Goal: Task Accomplishment & Management: Manage account settings

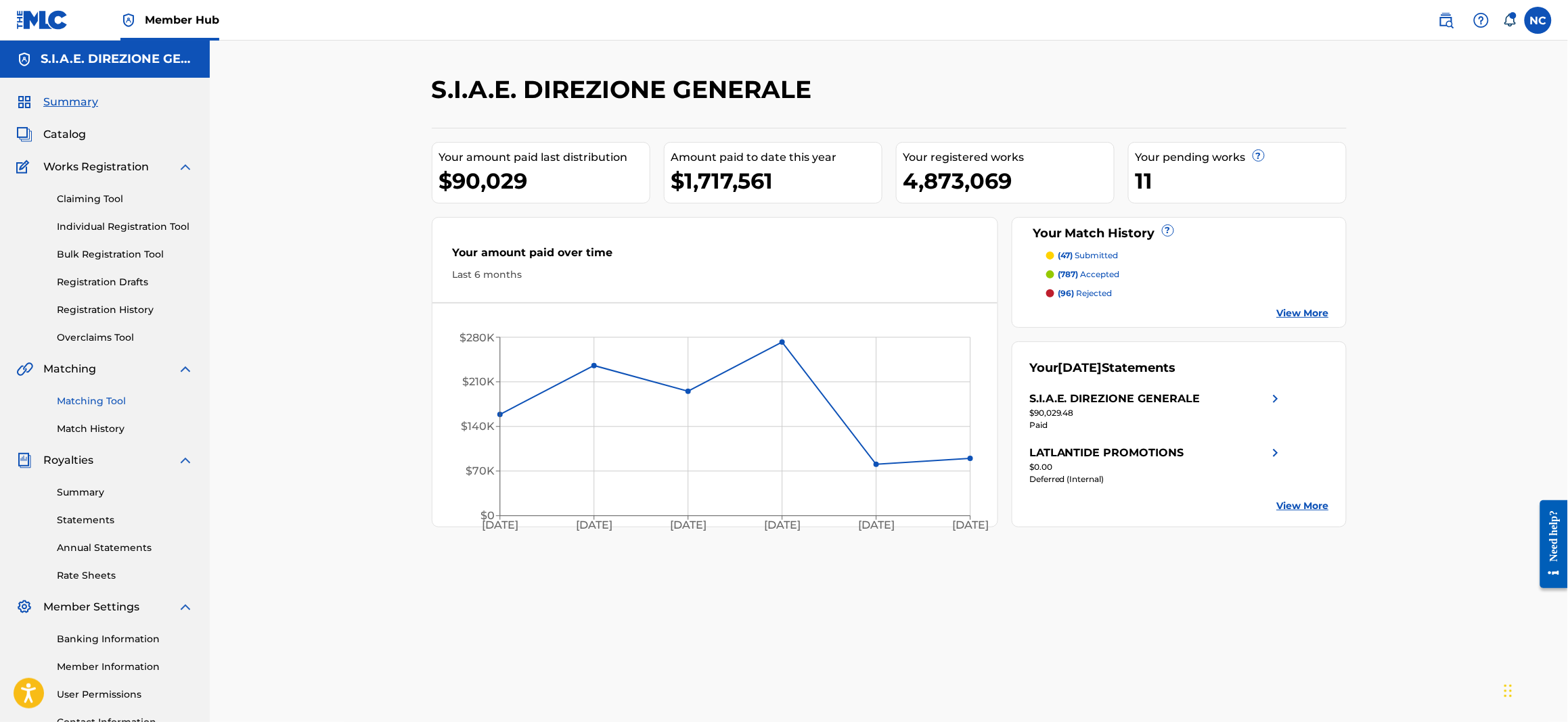
click at [115, 403] on link "Matching Tool" at bounding box center [126, 401] width 137 height 14
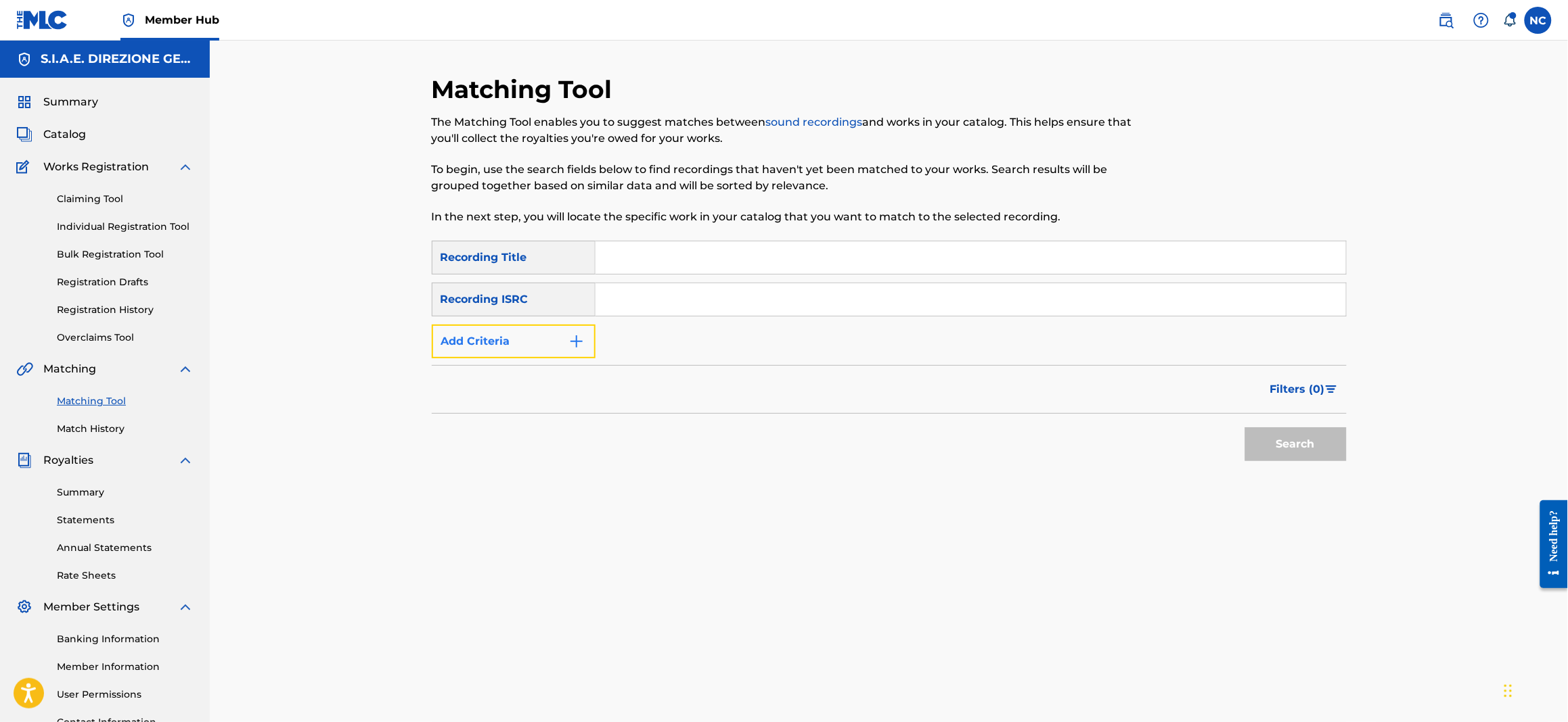
click at [558, 345] on button "Add Criteria" at bounding box center [513, 341] width 164 height 34
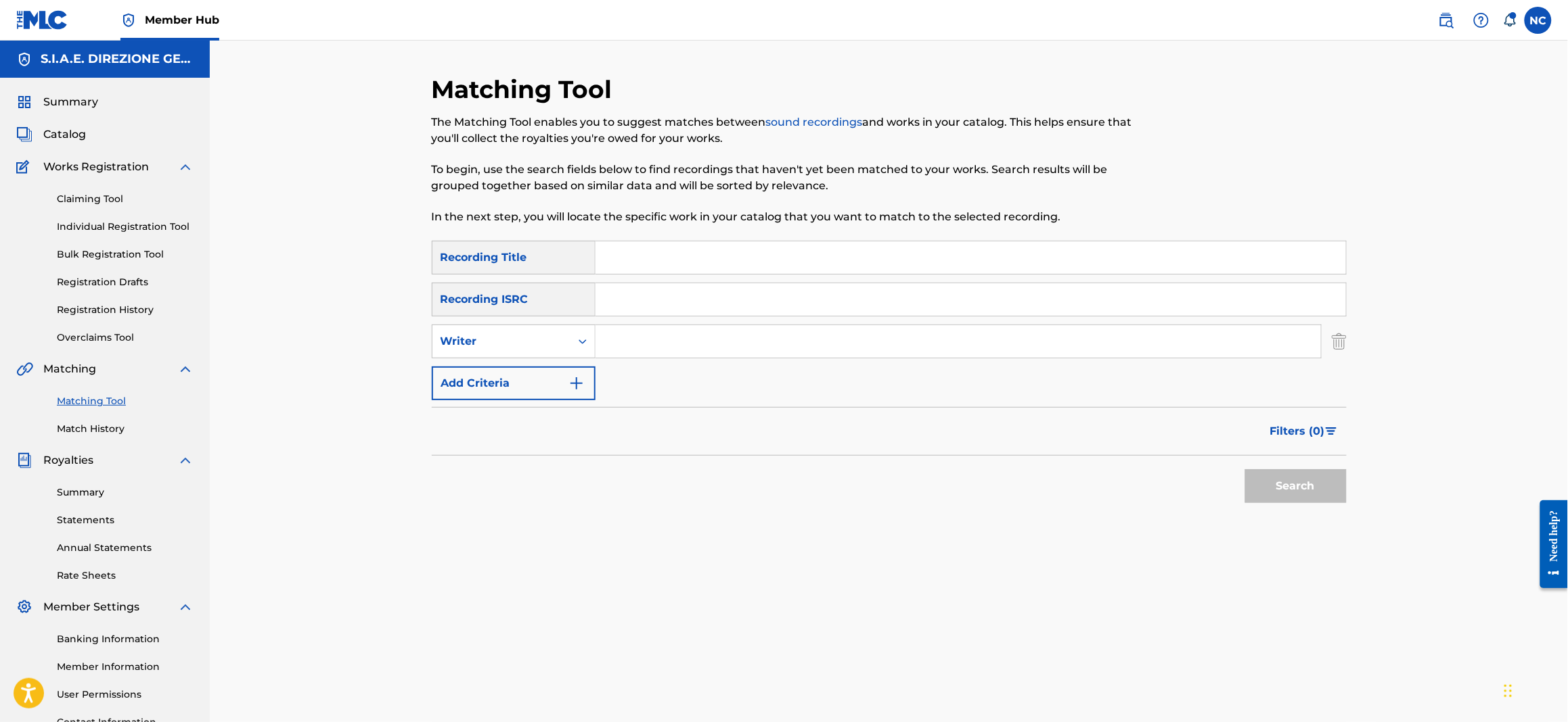
click at [623, 341] on input "Search Form" at bounding box center [957, 341] width 725 height 32
type input "ennio morricone"
click at [1312, 423] on span "Filters ( 0 )" at bounding box center [1297, 431] width 55 height 16
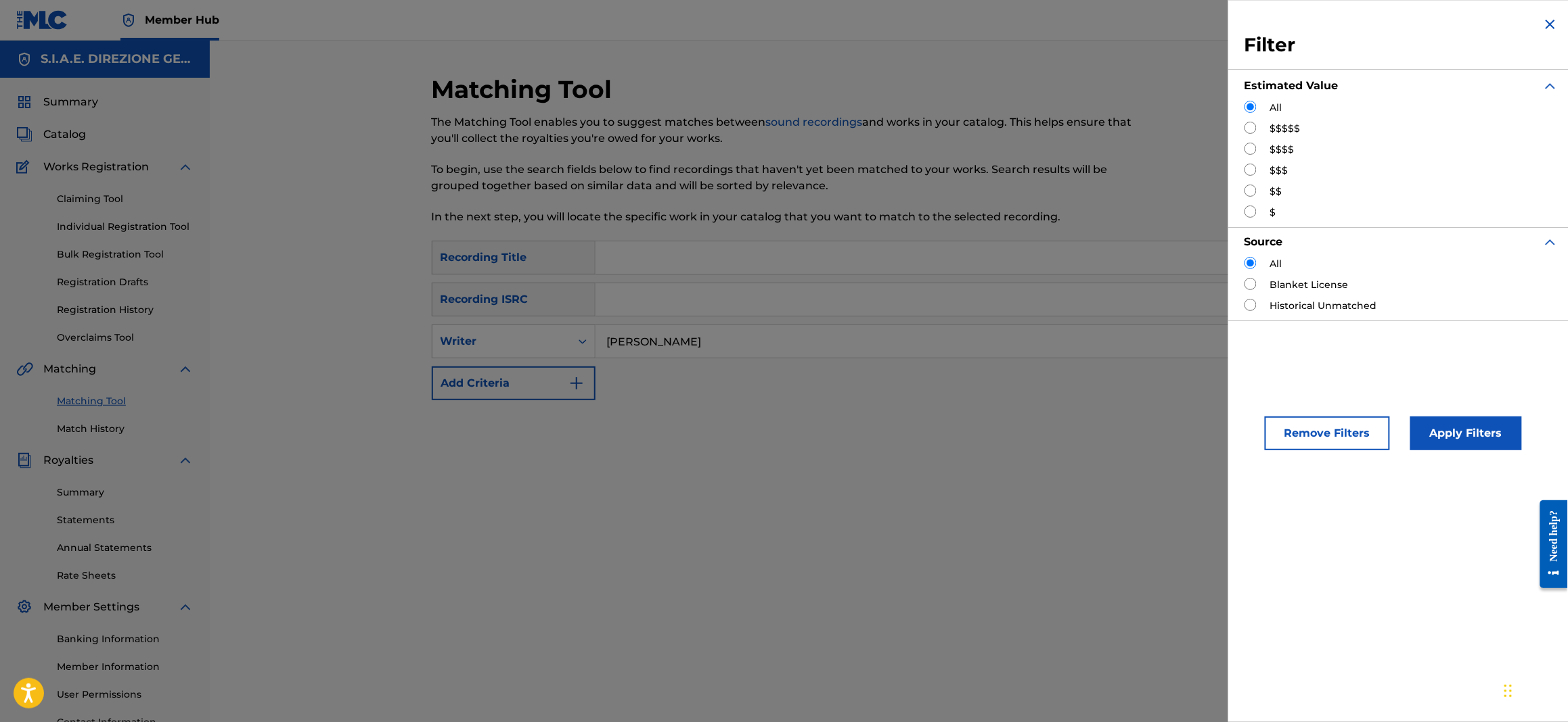
click at [1247, 147] on input "Search Form" at bounding box center [1250, 149] width 12 height 12
radio input "true"
click at [1456, 440] on button "Apply Filters" at bounding box center [1466, 433] width 112 height 34
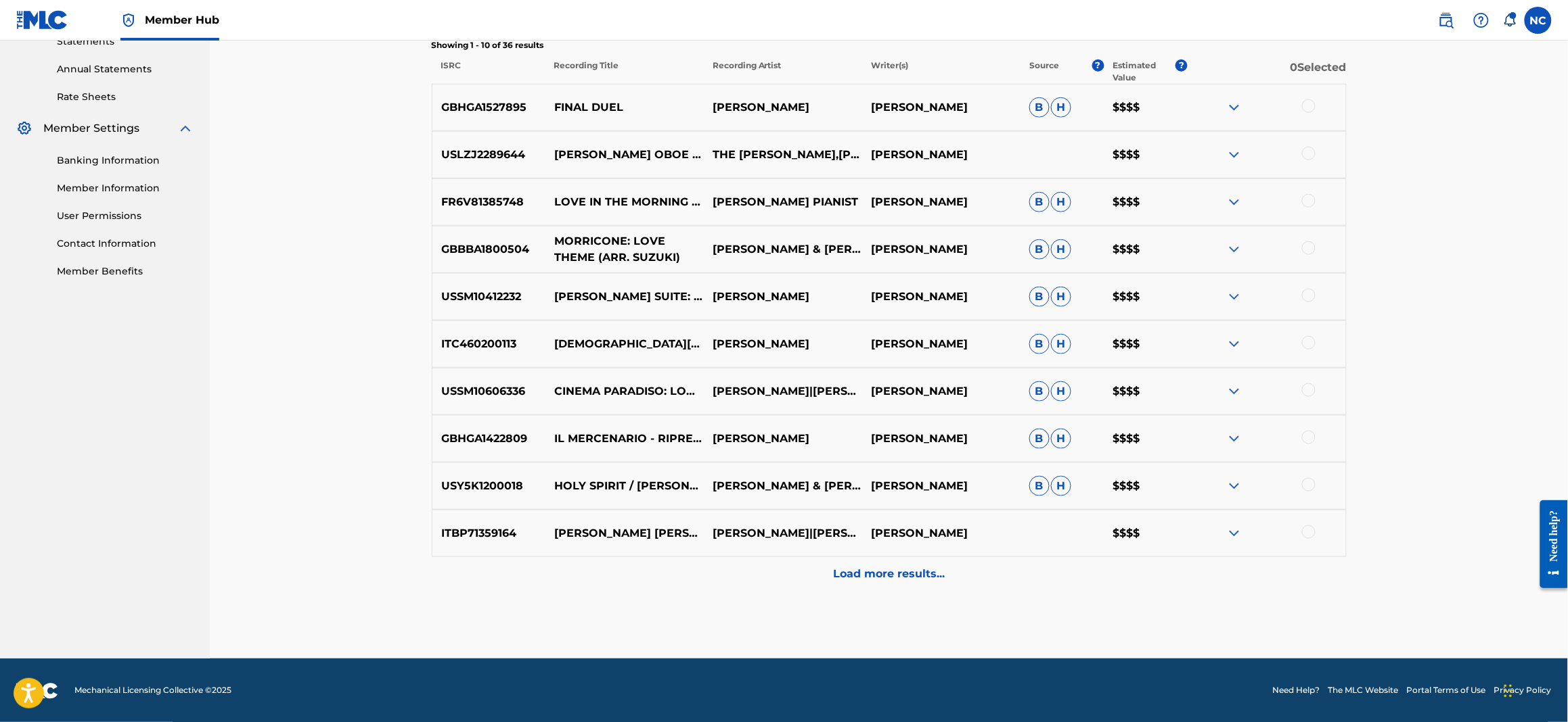
scroll to position [480, 0]
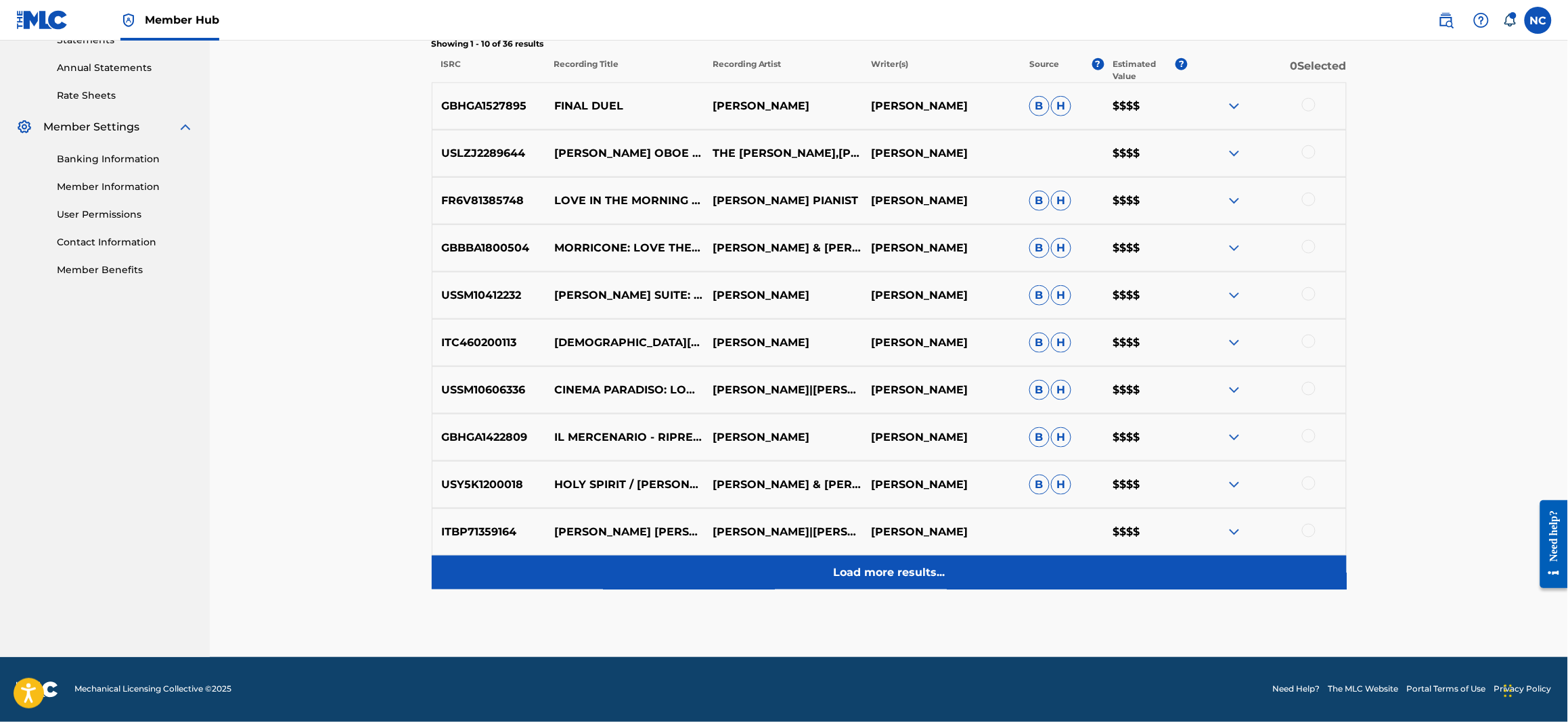
click at [943, 588] on div "Load more results..." at bounding box center [889, 572] width 915 height 34
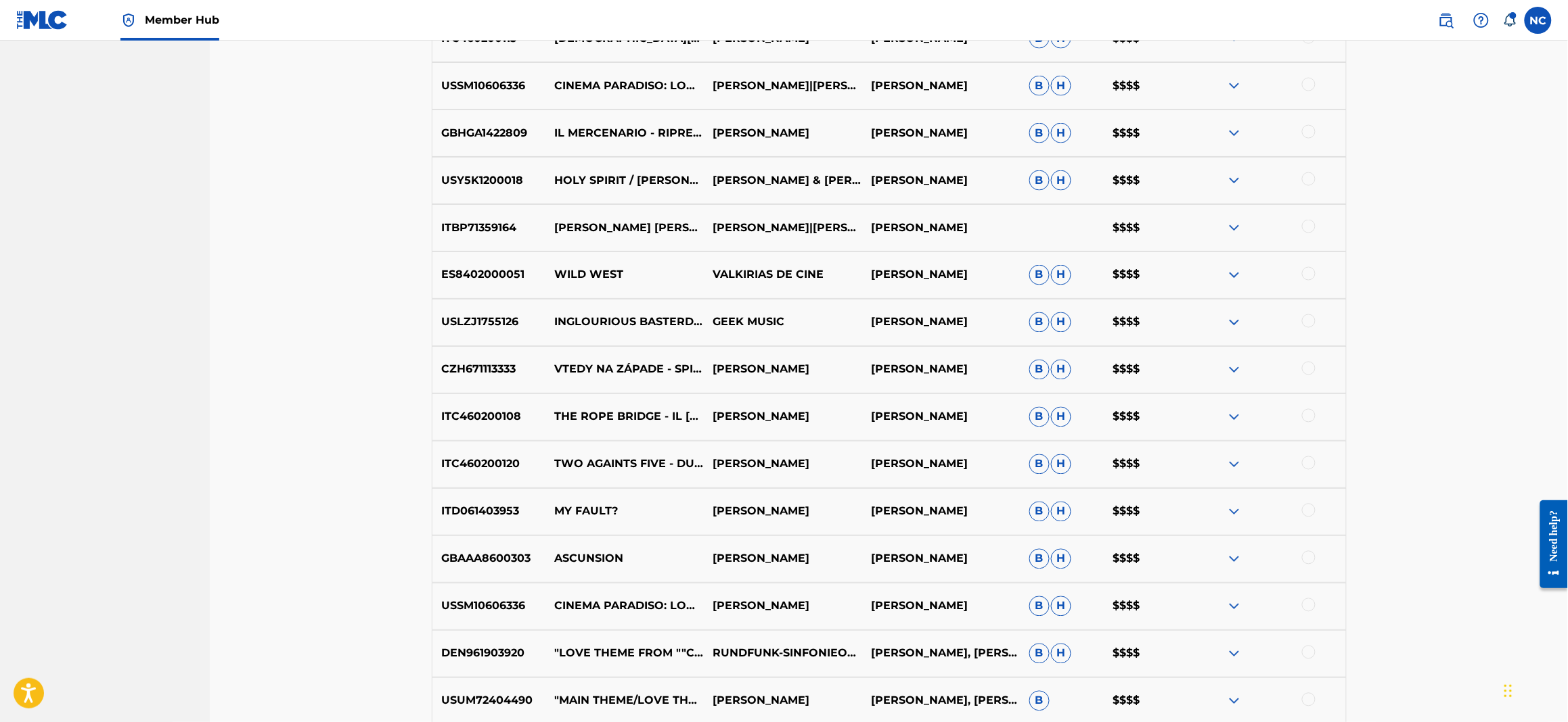
scroll to position [953, 0]
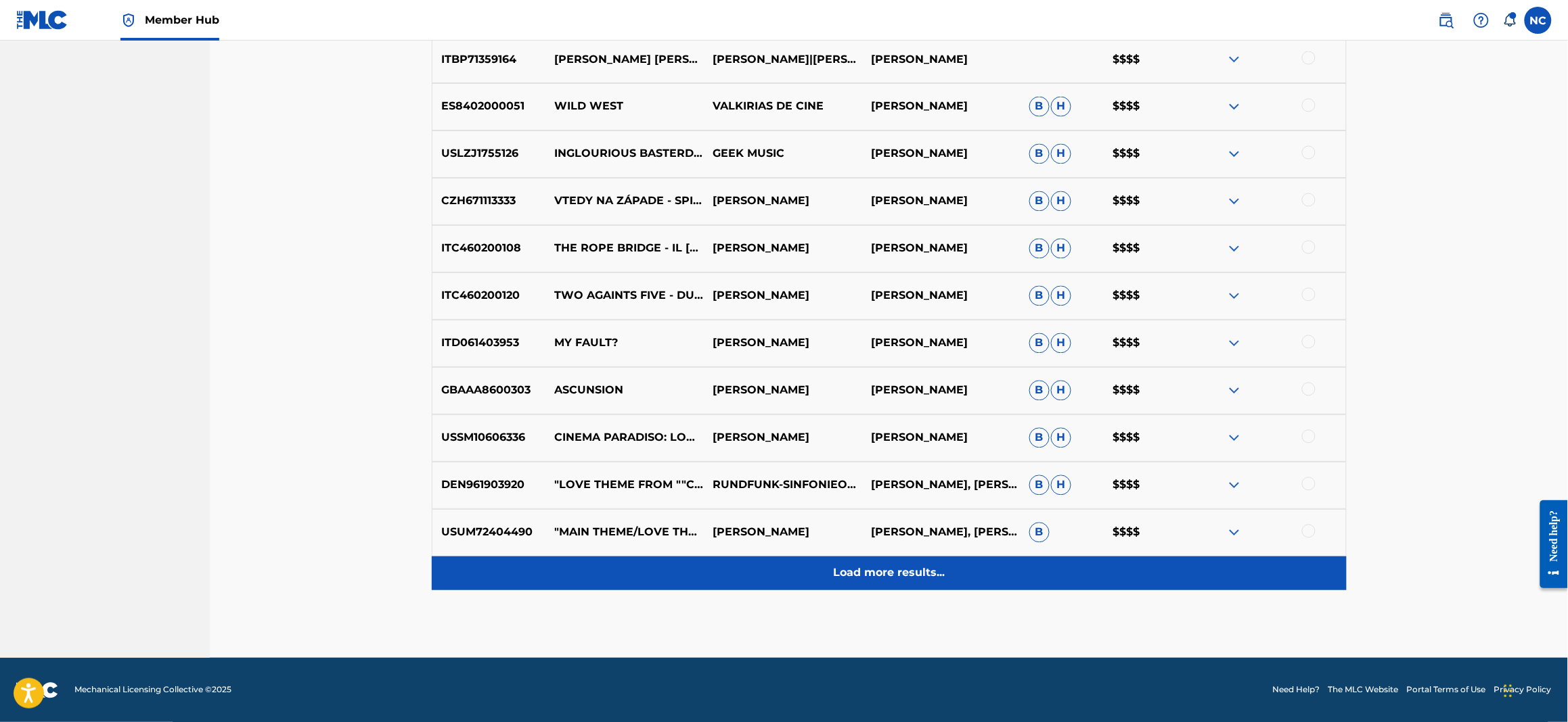
click at [881, 583] on div "Load more results..." at bounding box center [889, 573] width 915 height 34
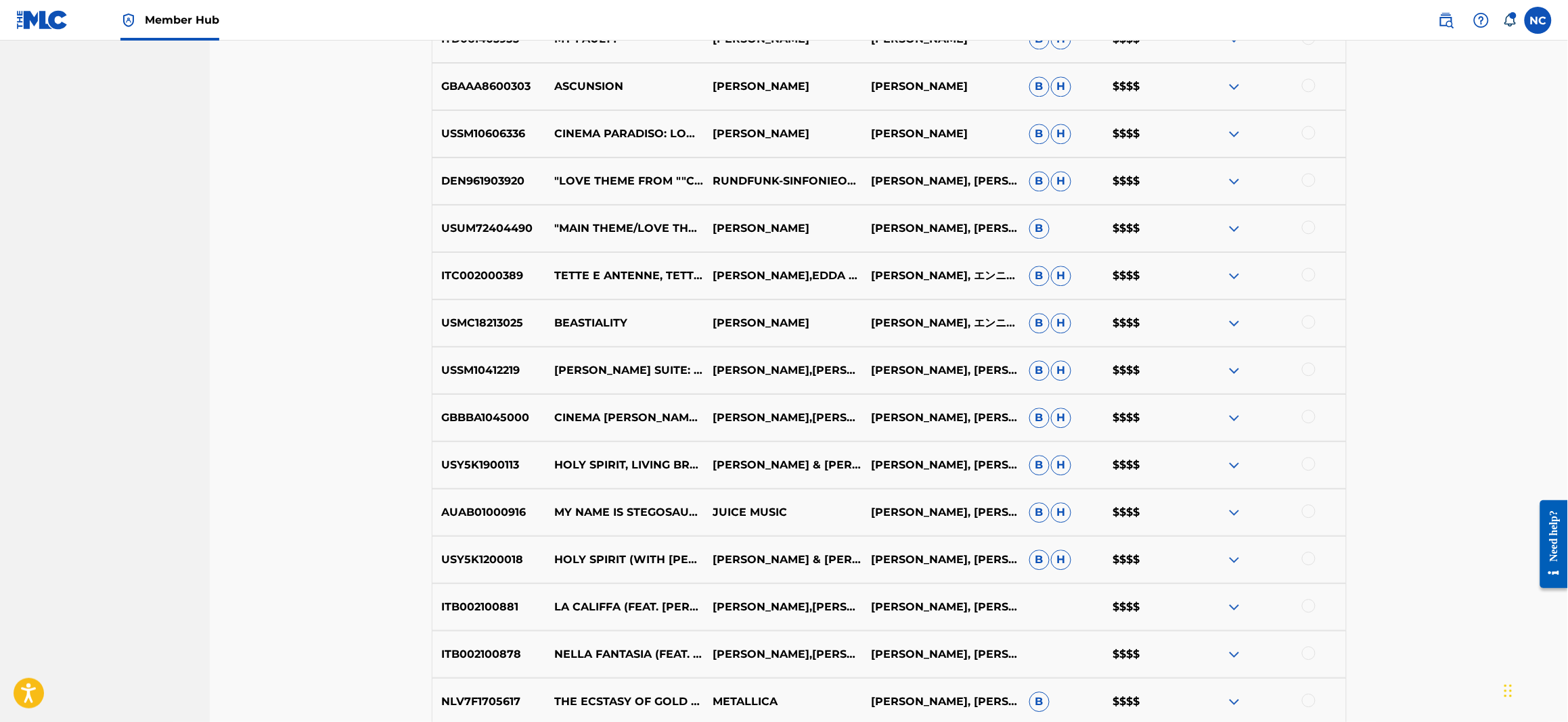
scroll to position [1426, 0]
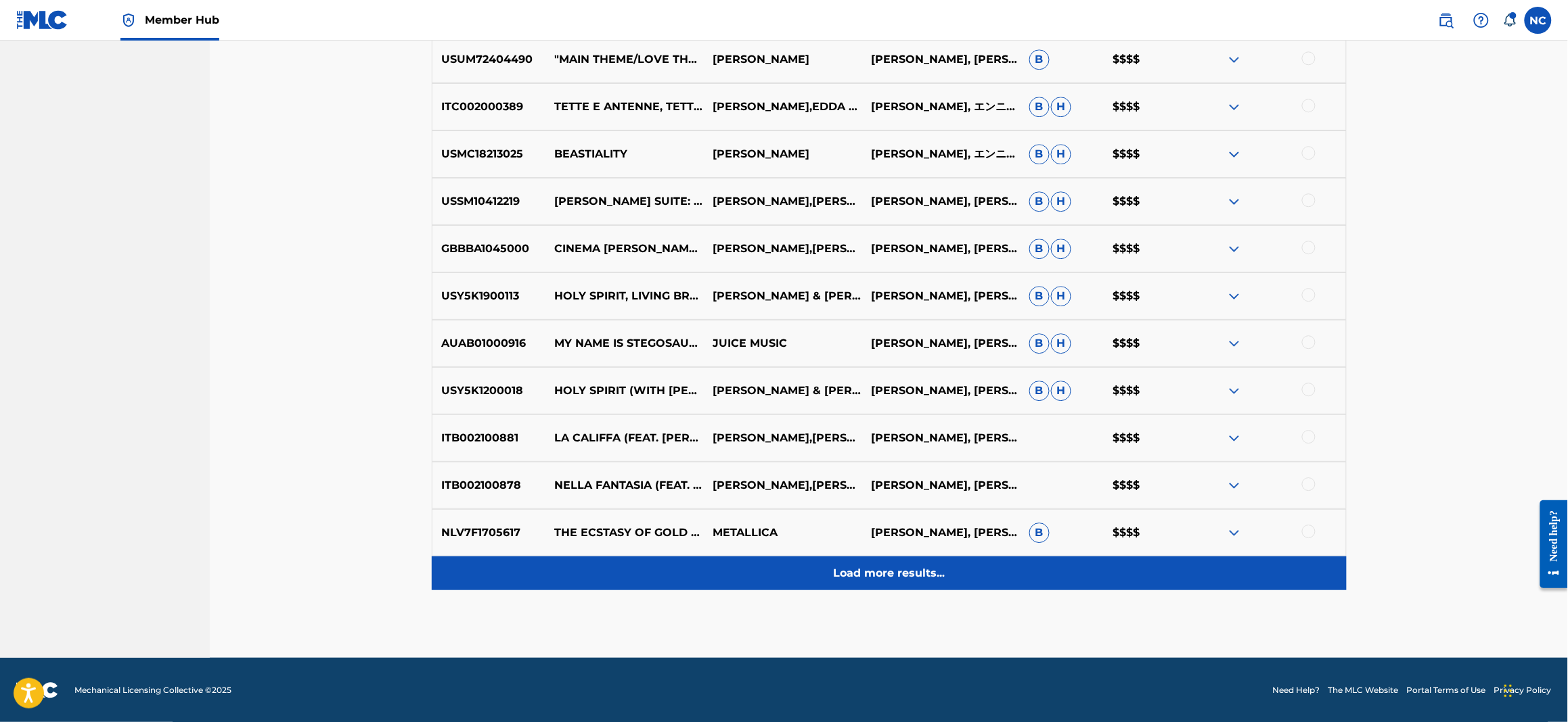
click at [897, 568] on p "Load more results..." at bounding box center [889, 573] width 112 height 16
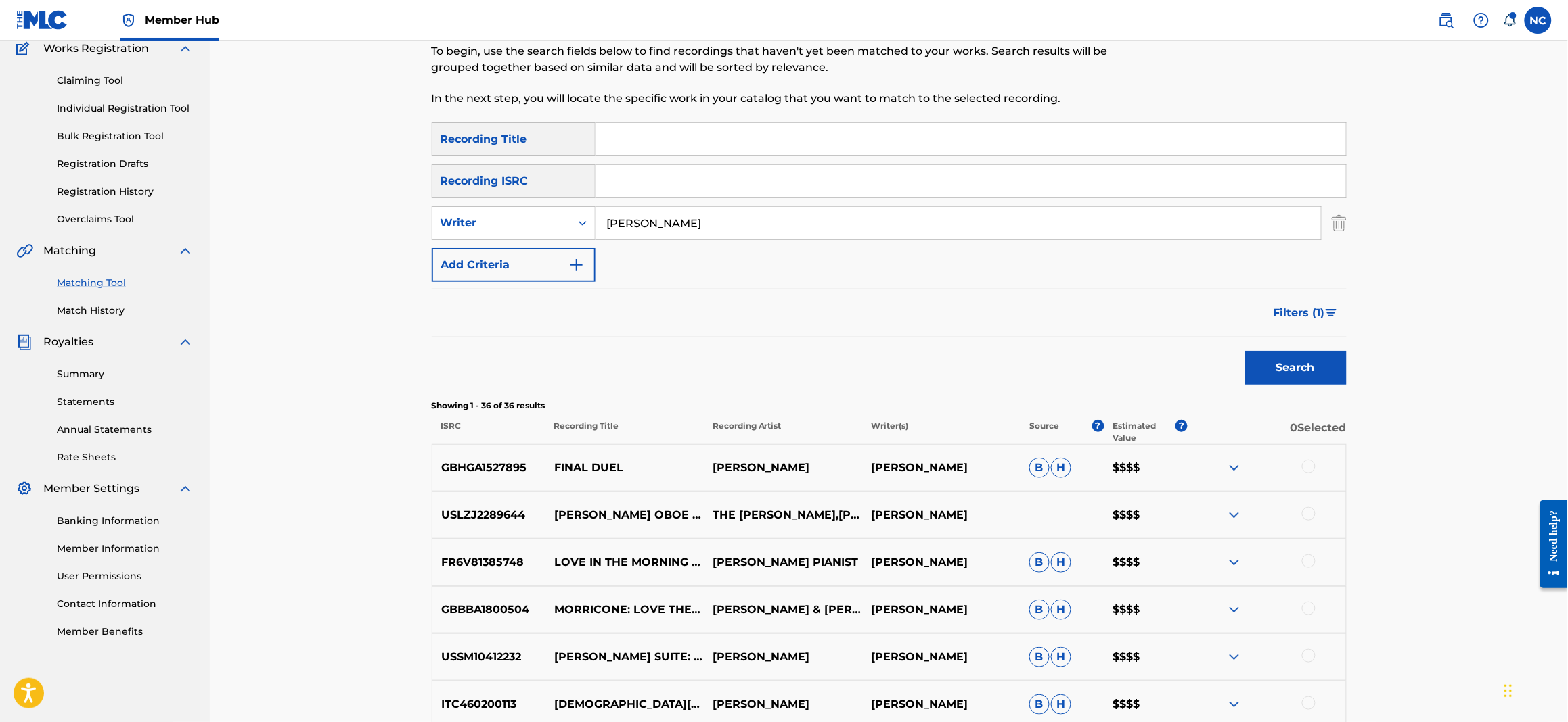
scroll to position [0, 0]
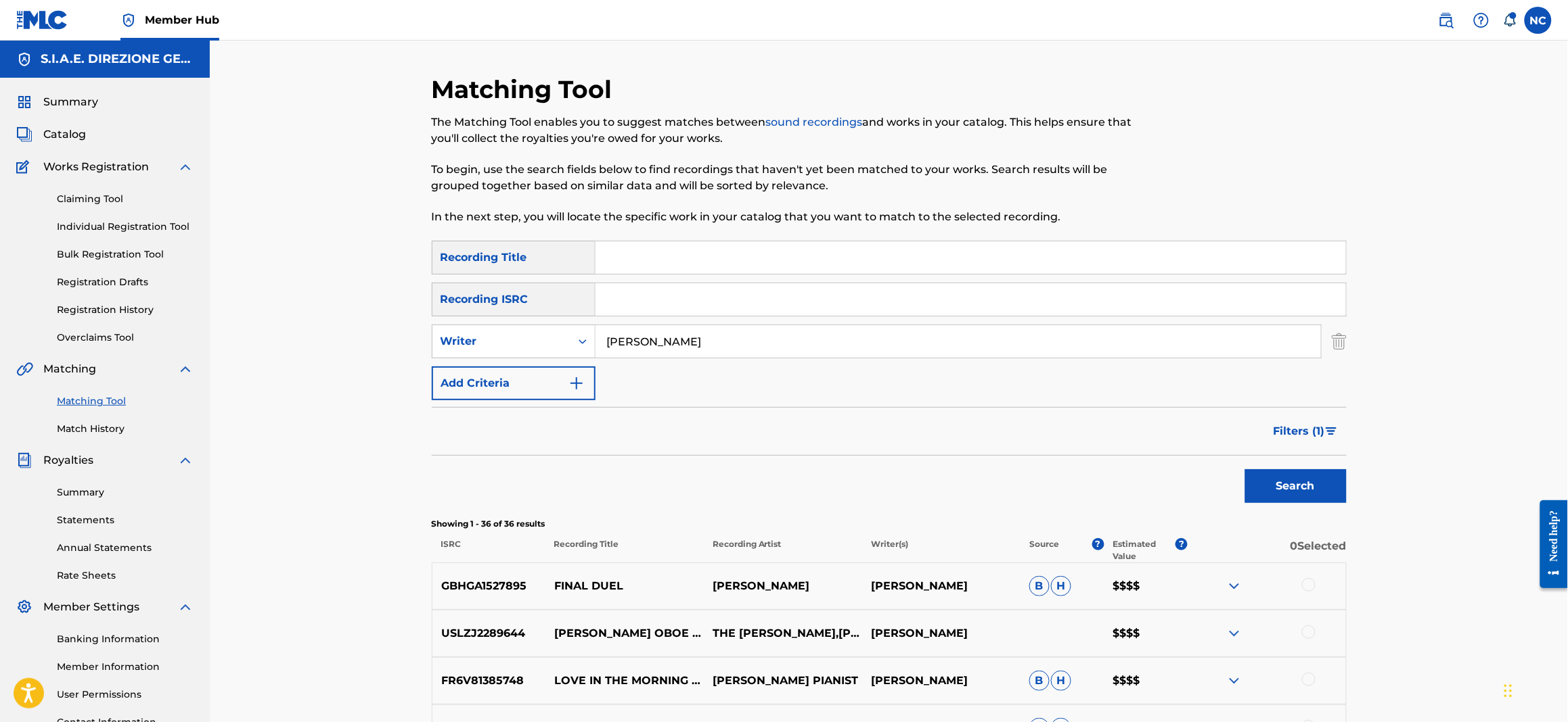
click at [704, 261] on input "Search Form" at bounding box center [970, 257] width 750 height 32
click at [1245, 469] on button "Search" at bounding box center [1295, 486] width 101 height 34
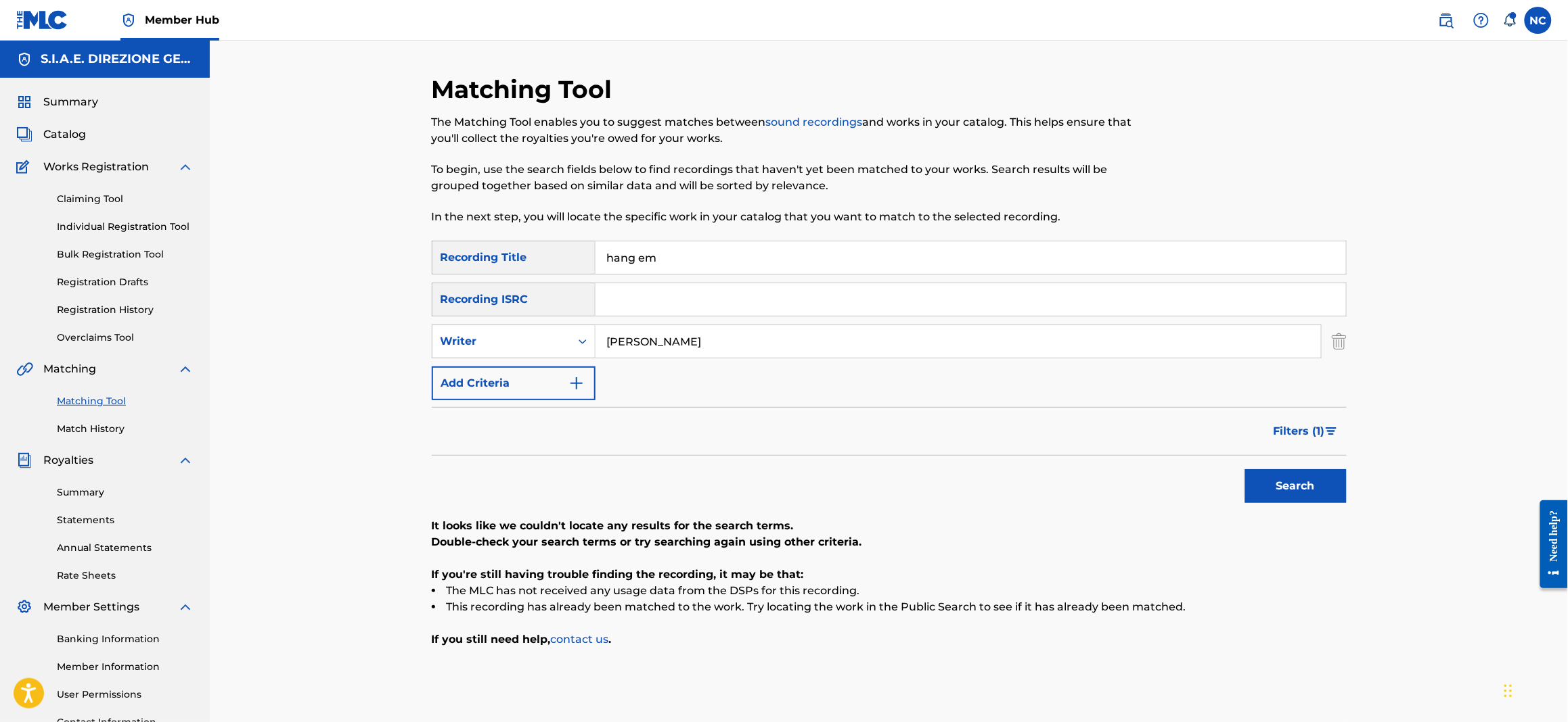
drag, startPoint x: 709, startPoint y: 255, endPoint x: 513, endPoint y: 255, distance: 196.0
click at [513, 255] on div "SearchWithCriteriabe8d0cb3-1b2b-492f-b13f-a6f95ee43d65 Recording Title hang em" at bounding box center [889, 257] width 915 height 34
paste input "HANG EM HIGH"
type input "HANG EM HIGH"
drag, startPoint x: 1308, startPoint y: 481, endPoint x: 659, endPoint y: 437, distance: 650.5
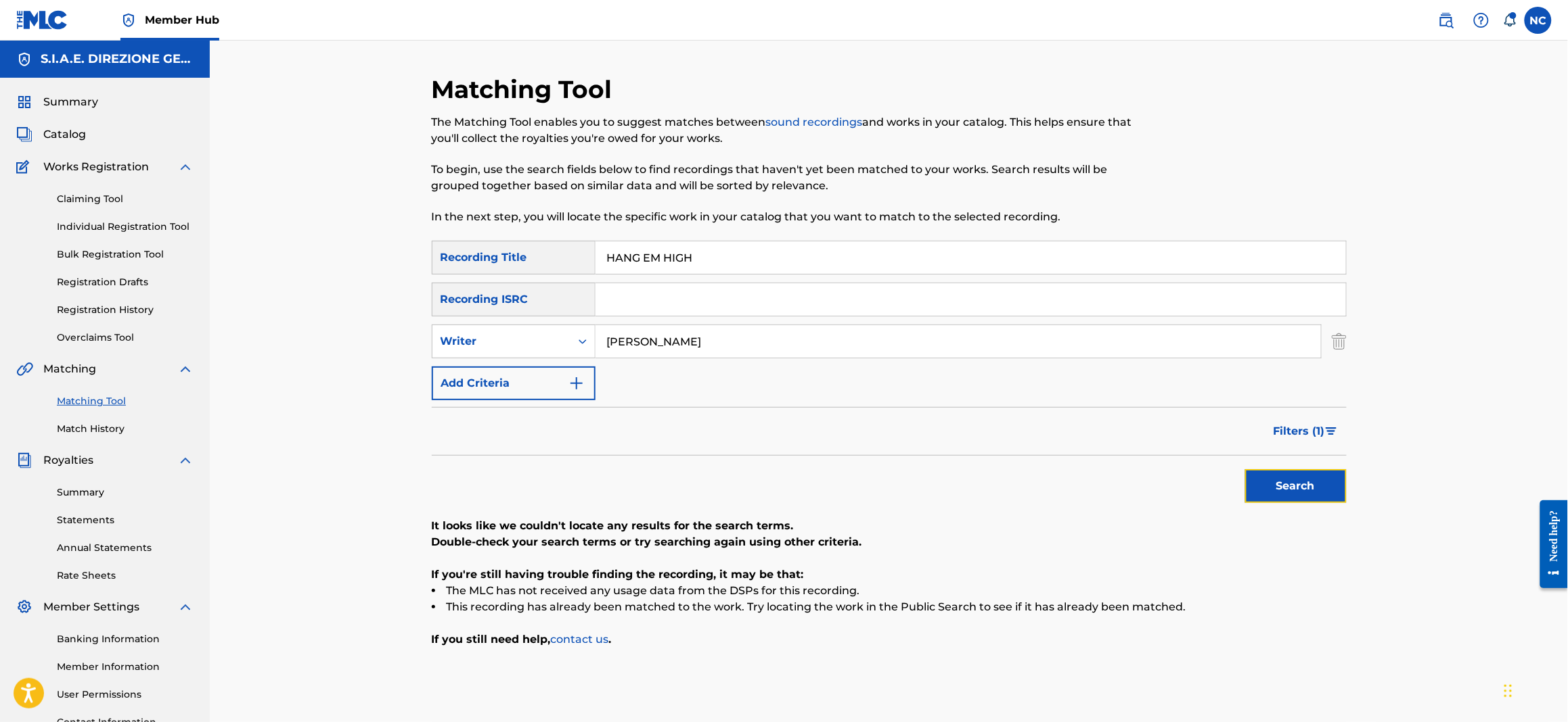
click at [1302, 482] on button "Search" at bounding box center [1295, 486] width 101 height 34
drag, startPoint x: 639, startPoint y: 338, endPoint x: 524, endPoint y: 334, distance: 115.1
click at [524, 334] on div "SearchWithCriteriafb6bcee4-1aba-47e0-a8a3-9ab9091b59b2 Writer ennio morricone" at bounding box center [889, 341] width 915 height 34
type input "morricone"
click at [1245, 469] on button "Search" at bounding box center [1295, 486] width 101 height 34
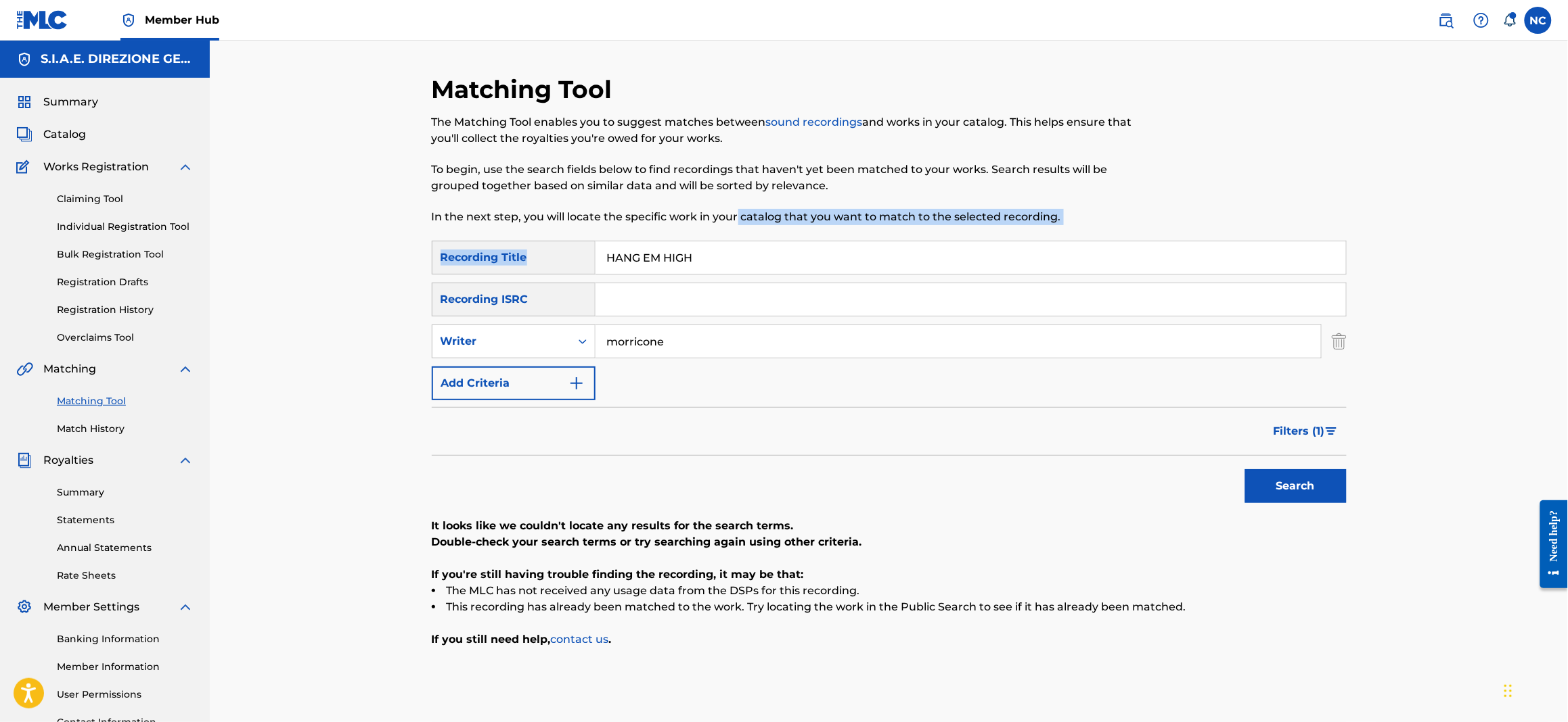
drag, startPoint x: 625, startPoint y: 261, endPoint x: 613, endPoint y: 264, distance: 12.4
click at [613, 264] on div "Matching Tool The Matching Tool enables you to suggest matches between sound re…" at bounding box center [889, 424] width 915 height 699
drag, startPoint x: 733, startPoint y: 264, endPoint x: 605, endPoint y: 266, distance: 128.0
click at [605, 266] on input "HANG EM HIGH" at bounding box center [970, 257] width 750 height 32
click at [1442, 22] on img at bounding box center [1446, 20] width 16 height 16
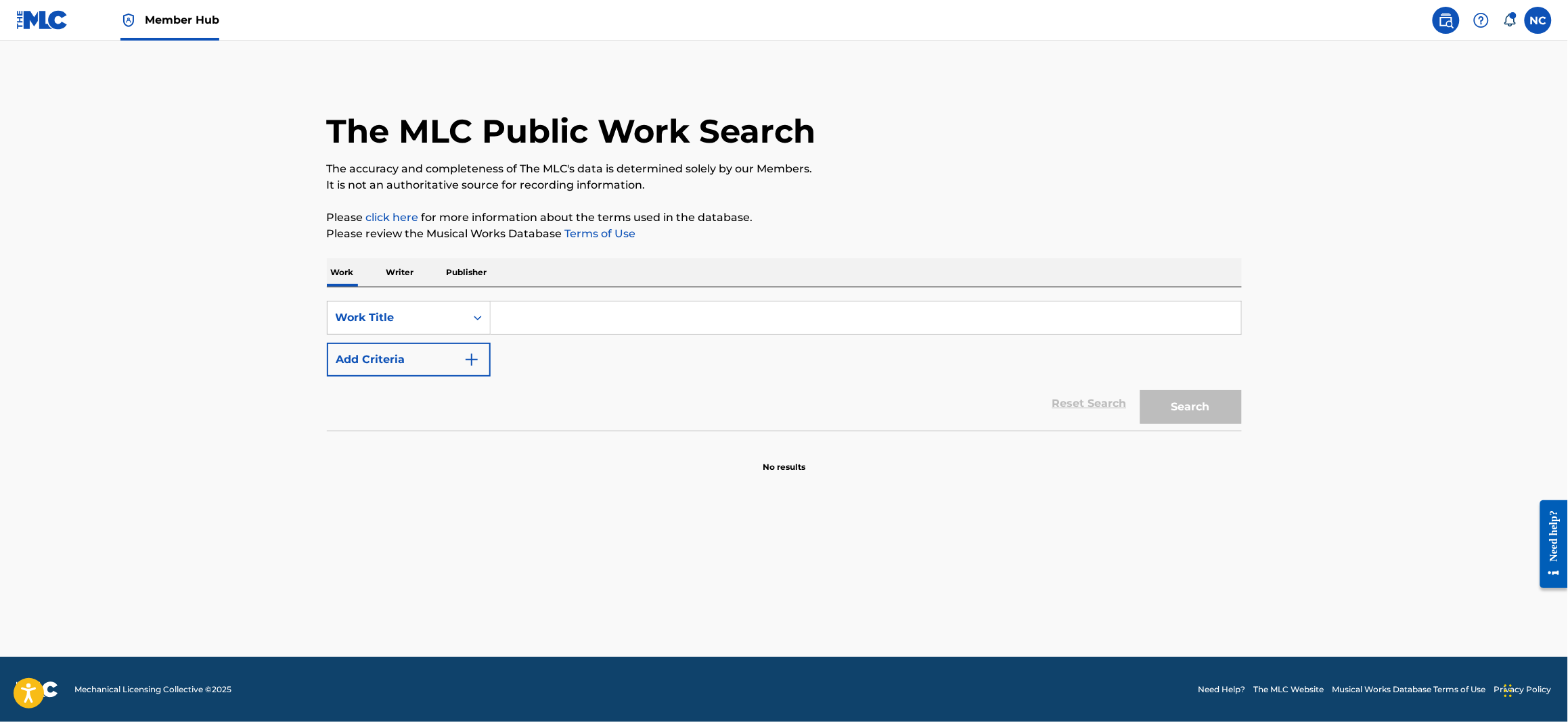
click at [776, 302] on input "Search Form" at bounding box center [865, 317] width 750 height 32
paste input "HANG EM HIGH"
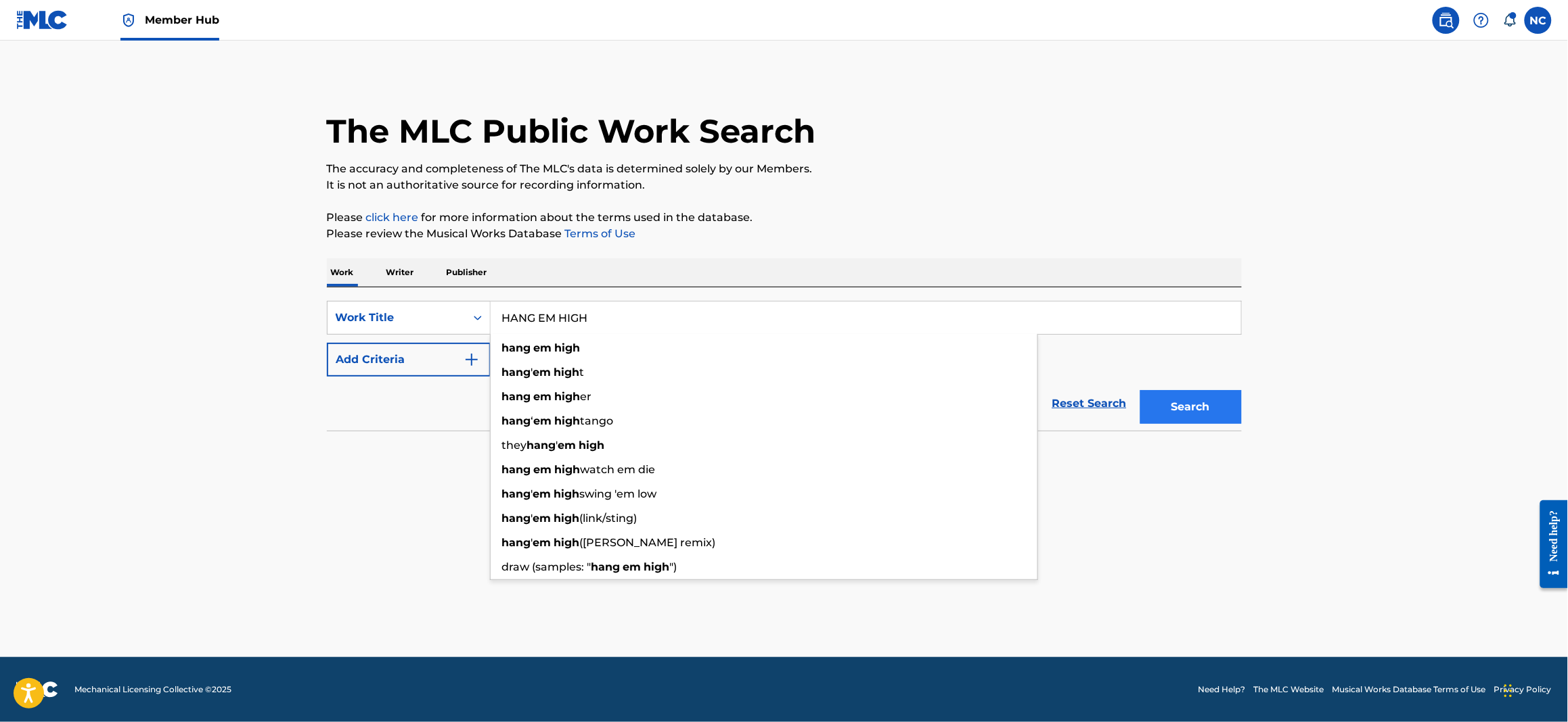
type input "HANG EM HIGH"
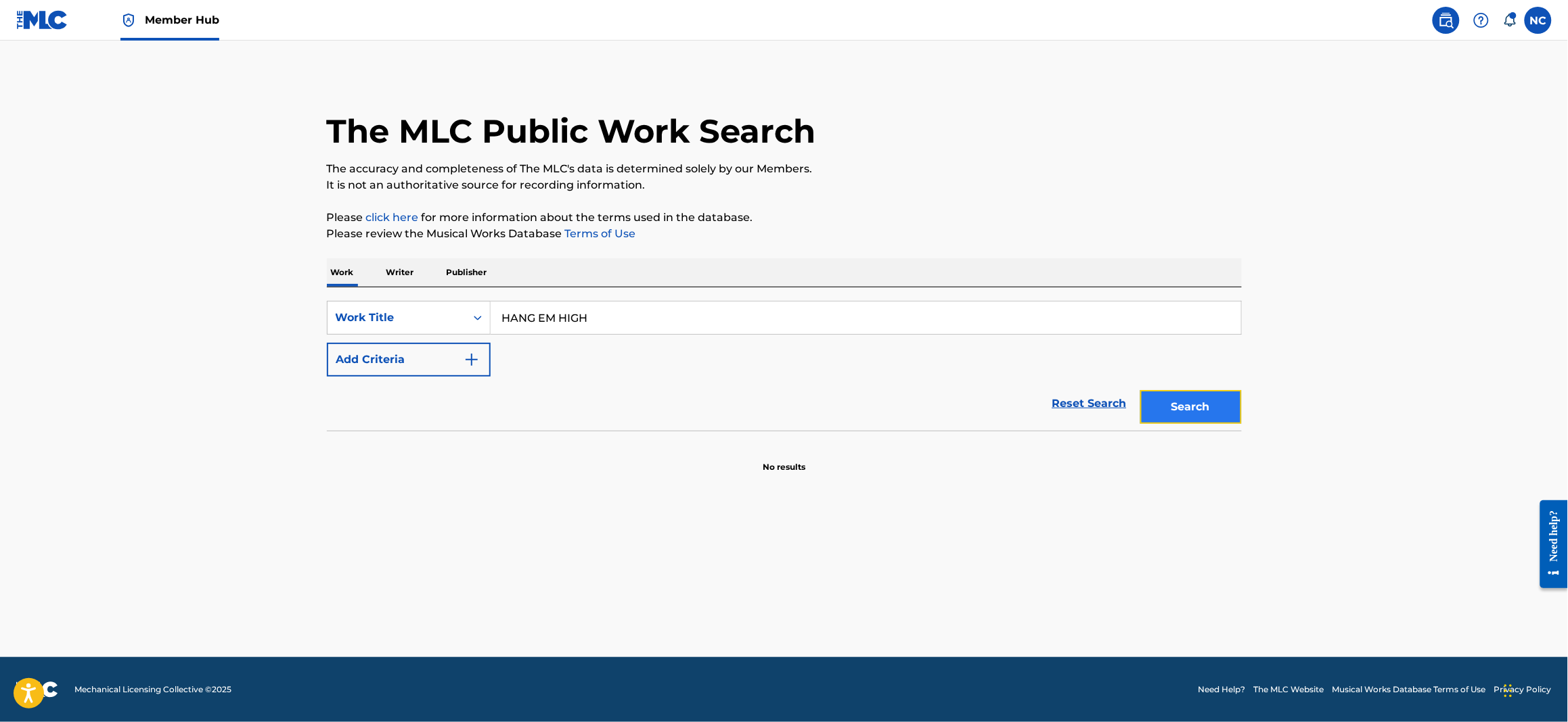
click at [1164, 403] on button "Search" at bounding box center [1190, 407] width 101 height 34
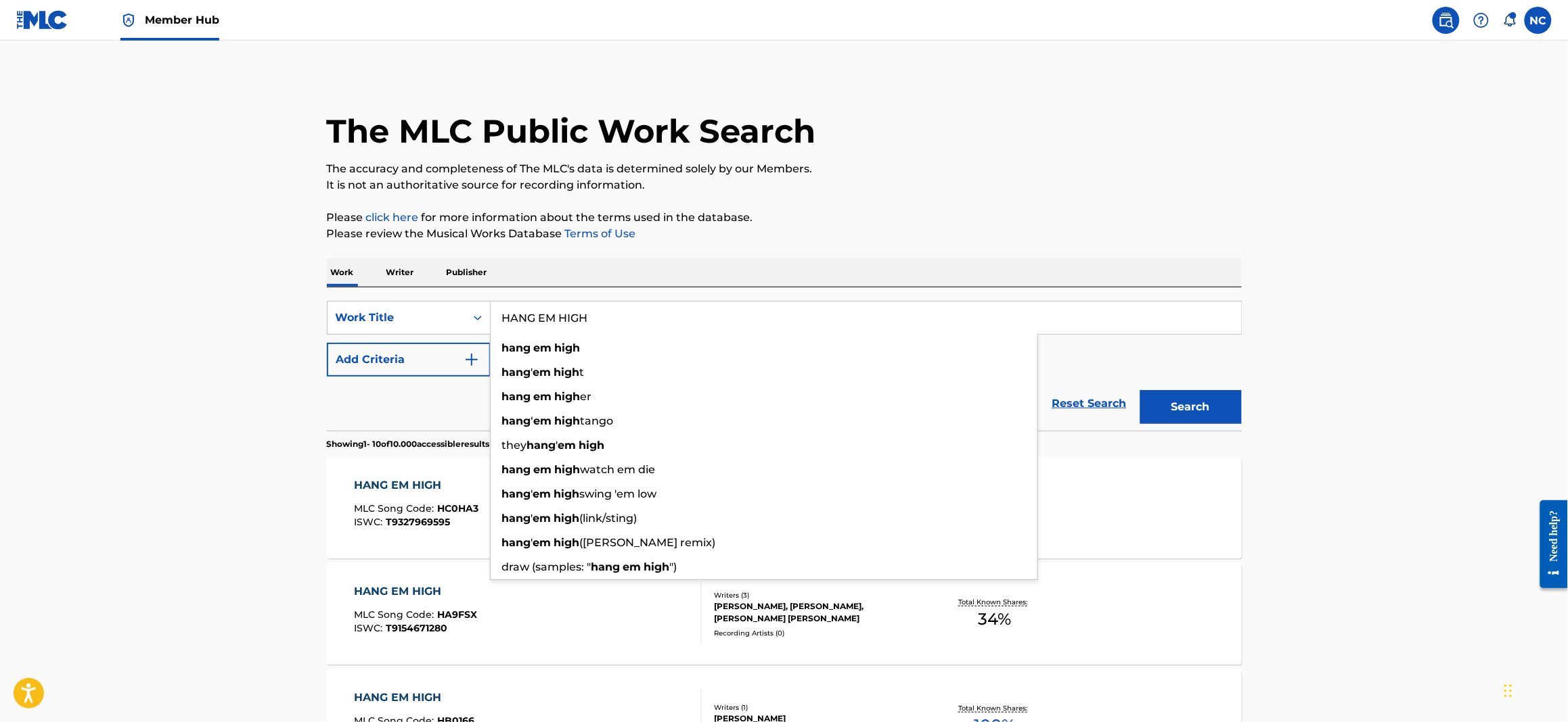
drag, startPoint x: 635, startPoint y: 321, endPoint x: 500, endPoint y: 320, distance: 135.0
click at [500, 320] on input "HANG EM HIGH" at bounding box center [865, 317] width 750 height 32
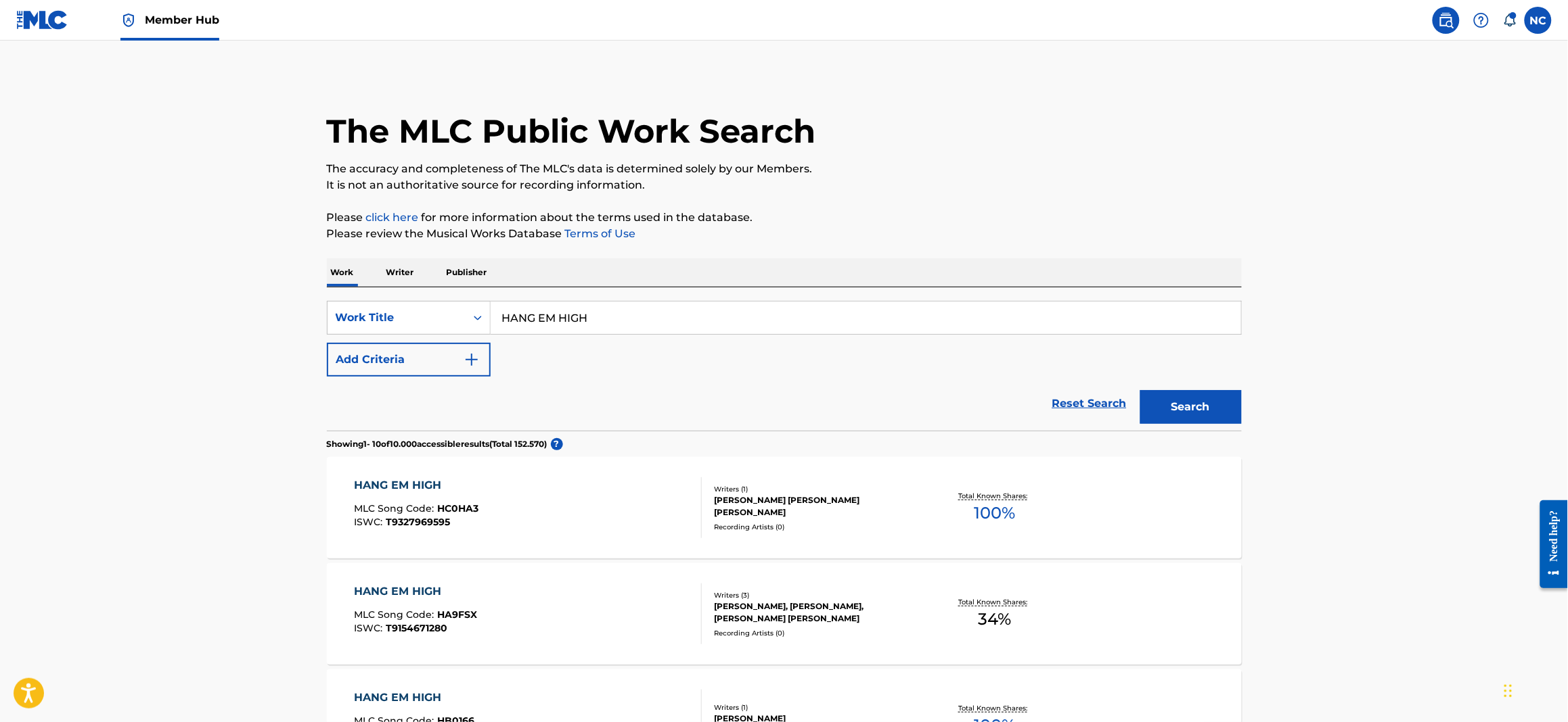
drag, startPoint x: 586, startPoint y: 301, endPoint x: 564, endPoint y: 319, distance: 28.4
click at [564, 319] on input "HANG EM HIGH" at bounding box center [865, 317] width 750 height 32
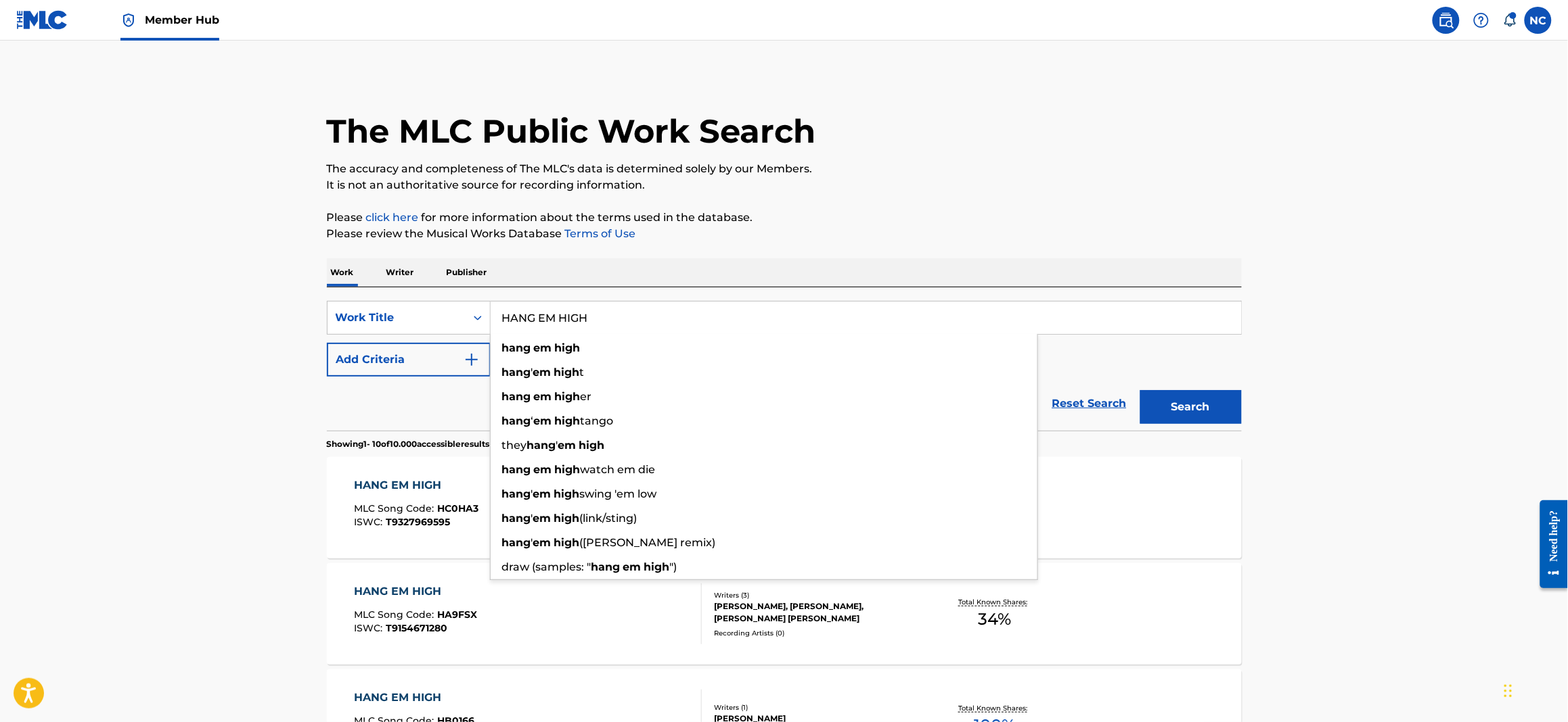
drag, startPoint x: 606, startPoint y: 320, endPoint x: 494, endPoint y: 321, distance: 112.0
click at [494, 321] on input "HANG EM HIGH" at bounding box center [865, 317] width 750 height 32
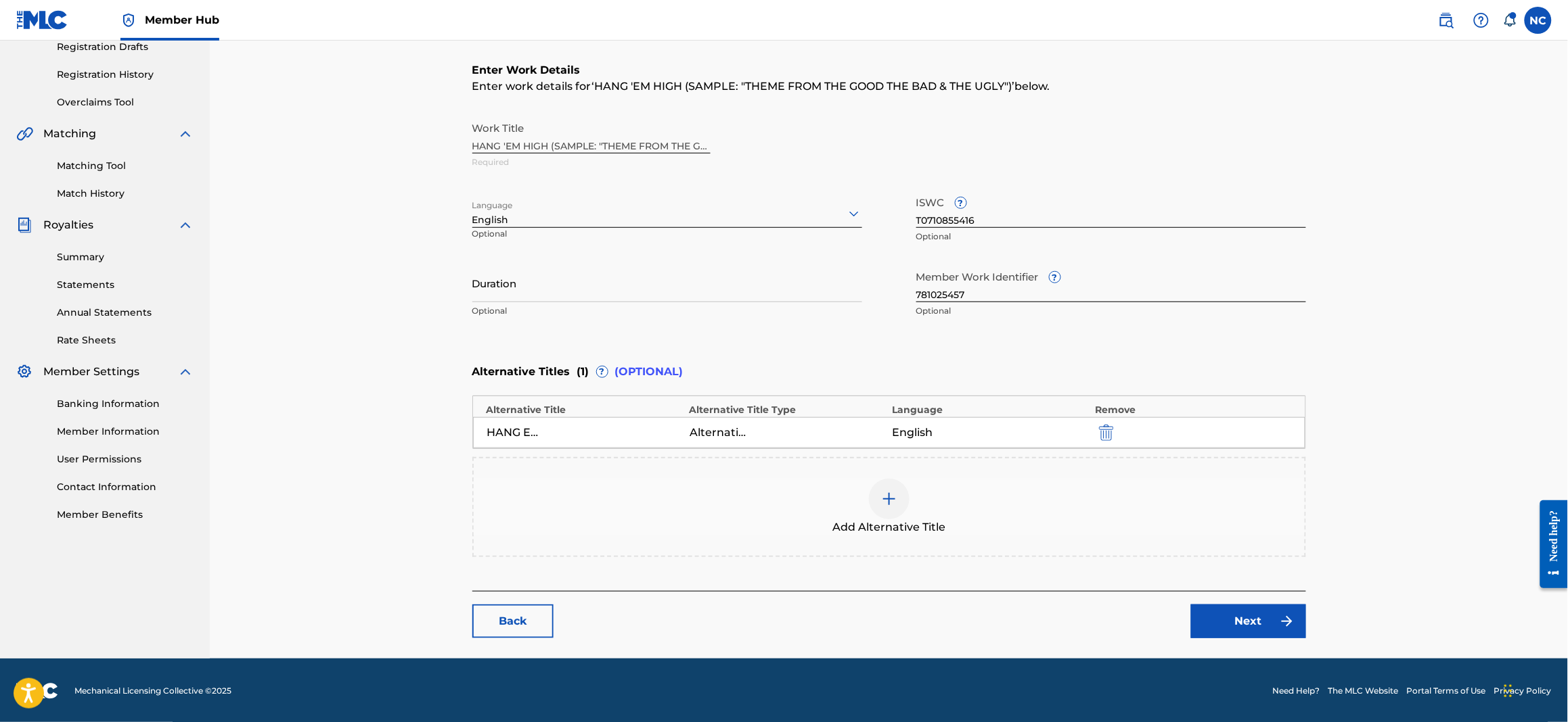
click at [735, 422] on div "HANG EM HIGH Alternative Title English" at bounding box center [889, 433] width 833 height 31
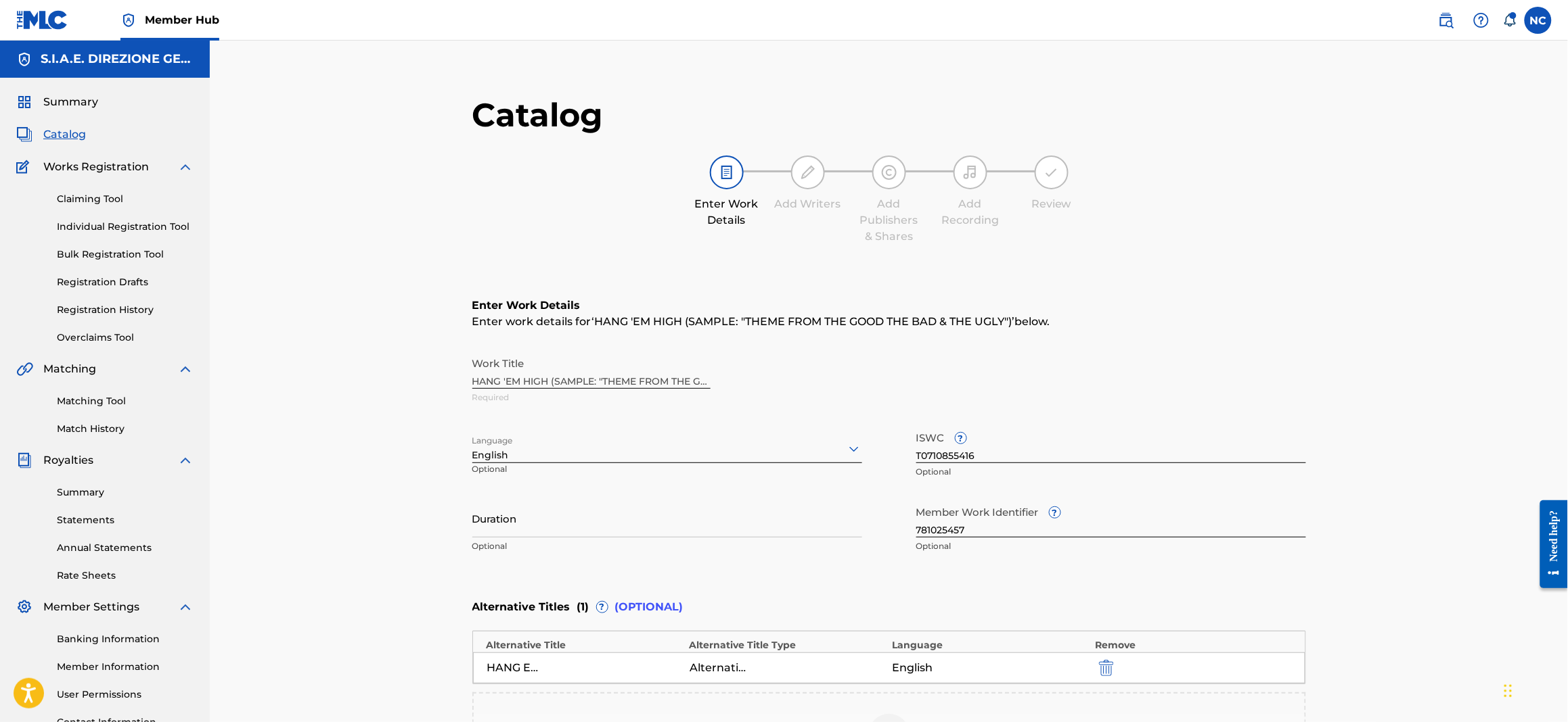
scroll to position [235, 0]
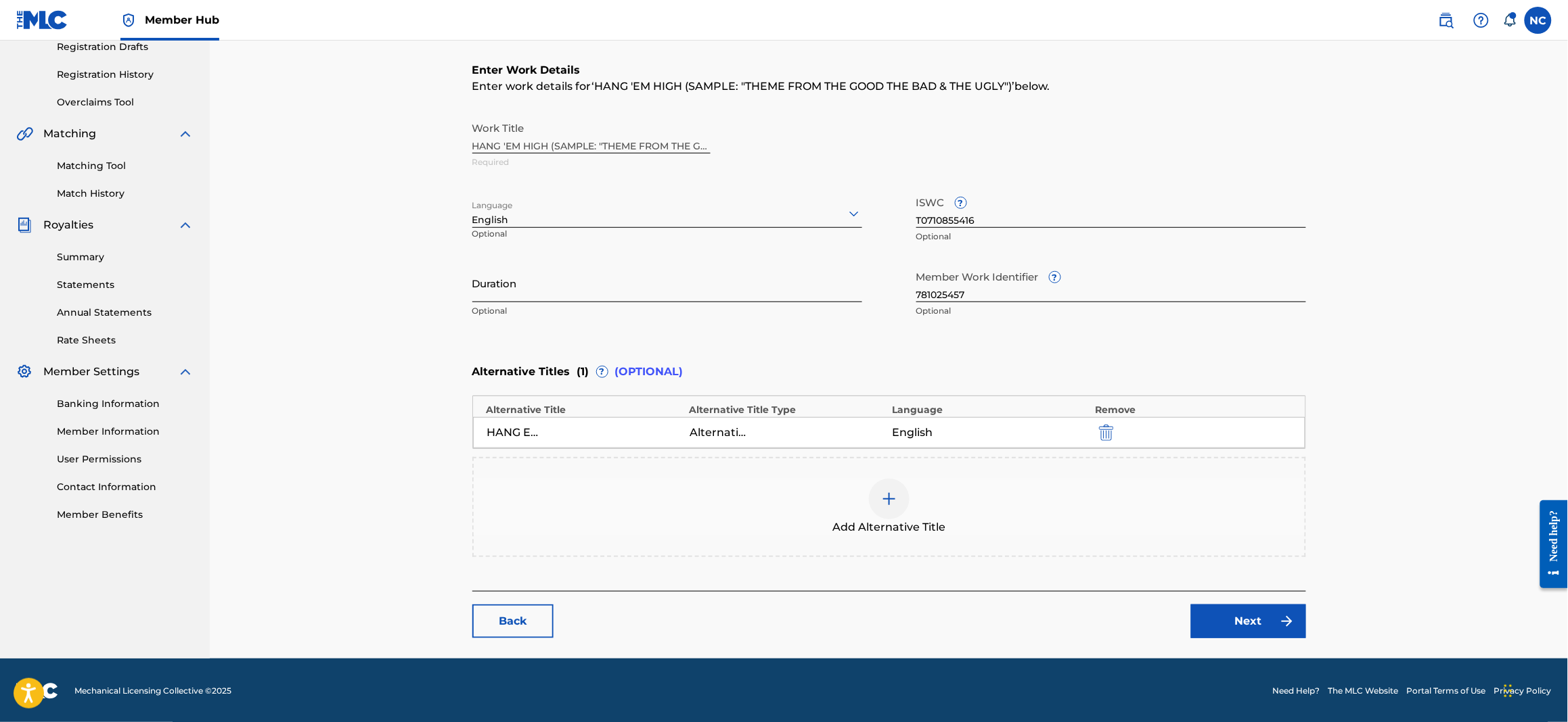
click at [497, 286] on input "Duration" at bounding box center [667, 283] width 390 height 39
type input "02:49"
click at [1238, 616] on link "Next" at bounding box center [1248, 621] width 115 height 34
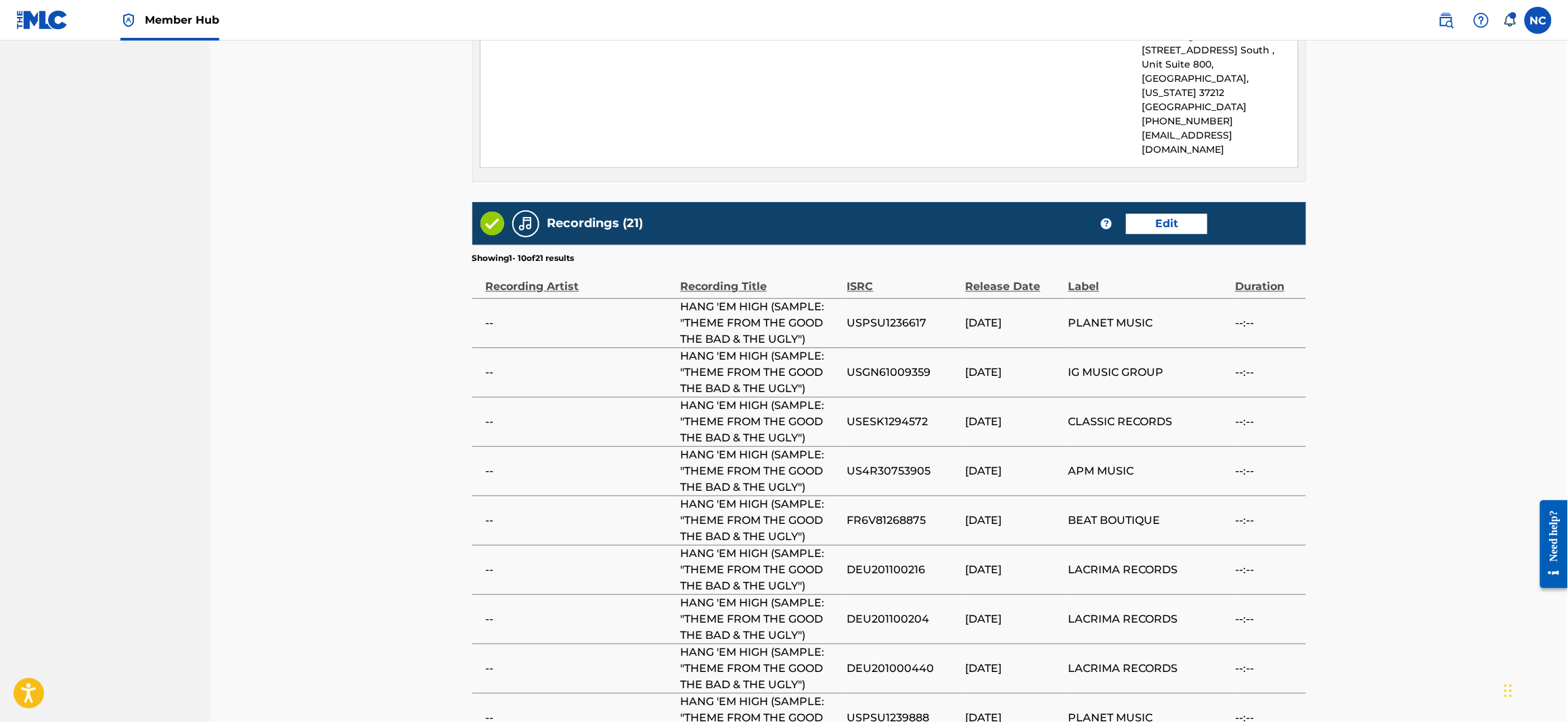
scroll to position [1390, 0]
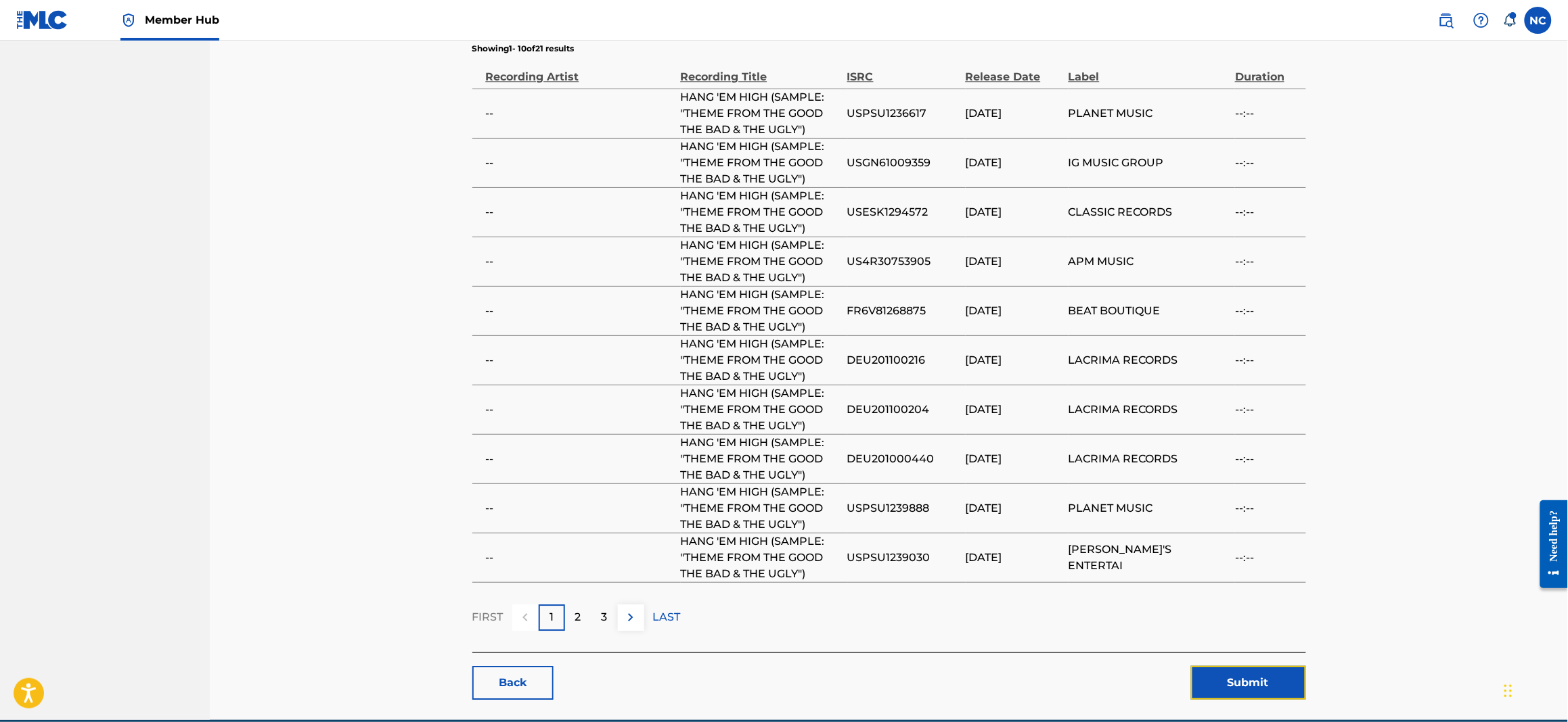
drag, startPoint x: 1235, startPoint y: 615, endPoint x: 1033, endPoint y: 506, distance: 229.5
click at [1129, 653] on div "Back Submit" at bounding box center [889, 676] width 833 height 48
click at [575, 609] on p "2" at bounding box center [578, 617] width 6 height 16
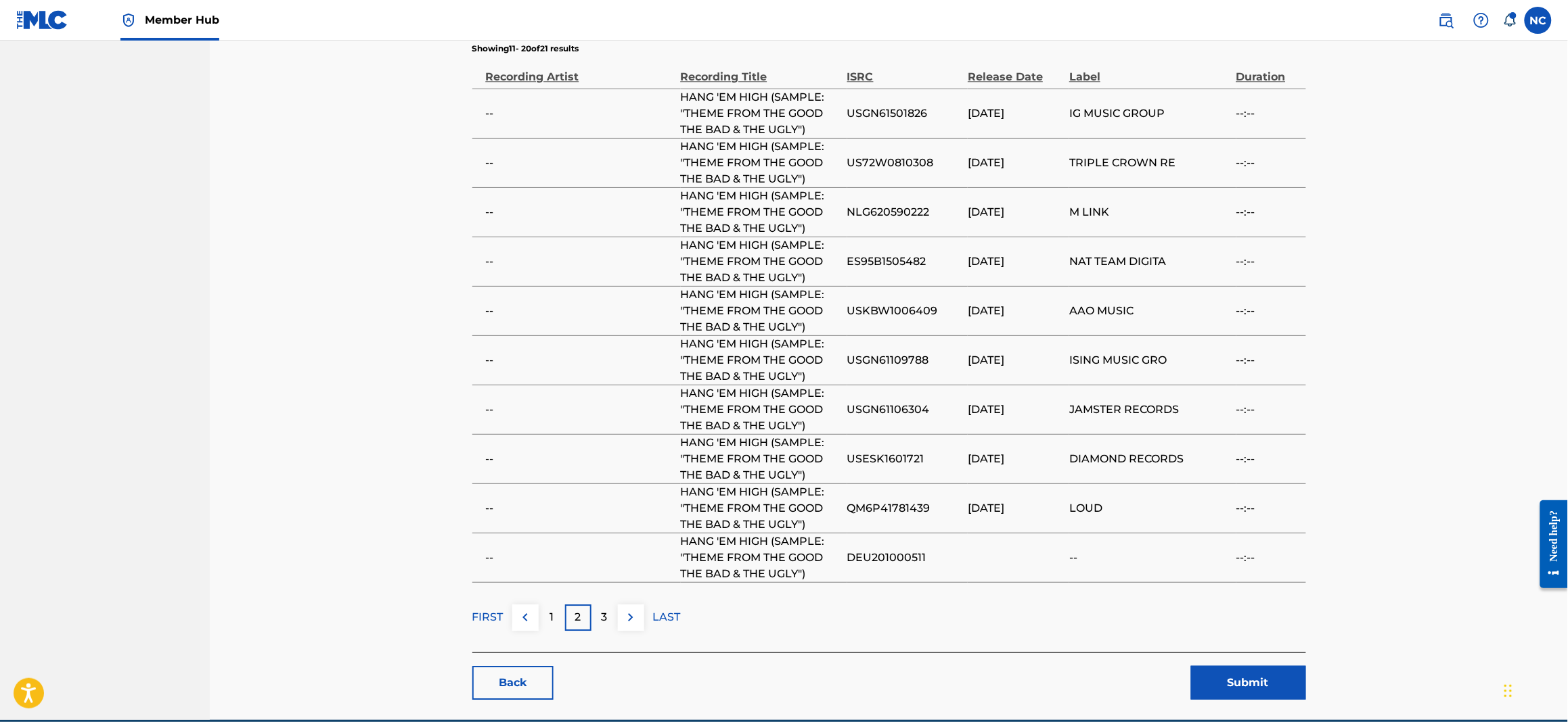
drag, startPoint x: 602, startPoint y: 551, endPoint x: 741, endPoint y: 524, distance: 141.6
click at [602, 609] on p "3" at bounding box center [604, 617] width 6 height 16
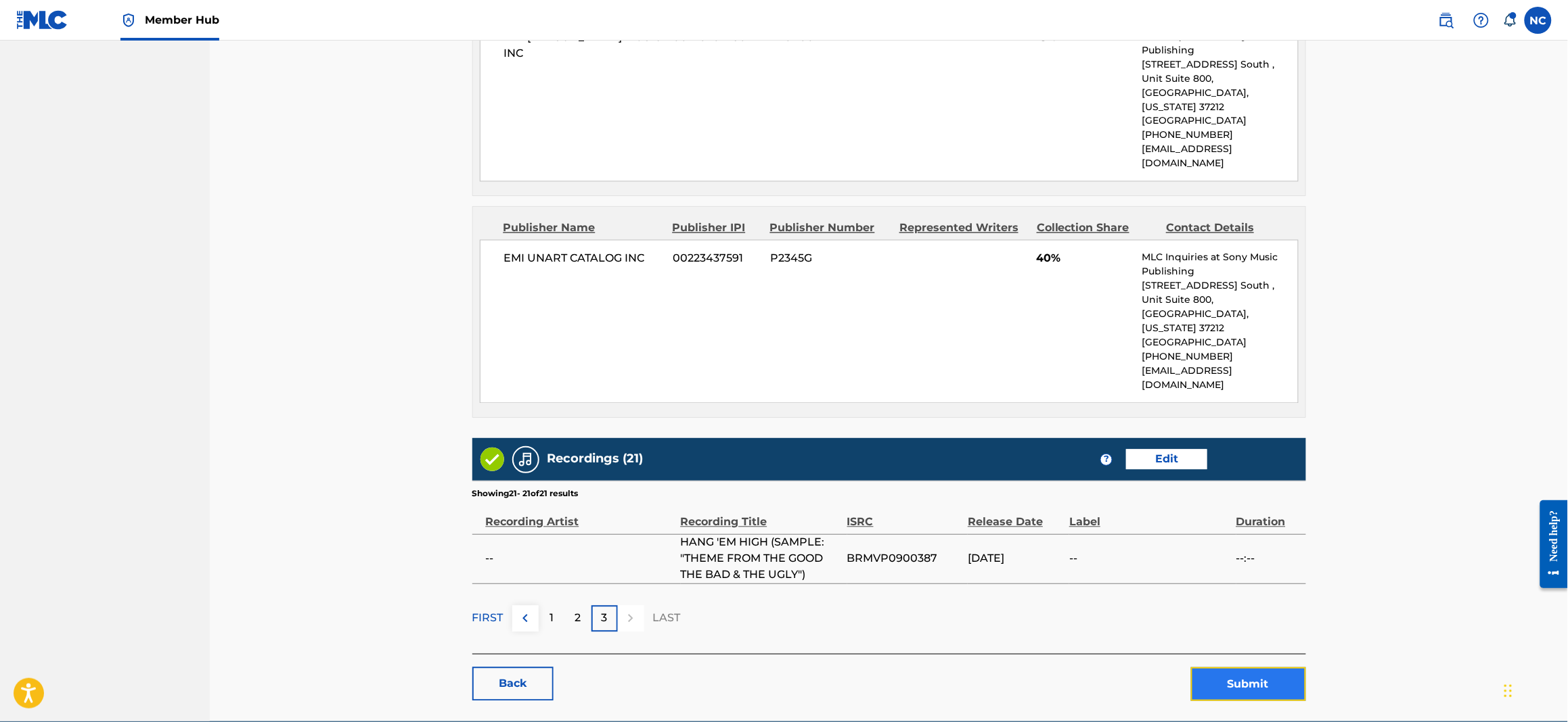
click at [1241, 667] on button "Submit" at bounding box center [1248, 684] width 115 height 34
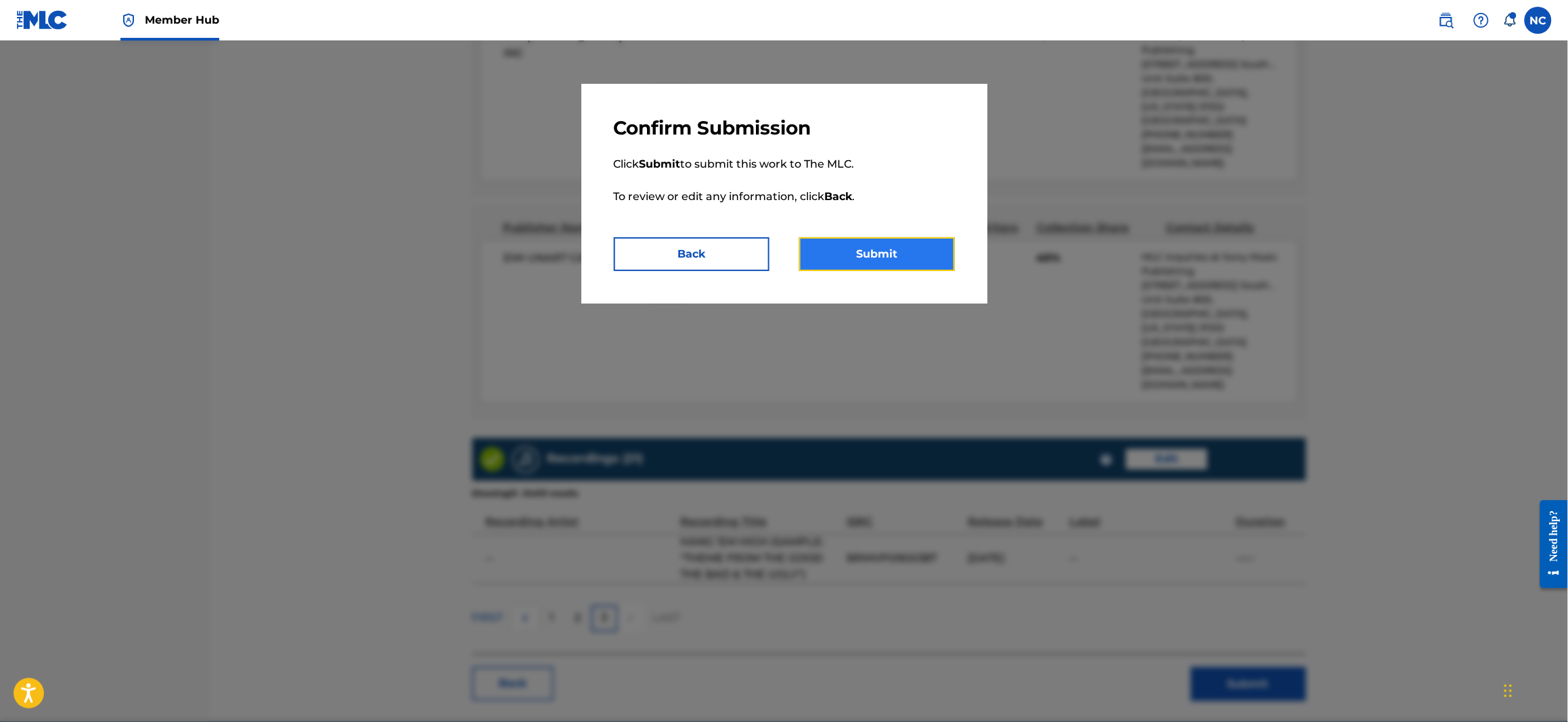
click at [947, 261] on button "Submit" at bounding box center [877, 254] width 156 height 34
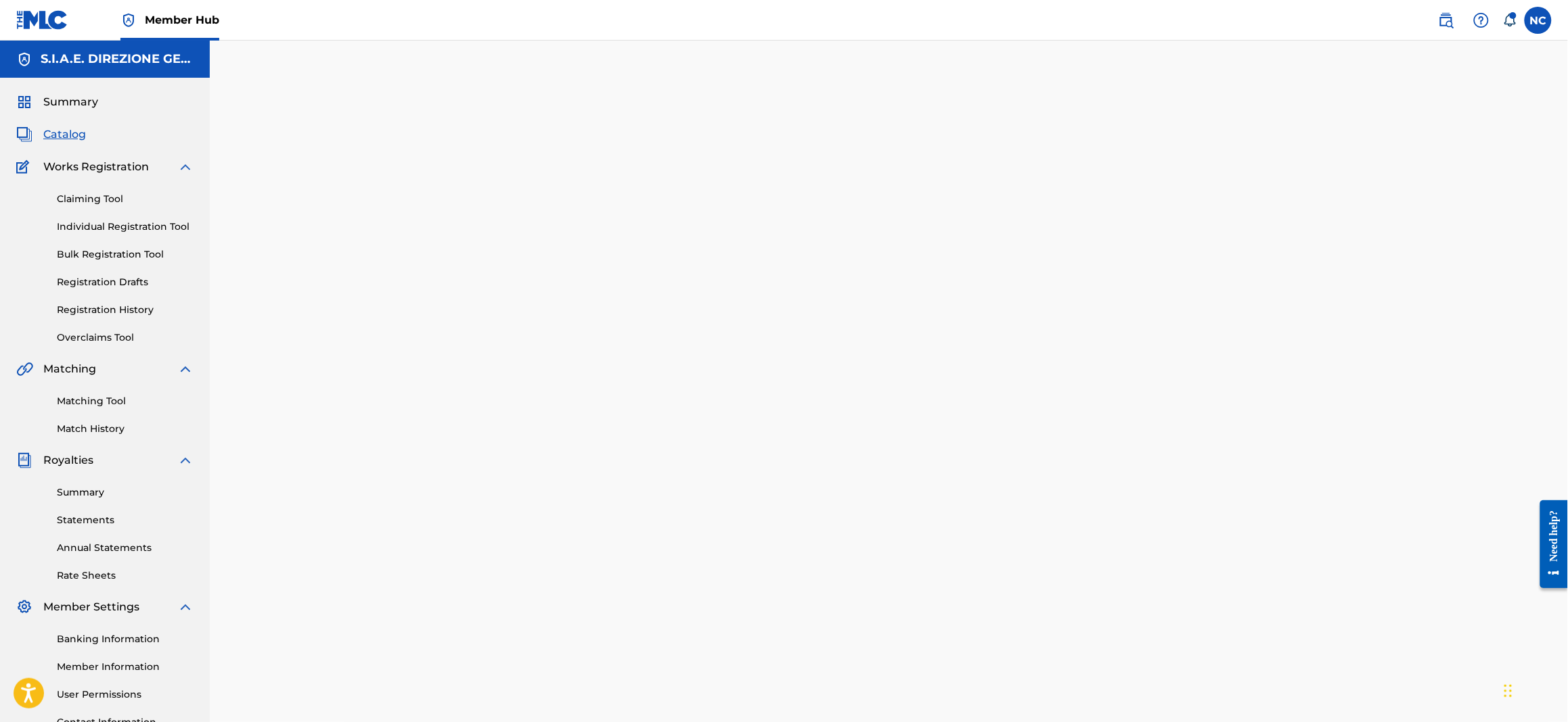
click at [69, 135] on span "Catalog" at bounding box center [64, 134] width 42 height 16
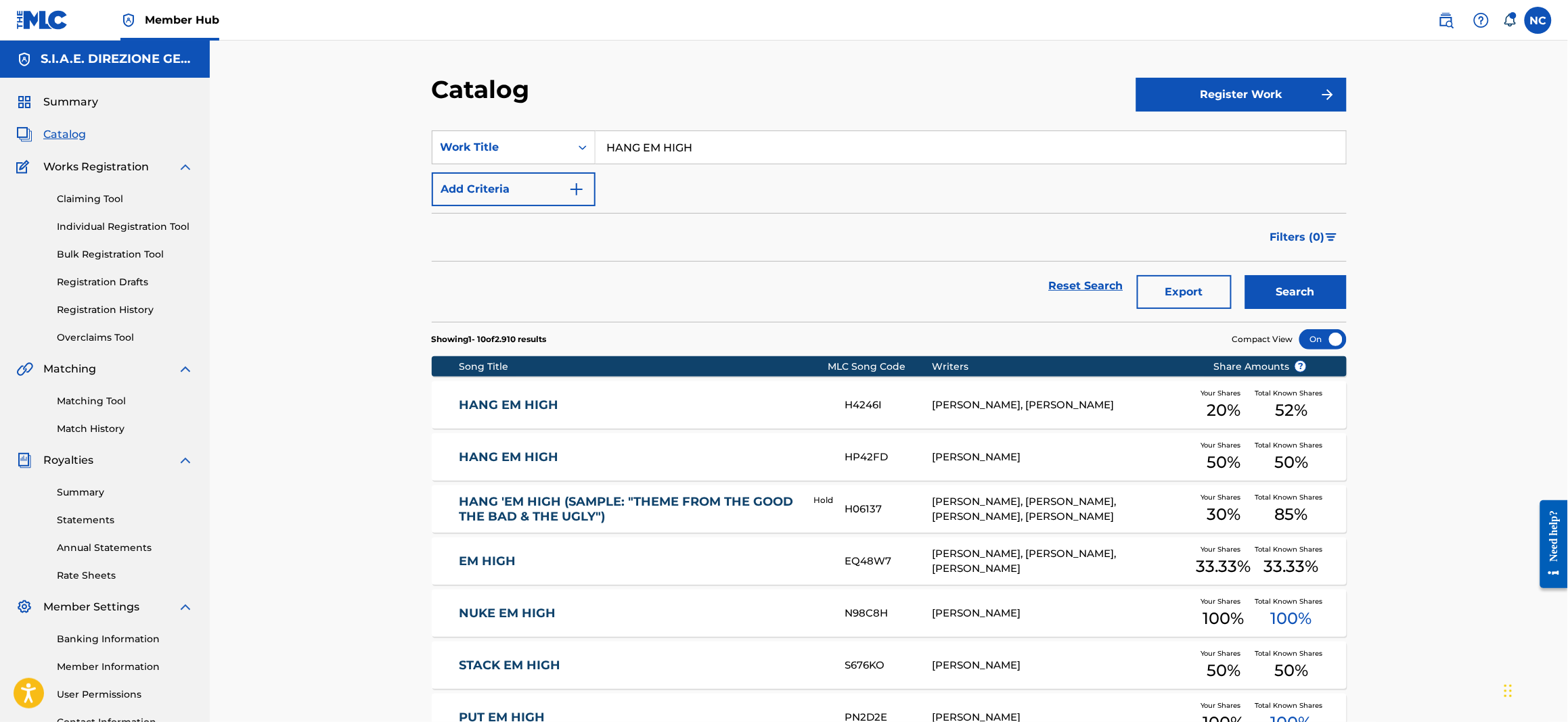
click at [666, 506] on link "HANG 'EM HIGH (SAMPLE: "THEME FROM THE GOOD THE BAD & THE UGLY")" at bounding box center [627, 509] width 336 height 30
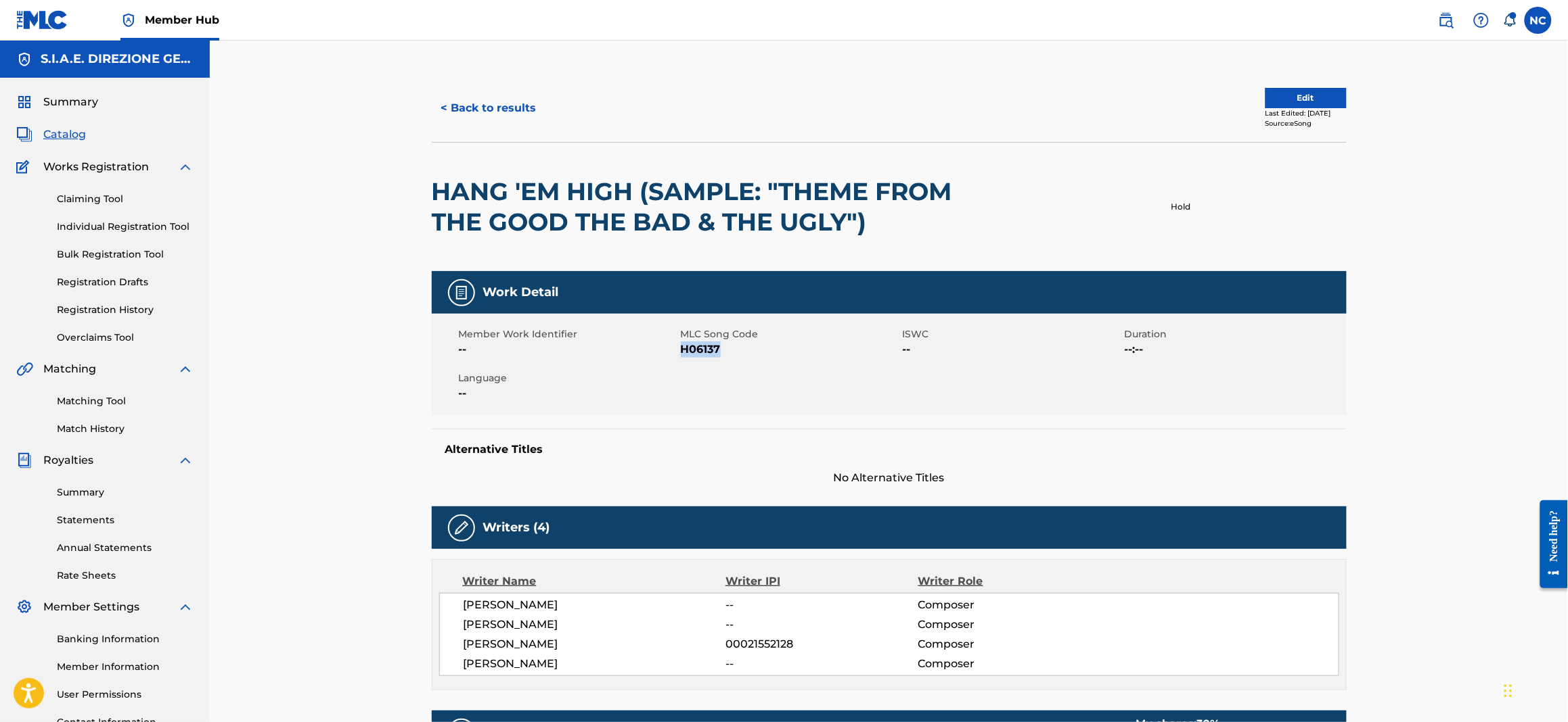
drag, startPoint x: 731, startPoint y: 345, endPoint x: 680, endPoint y: 347, distance: 51.0
click at [681, 347] on span "H06137" at bounding box center [790, 349] width 218 height 16
copy span "H06137"
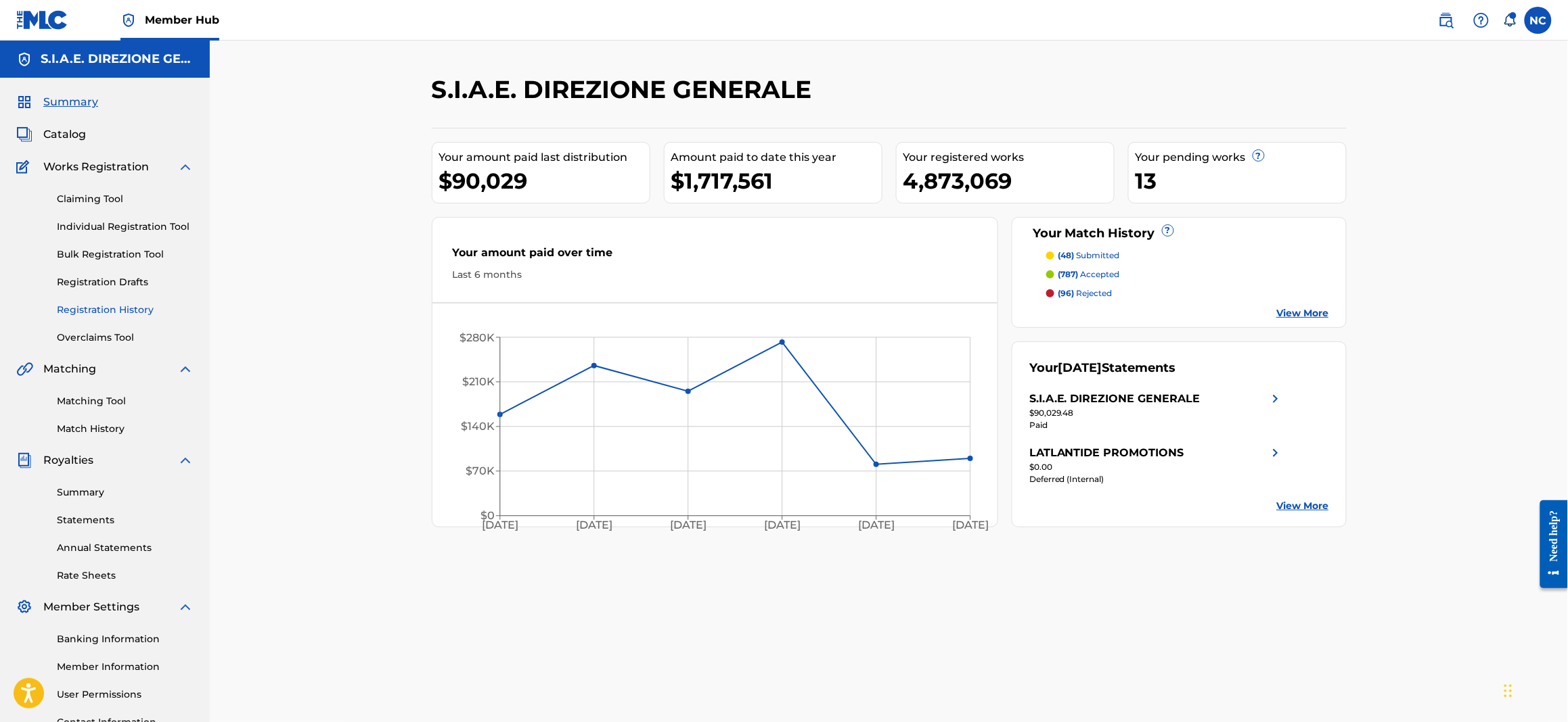
click at [116, 309] on link "Registration History" at bounding box center [126, 310] width 137 height 14
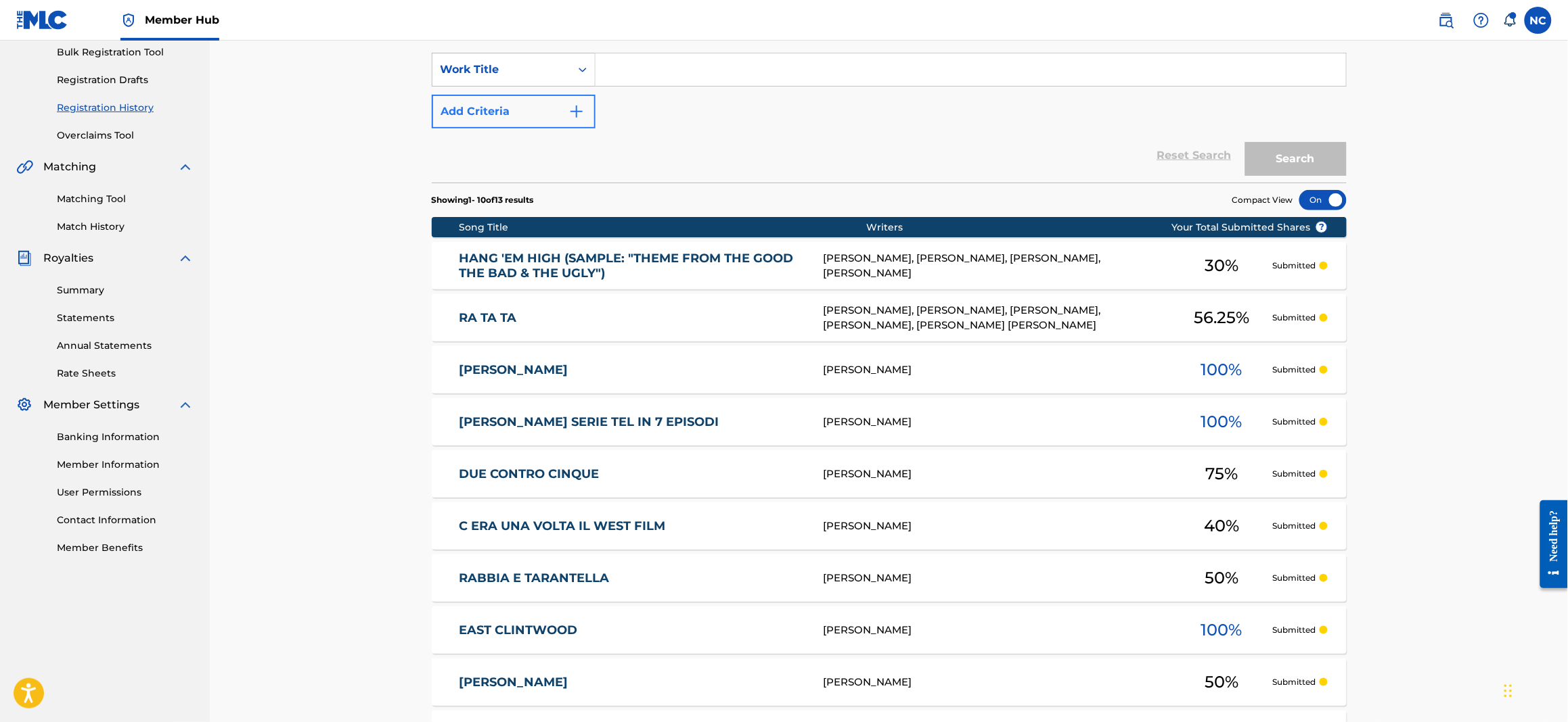
scroll to position [394, 0]
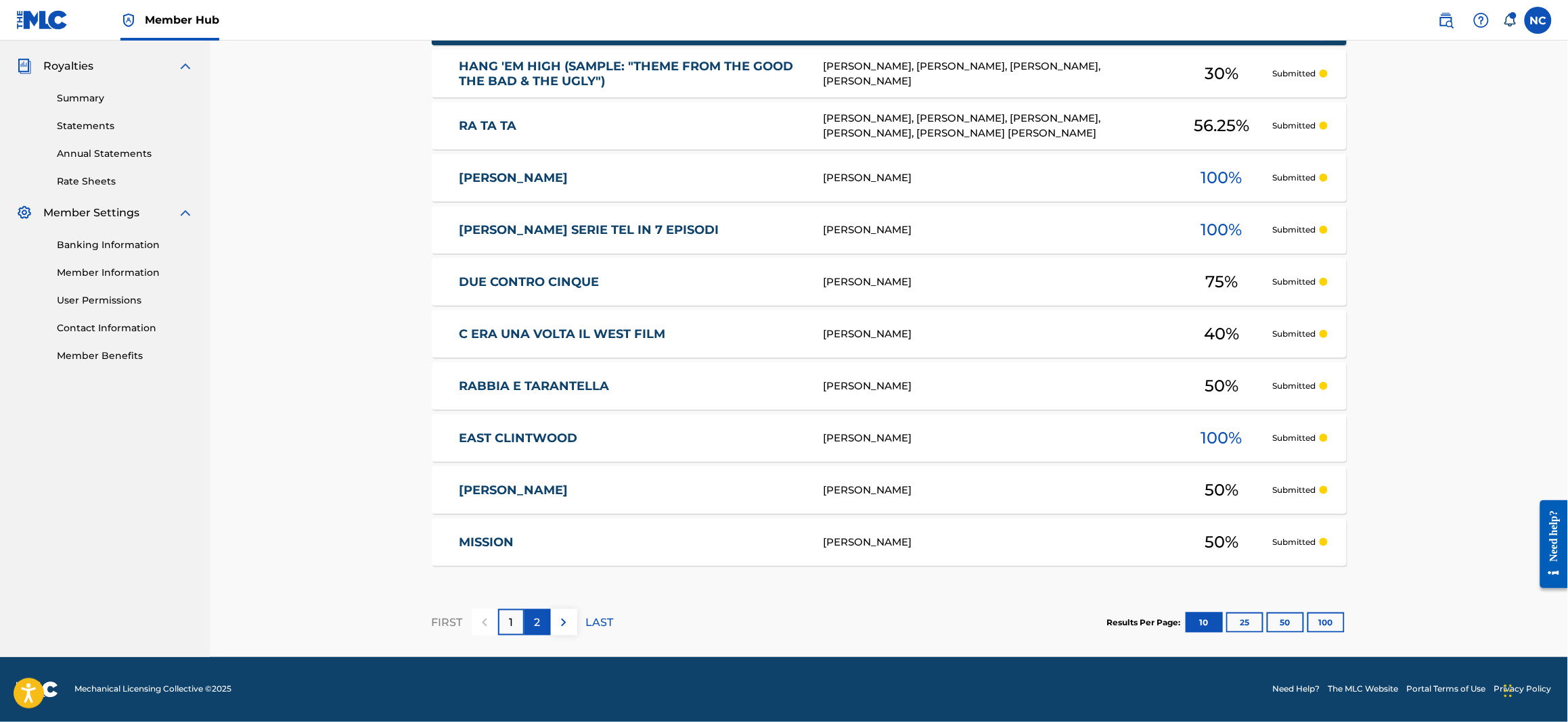
click at [545, 619] on div "2" at bounding box center [537, 622] width 26 height 26
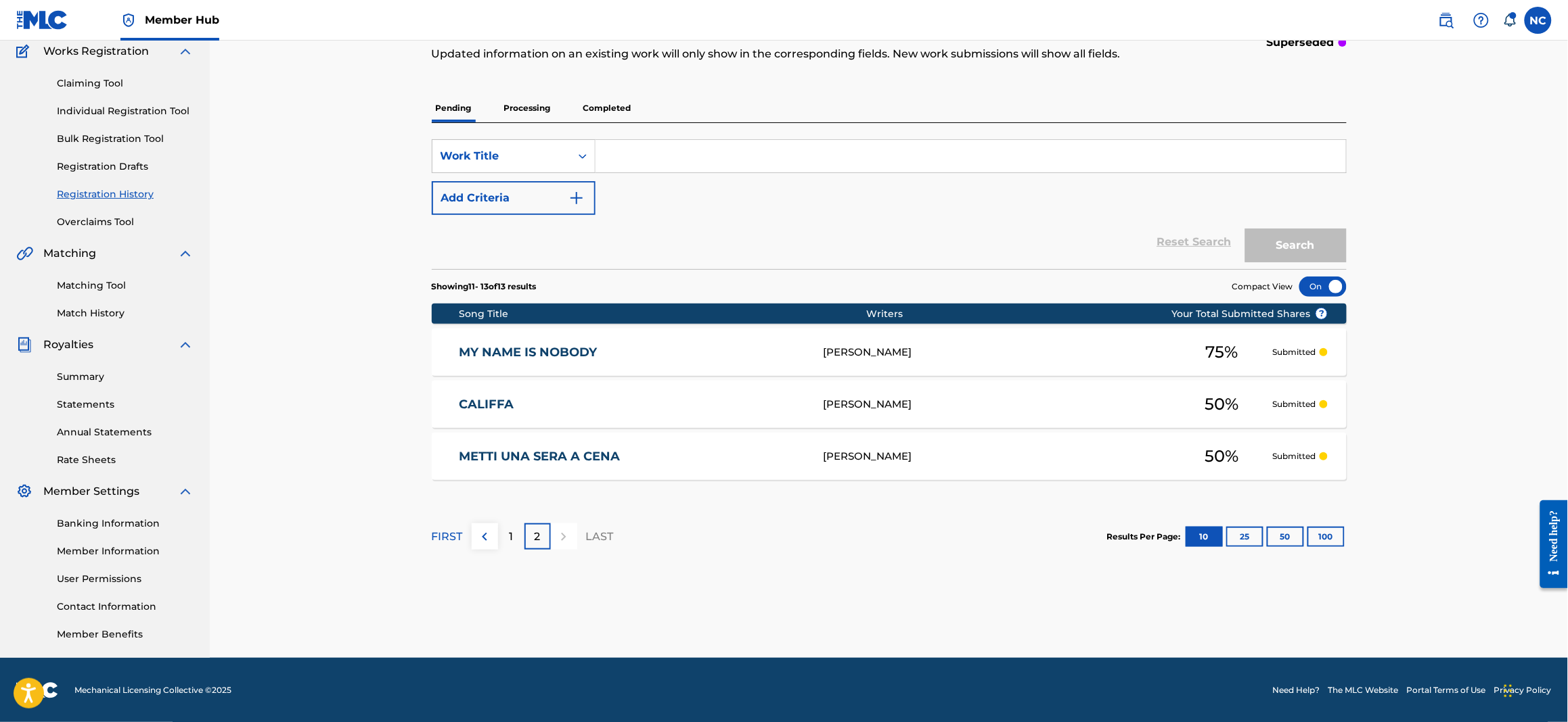
click at [617, 461] on link "METTI UNA SERA A CENA" at bounding box center [632, 457] width 347 height 16
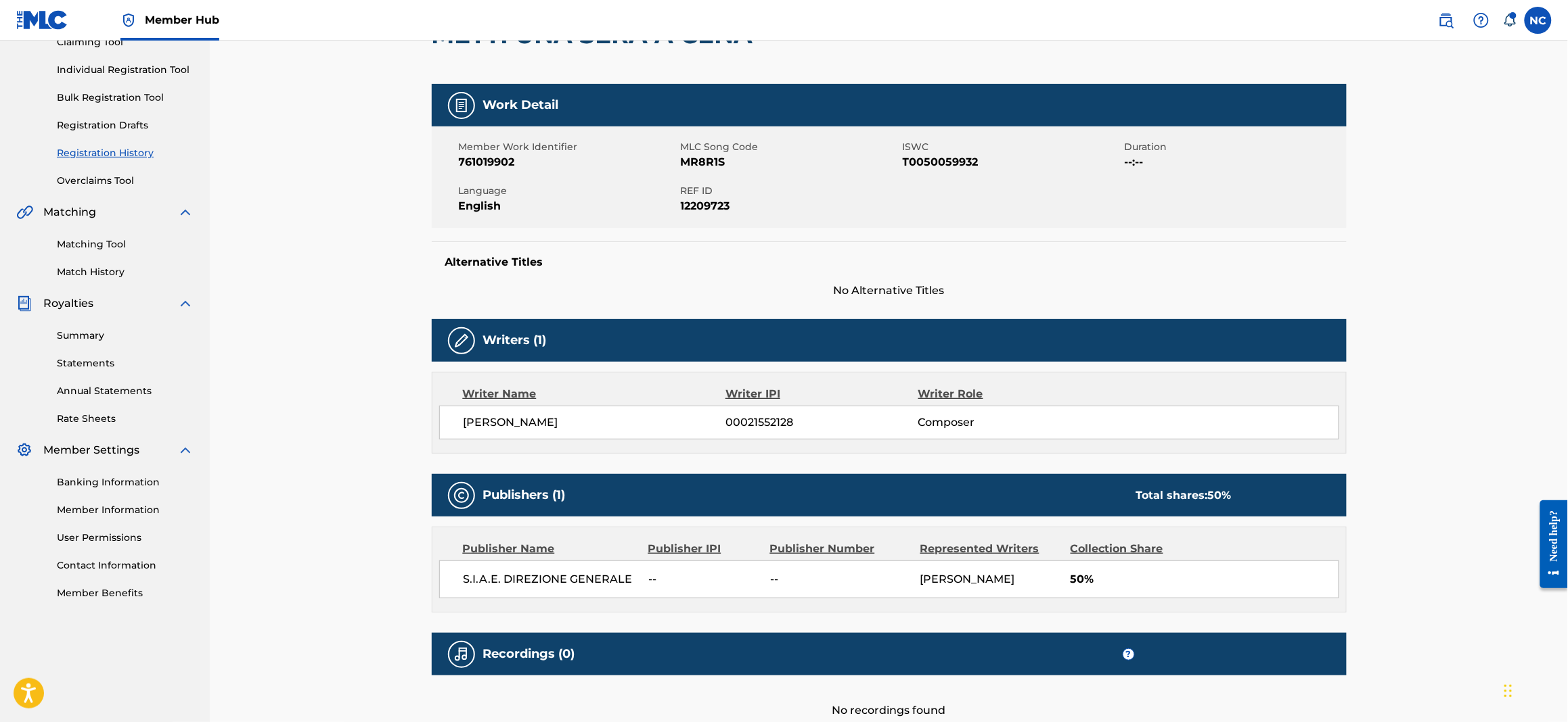
scroll to position [70, 0]
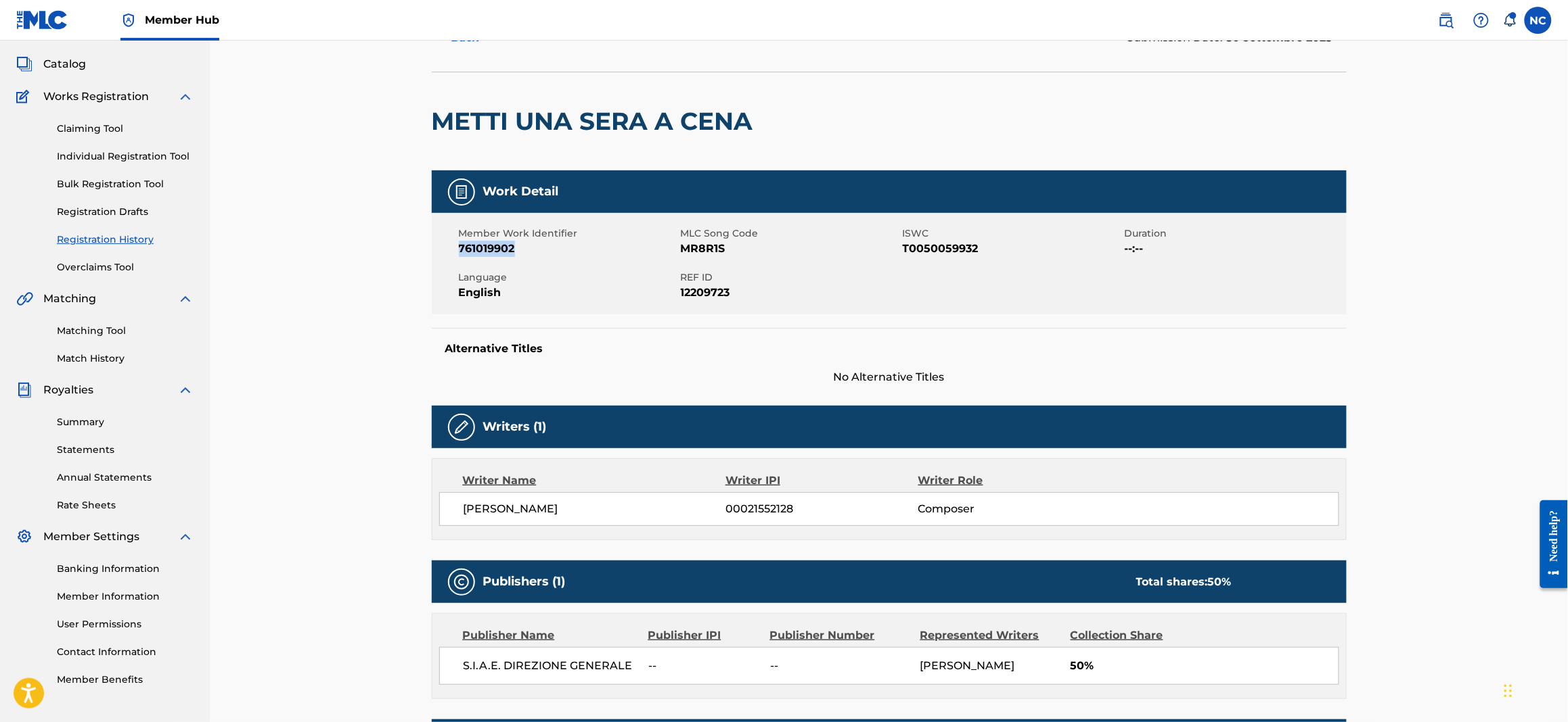
drag, startPoint x: 510, startPoint y: 247, endPoint x: 458, endPoint y: 247, distance: 52.0
click at [459, 247] on span "761019902" at bounding box center [568, 248] width 218 height 16
copy span "761019902"
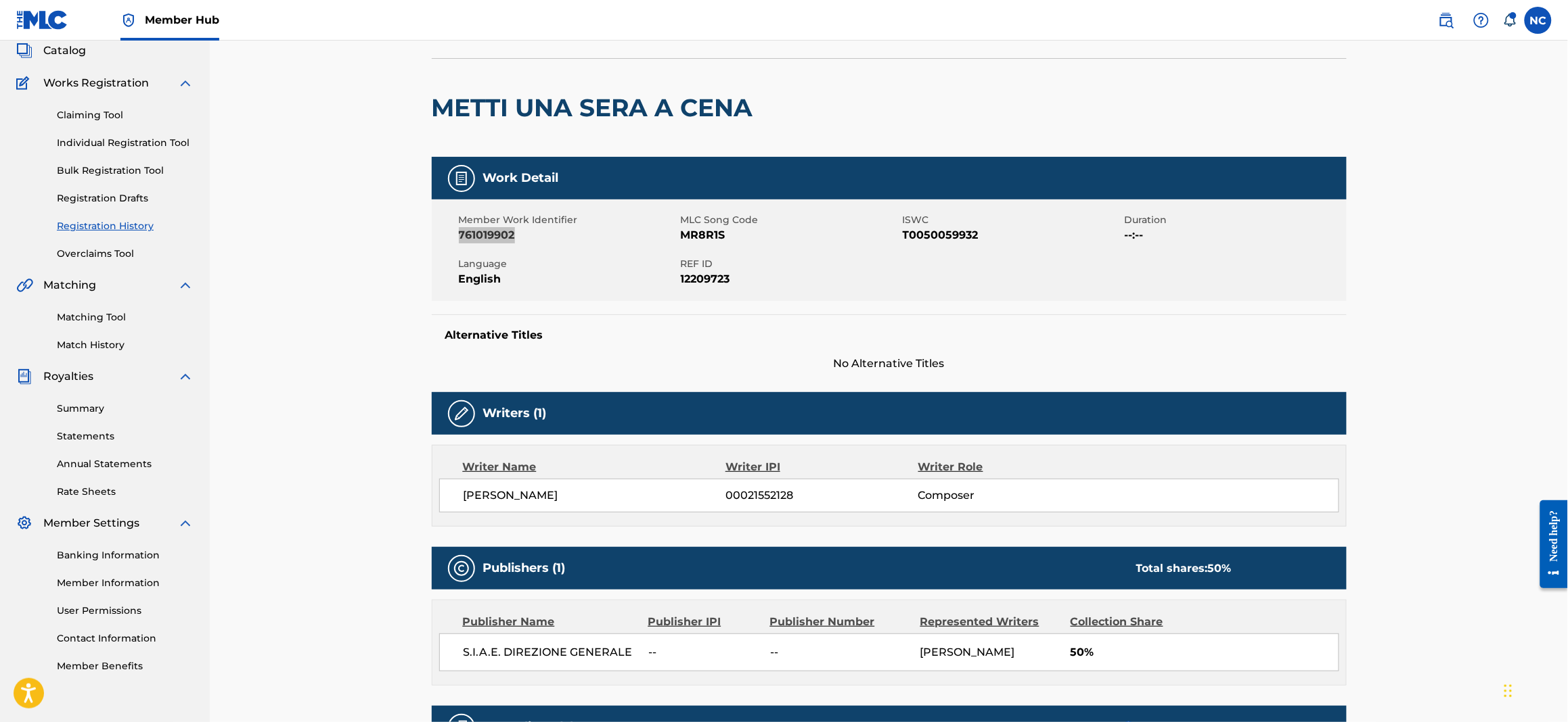
scroll to position [0, 0]
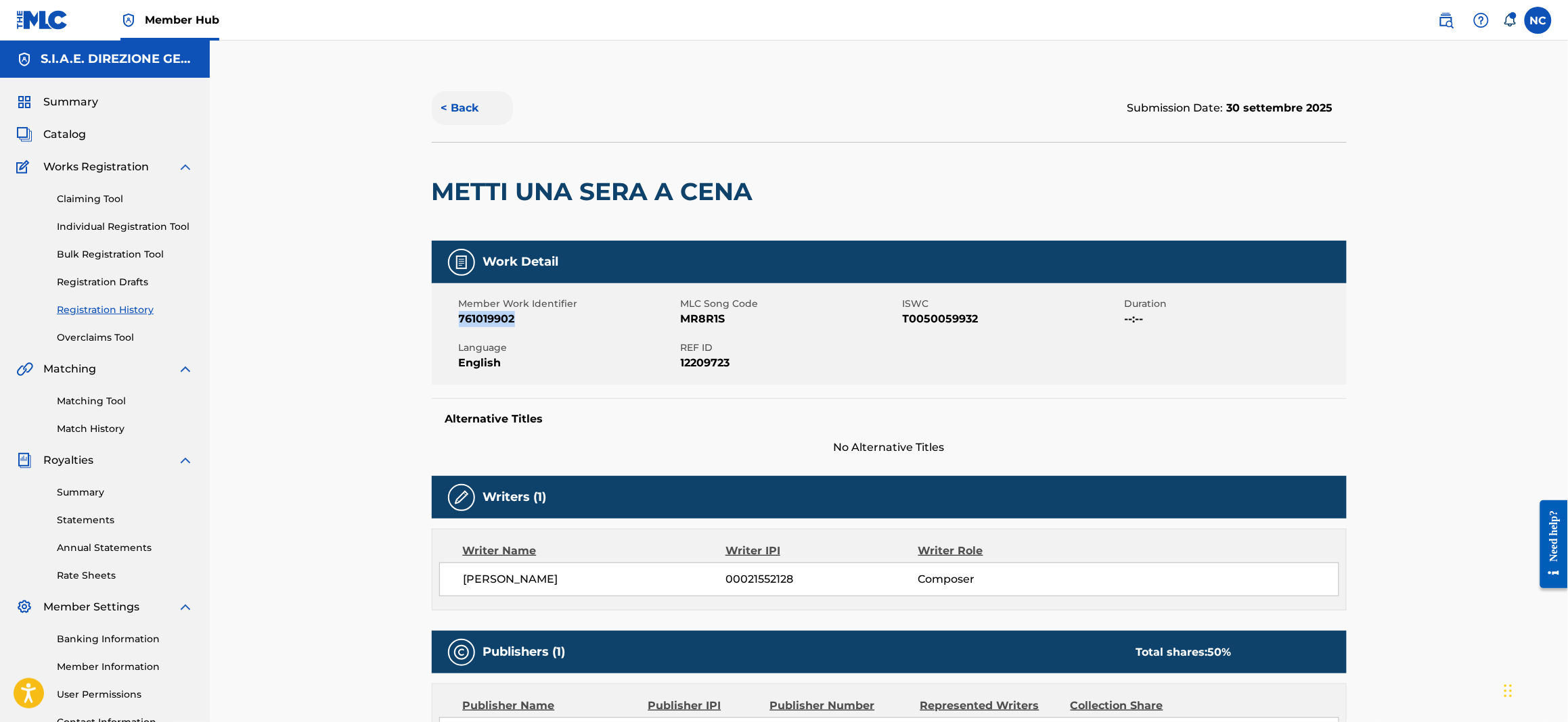
click at [443, 100] on button "< Back" at bounding box center [472, 107] width 81 height 34
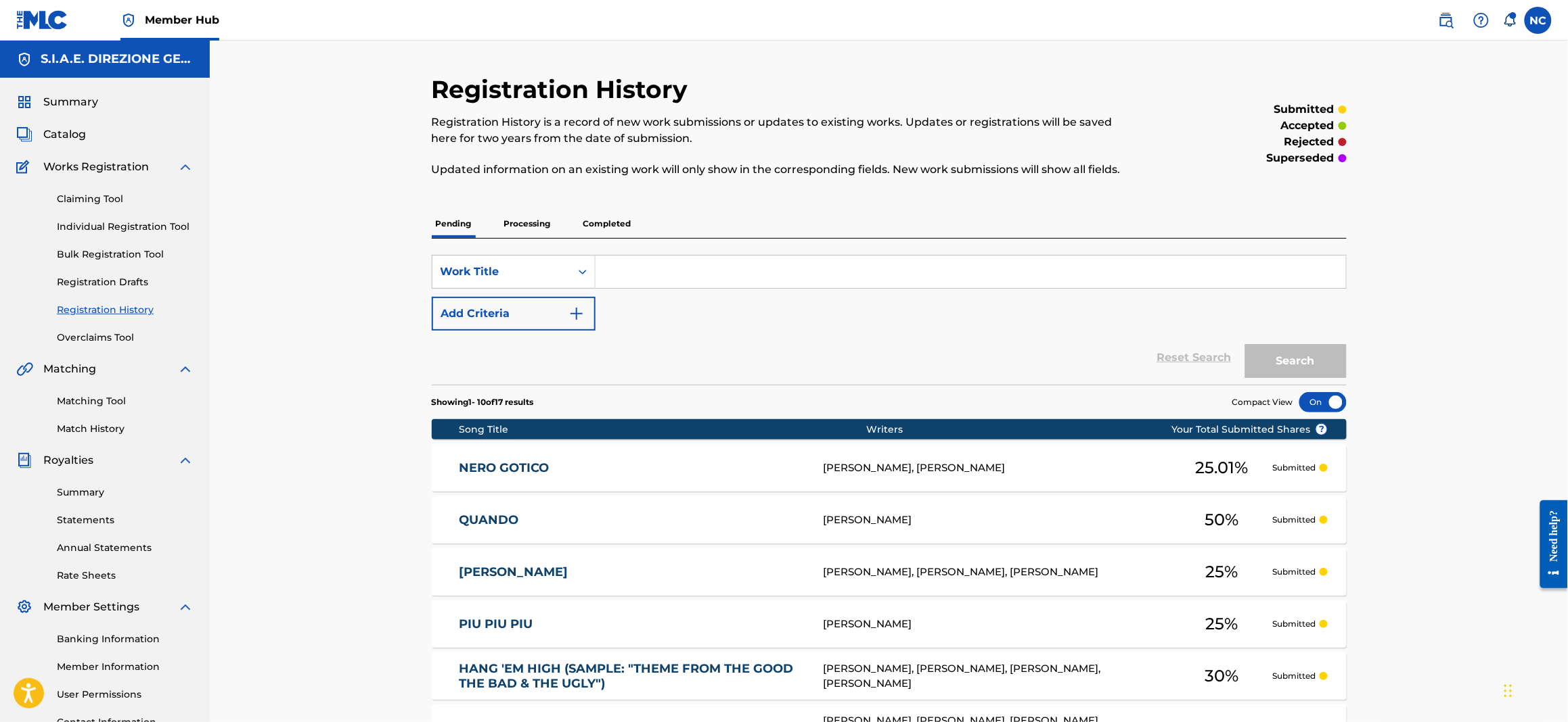
click at [144, 309] on link "Registration History" at bounding box center [126, 310] width 137 height 14
click at [122, 338] on link "Overclaims Tool" at bounding box center [126, 338] width 137 height 14
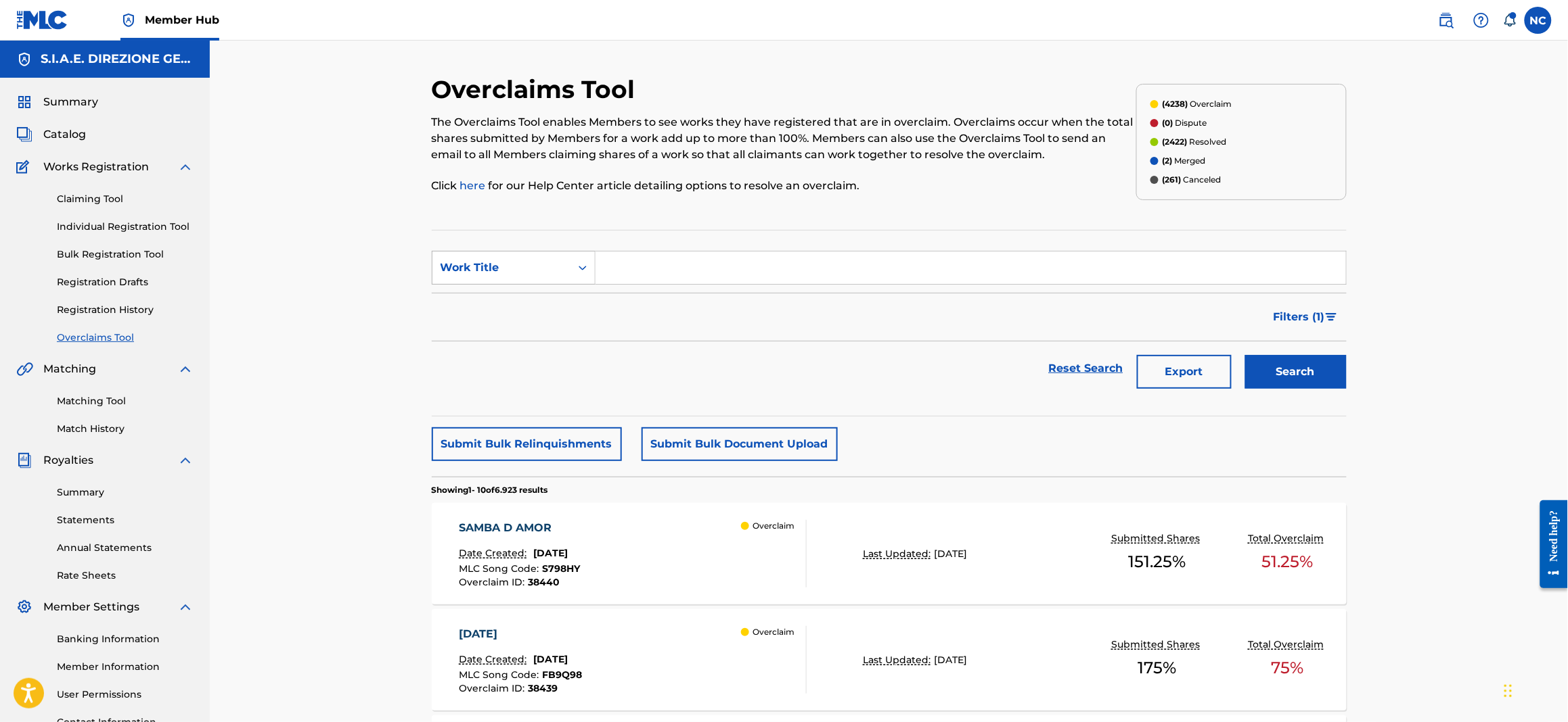
click at [583, 272] on icon "Search Form" at bounding box center [583, 268] width 14 height 14
drag, startPoint x: 536, startPoint y: 298, endPoint x: 580, endPoint y: 280, distance: 47.5
click at [536, 298] on div "MLC Song Code" at bounding box center [513, 301] width 162 height 34
click at [658, 255] on input "Search Form" at bounding box center [970, 268] width 750 height 32
paste input "S63U0L"
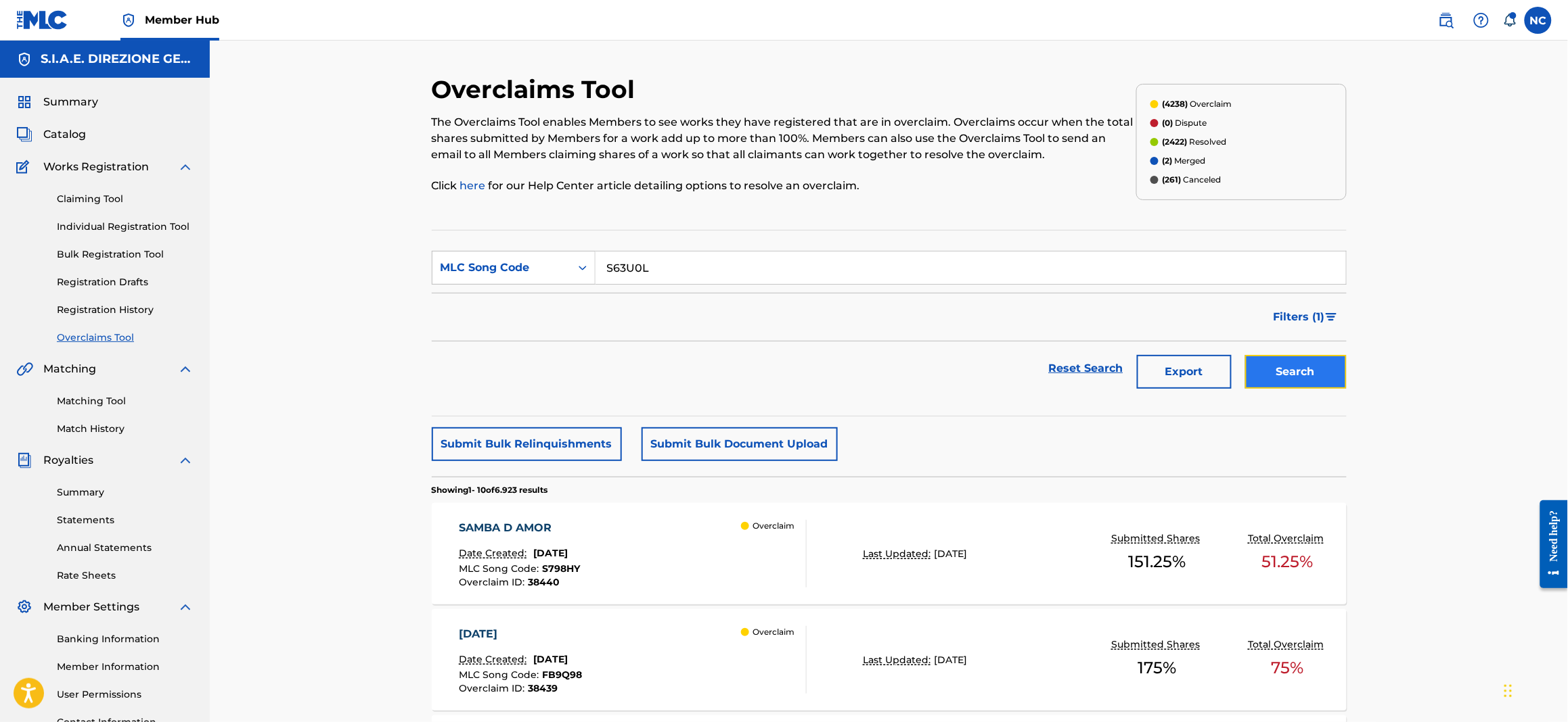
click at [1286, 366] on button "Search" at bounding box center [1295, 371] width 101 height 34
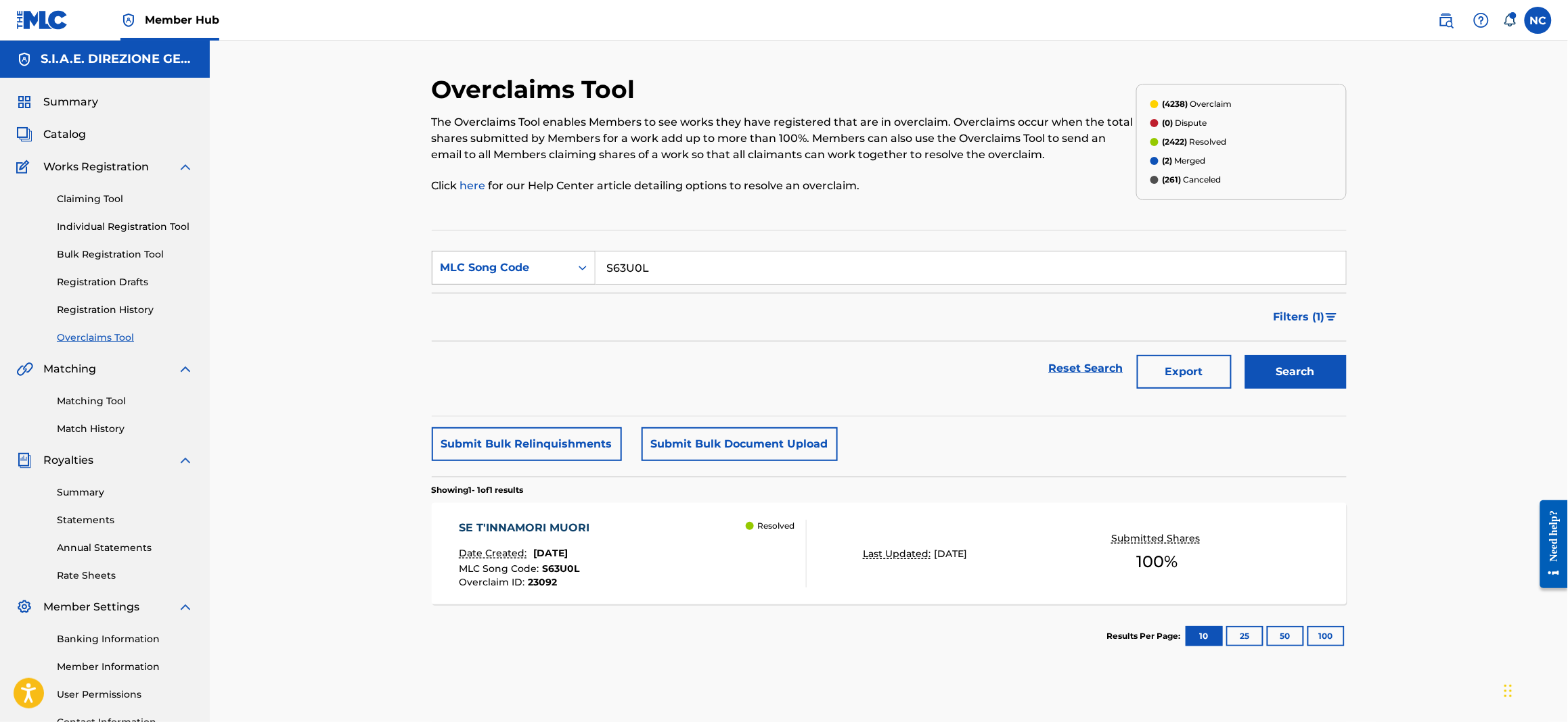
drag, startPoint x: 671, startPoint y: 271, endPoint x: 502, endPoint y: 260, distance: 169.4
click at [502, 260] on div "SearchWithCriteriae0928c16-4e33-42f9-8e59-edb2f1623769 MLC Song Code S63U0L" at bounding box center [889, 268] width 915 height 34
paste input "VX04NC"
type input "VX04NC"
click at [1299, 372] on button "Search" at bounding box center [1295, 371] width 101 height 34
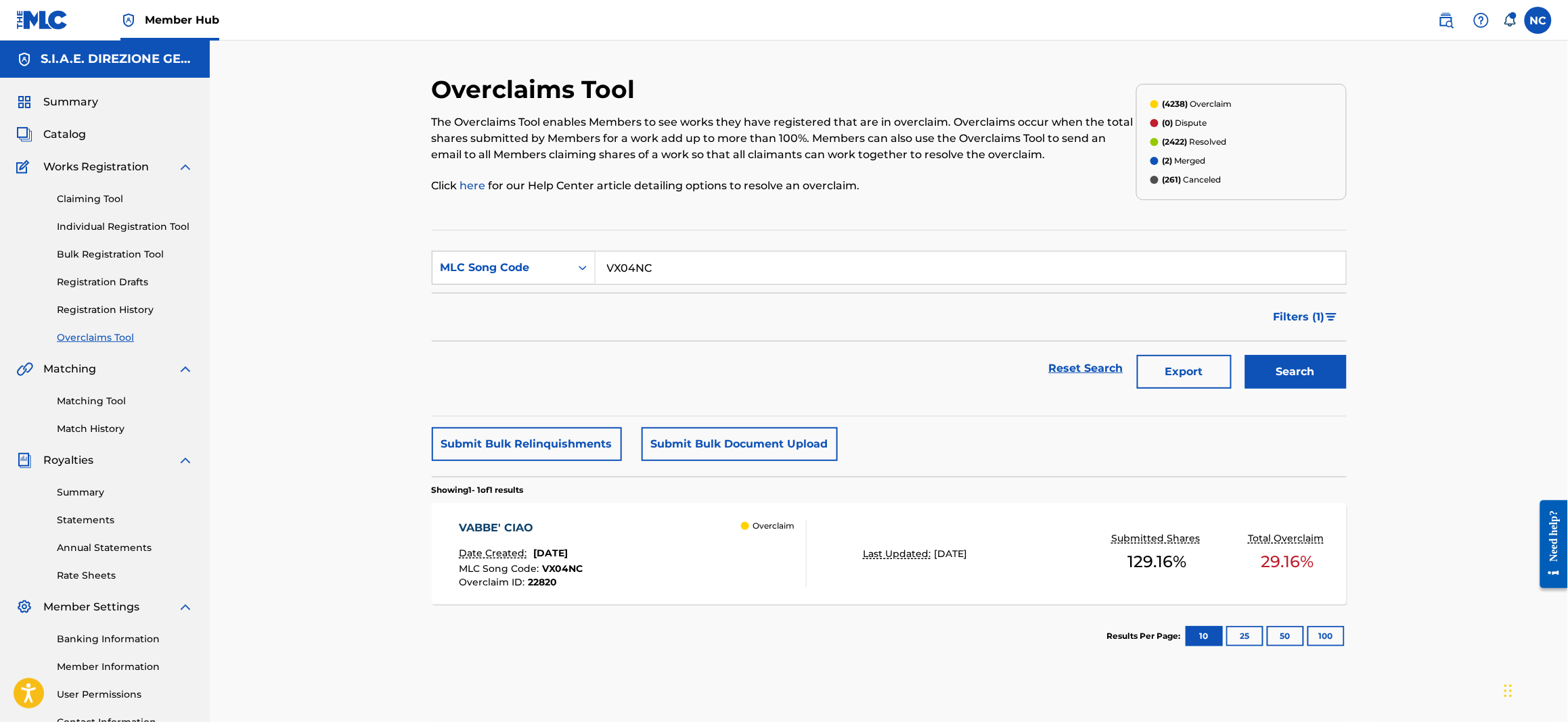
click at [761, 566] on div "Overclaim" at bounding box center [773, 554] width 65 height 68
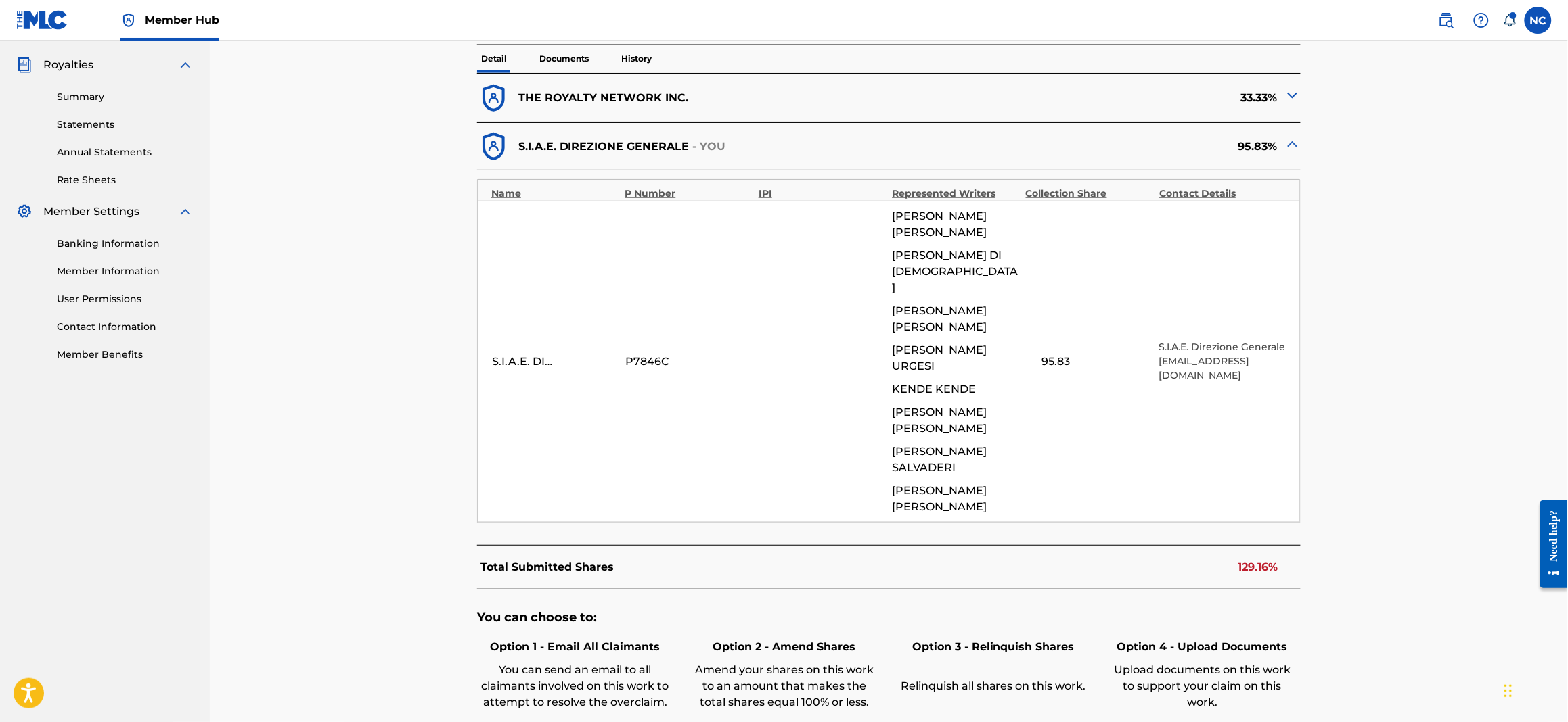
scroll to position [492, 0]
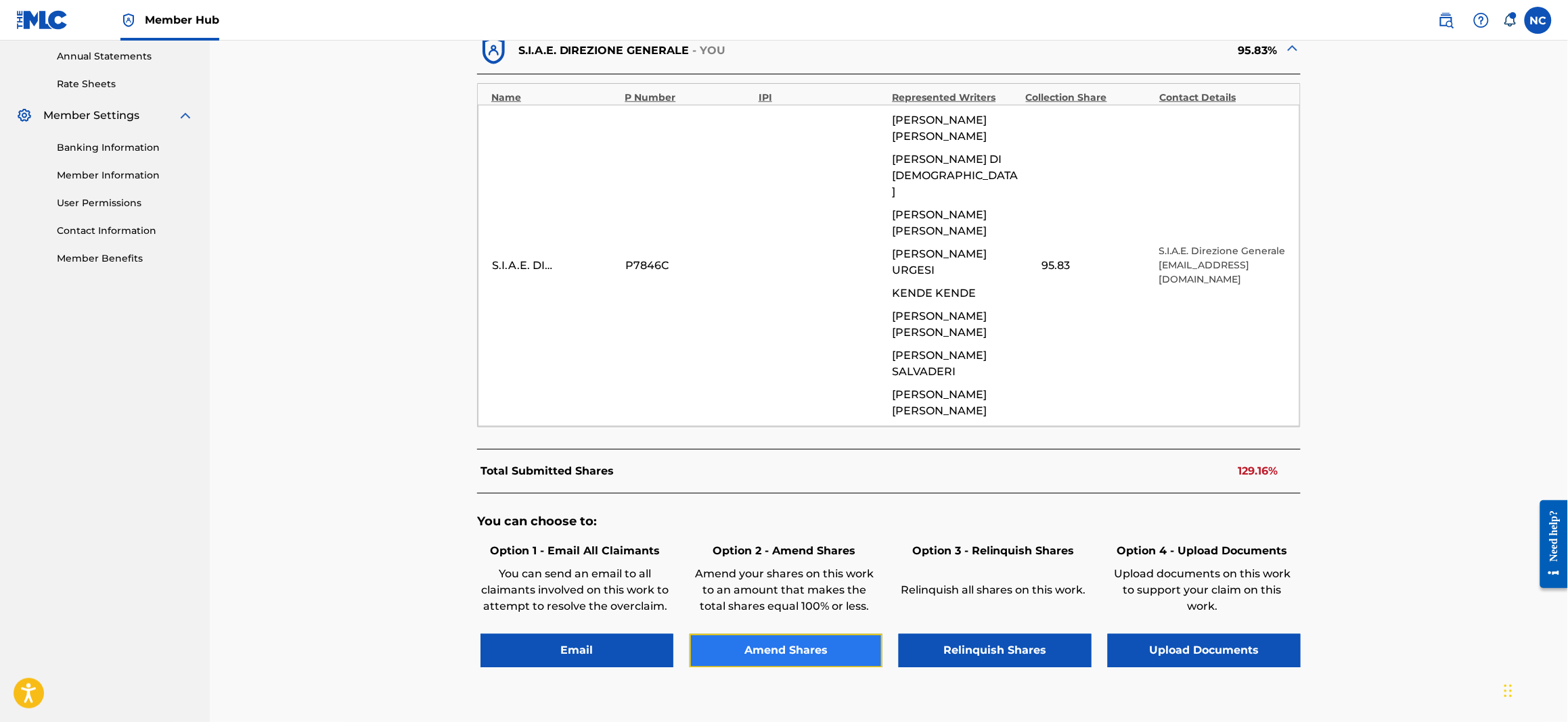
click at [802, 635] on button "Amend Shares" at bounding box center [786, 651] width 193 height 34
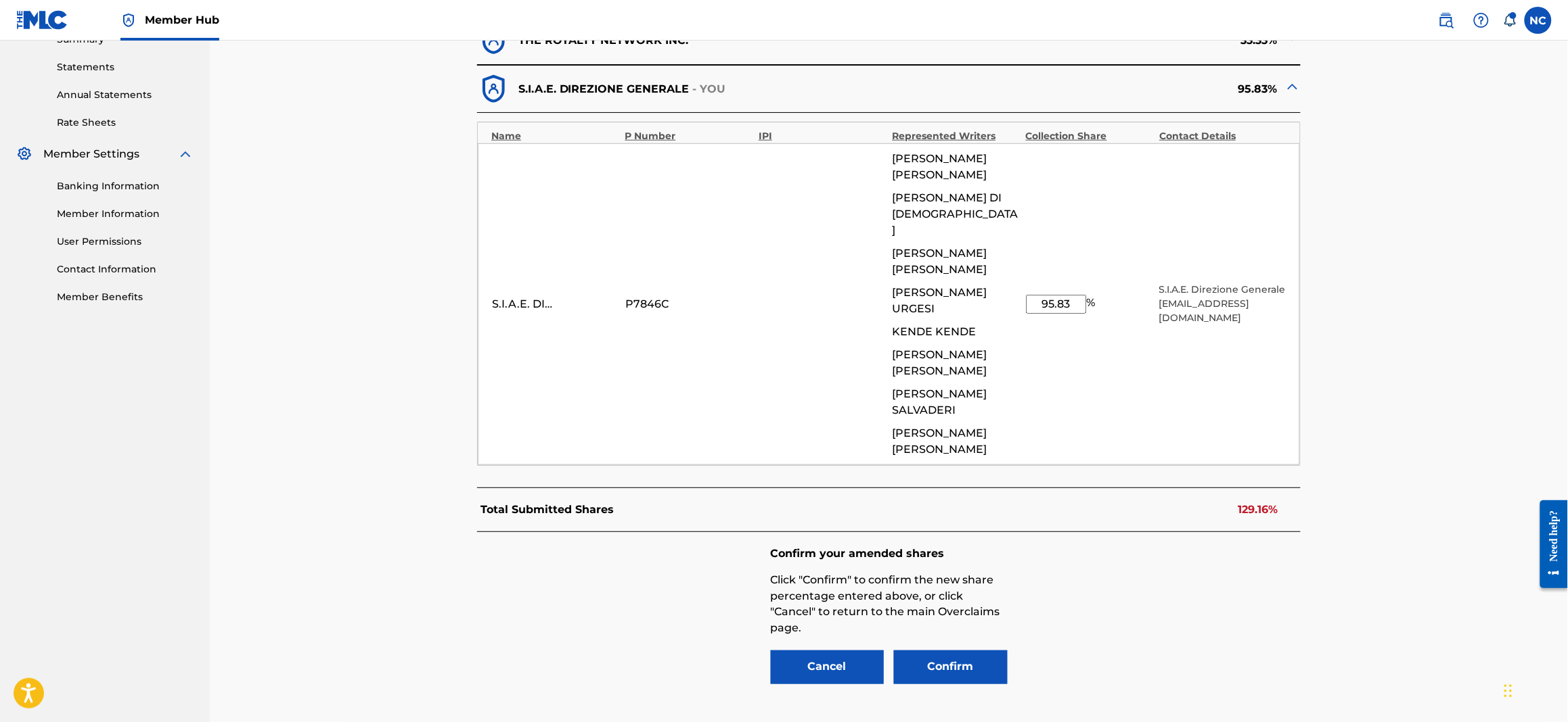
drag, startPoint x: 1076, startPoint y: 252, endPoint x: 891, endPoint y: 239, distance: 185.5
click at [891, 239] on div "S.I.A.E. DIREZIONE GENERALE P7846C ANDREA DE FILIPPI ANTONIO DI SANTO CLAUDIO B…" at bounding box center [888, 305] width 822 height 322
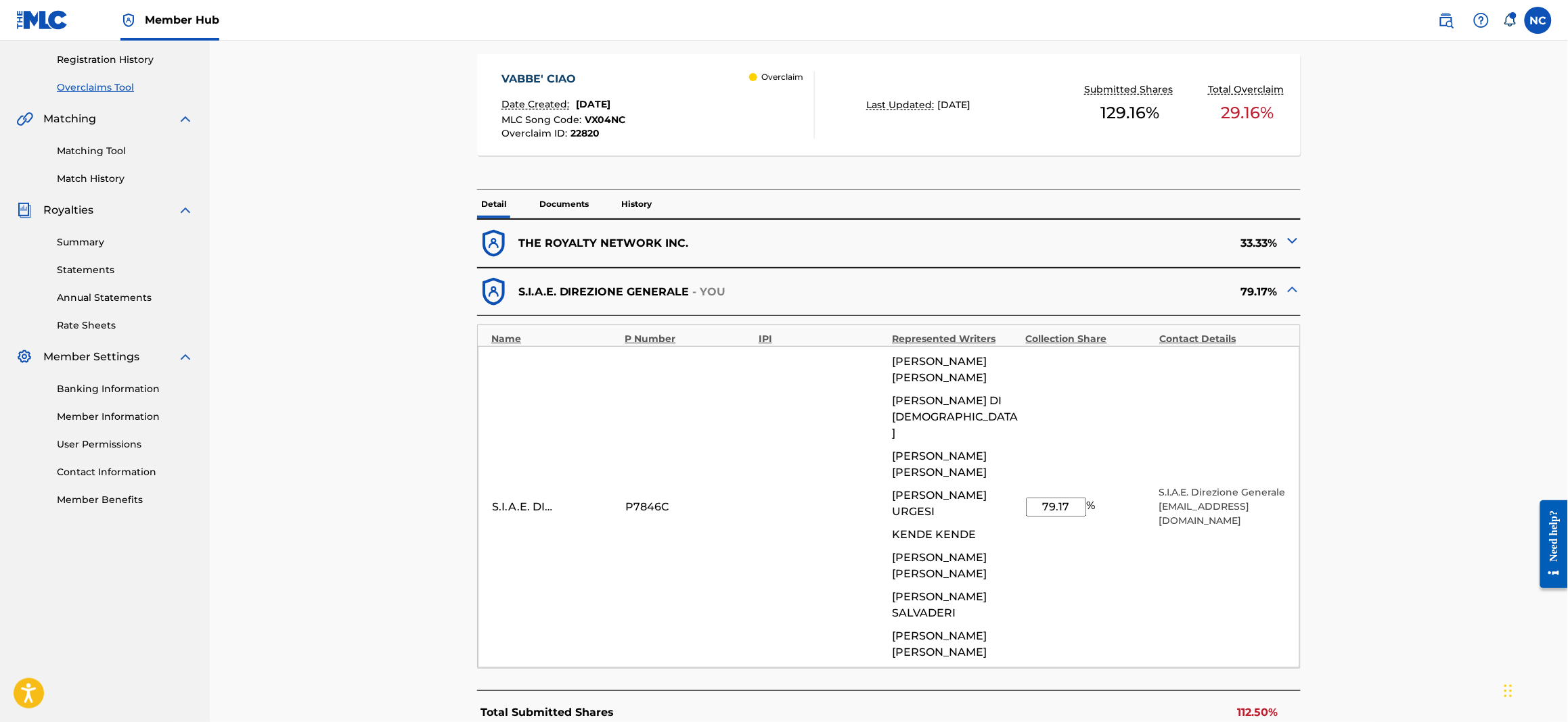
type input "79.17"
click at [1286, 242] on img at bounding box center [1293, 241] width 16 height 16
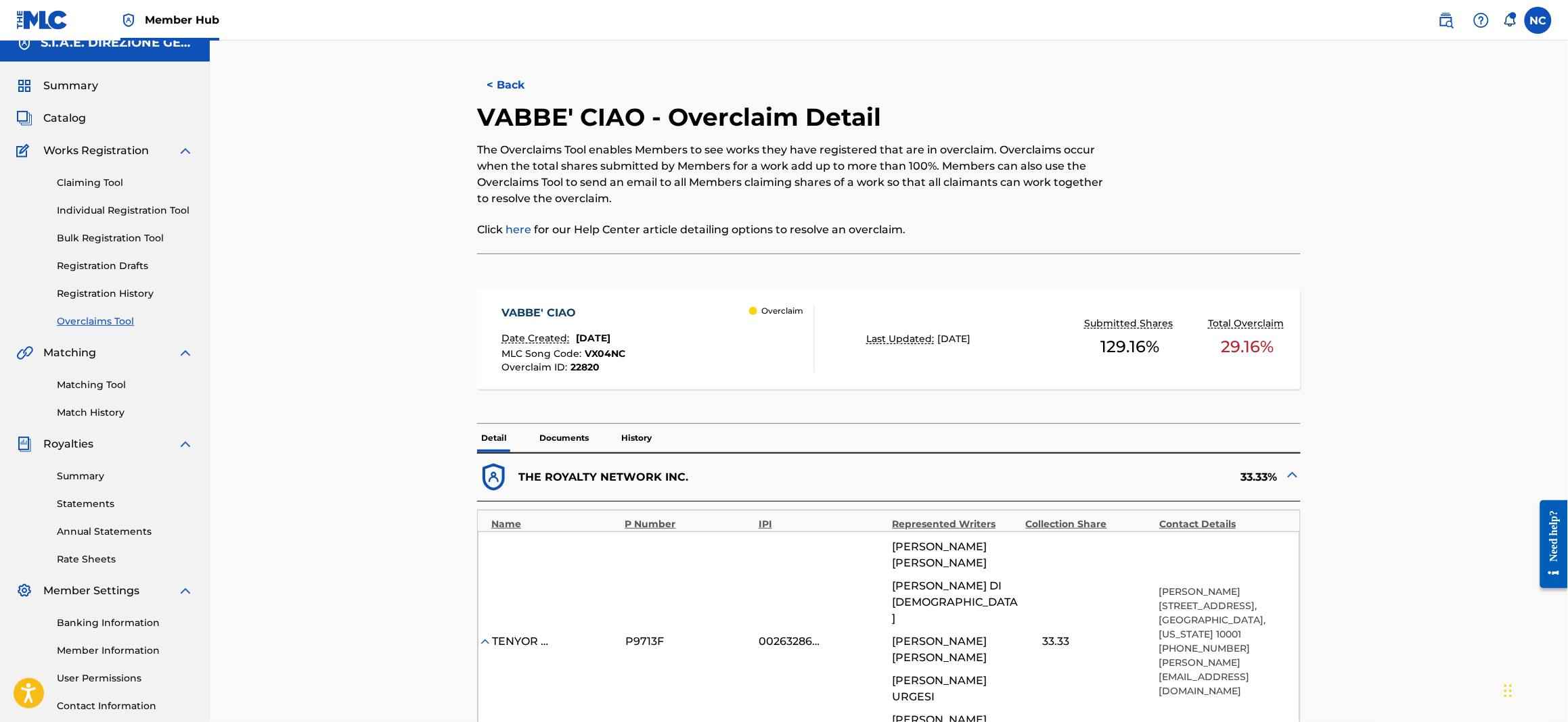
scroll to position [0, 0]
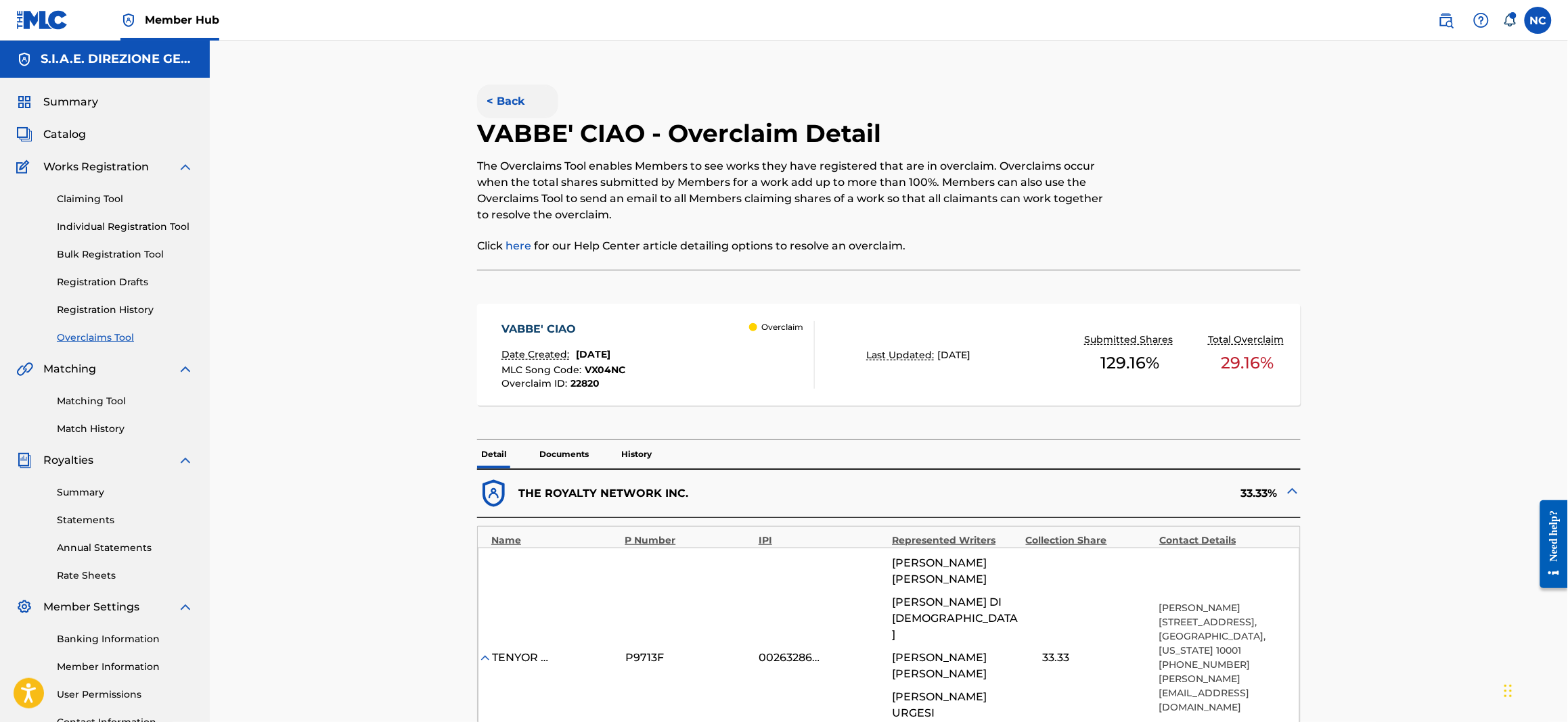
click at [486, 106] on button "< Back" at bounding box center [518, 101] width 81 height 34
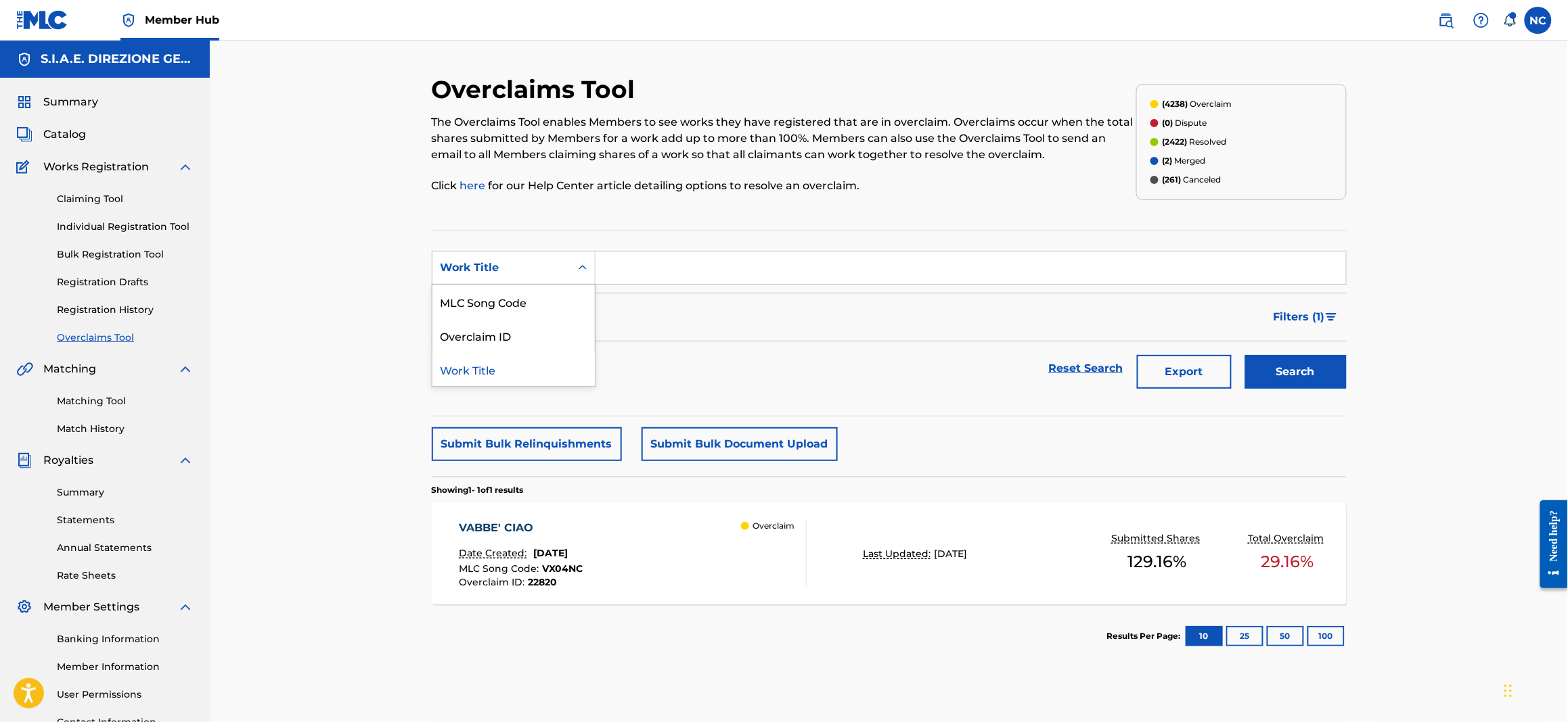
click at [515, 271] on div "Work Title" at bounding box center [501, 268] width 122 height 16
click at [549, 332] on div "Overclaim ID" at bounding box center [513, 335] width 162 height 34
click at [635, 264] on input "Search Form" at bounding box center [970, 268] width 750 height 32
paste input "I29K2M"
type input "I29K2M"
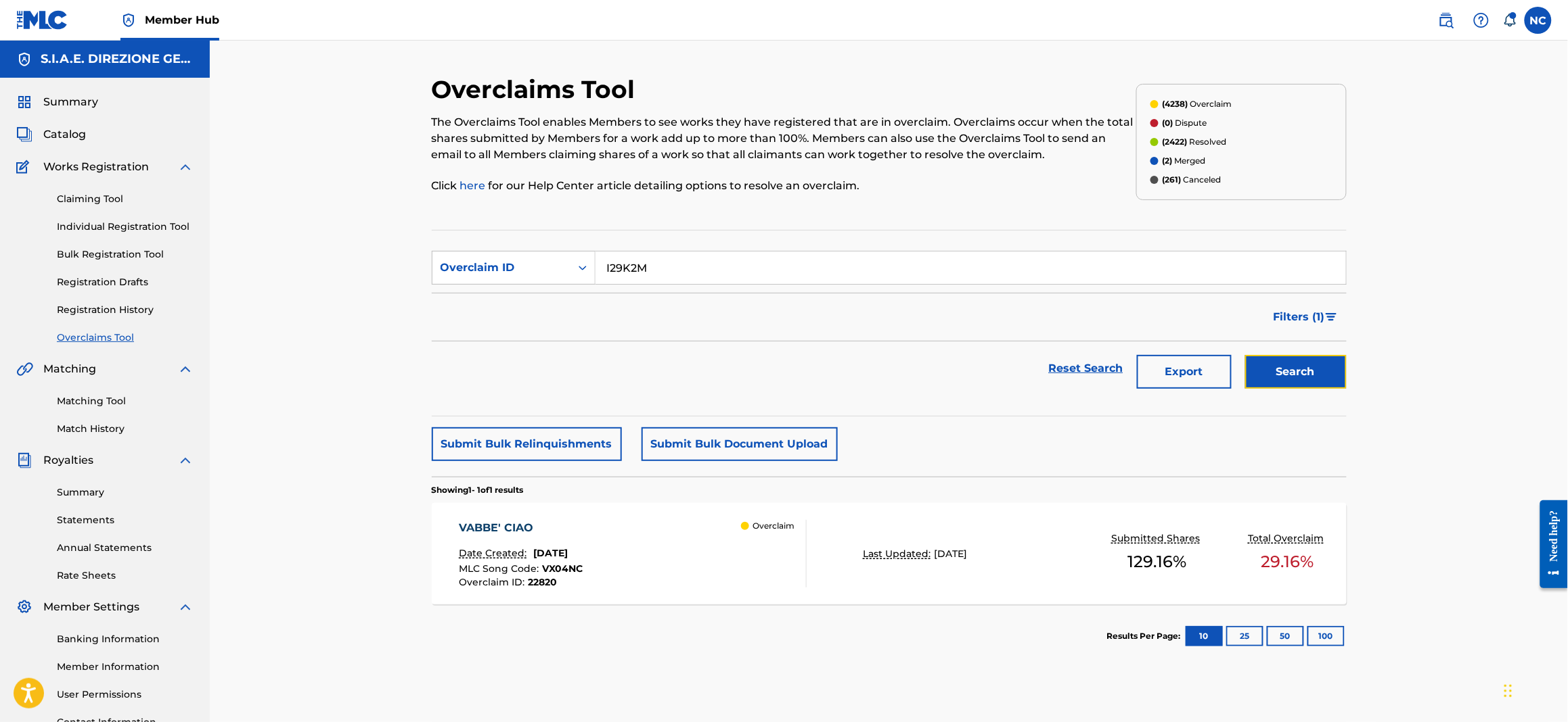
drag, startPoint x: 1254, startPoint y: 384, endPoint x: 458, endPoint y: 319, distance: 798.6
click at [496, 384] on div "Reset Search Export Search" at bounding box center [889, 368] width 915 height 54
drag, startPoint x: 462, startPoint y: 264, endPoint x: 468, endPoint y: 326, distance: 62.3
click at [462, 268] on div "Overclaim ID" at bounding box center [501, 268] width 122 height 16
click at [475, 341] on div "MLC Song Code" at bounding box center [513, 335] width 162 height 34
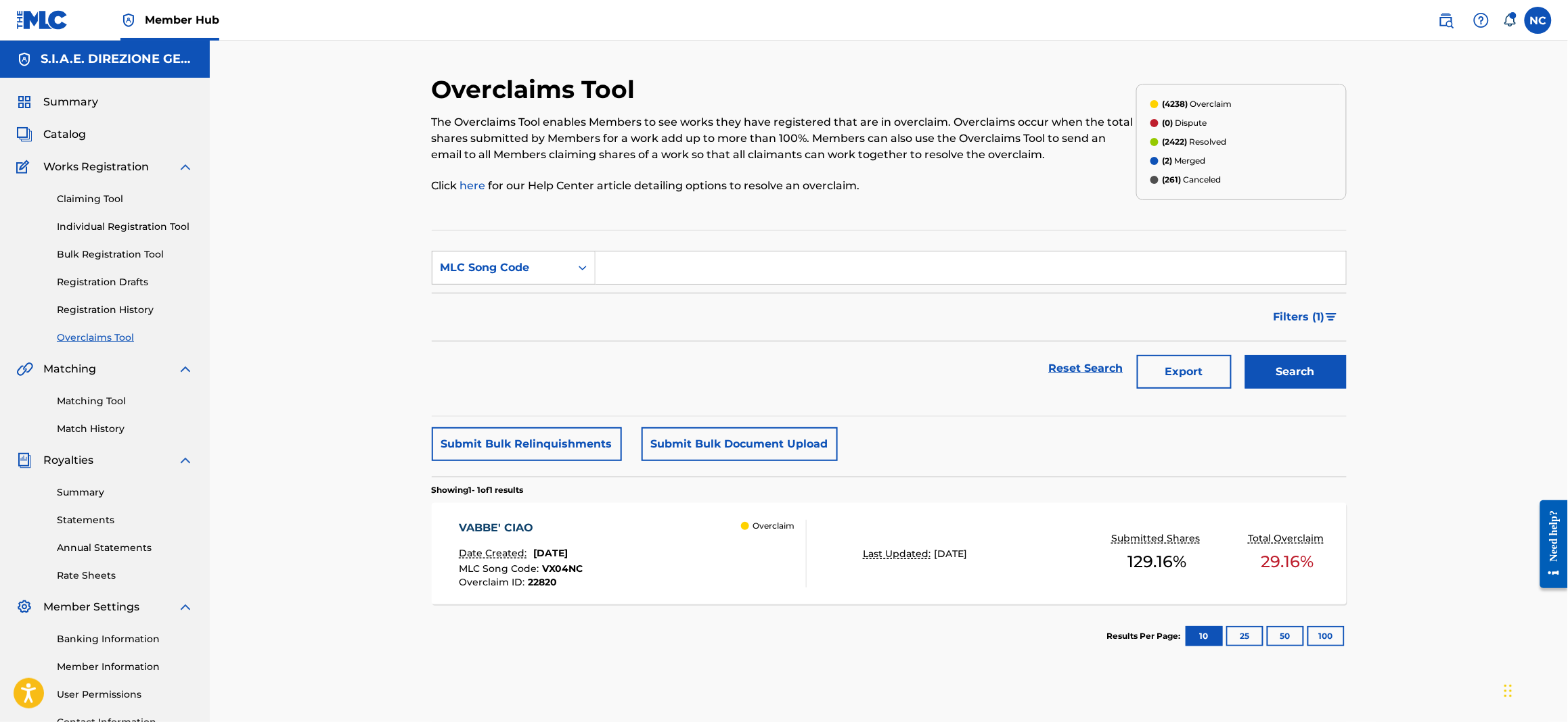
click at [800, 255] on input "Search Form" at bounding box center [970, 268] width 750 height 32
paste input "I29K2M"
type input "I29K2M"
click at [1321, 384] on button "Search" at bounding box center [1295, 371] width 101 height 34
click at [701, 579] on div "IL FILO ROSSO Date Created: February 28, 2025 MLC Song Code : I29K2M Overclaim …" at bounding box center [632, 554] width 347 height 68
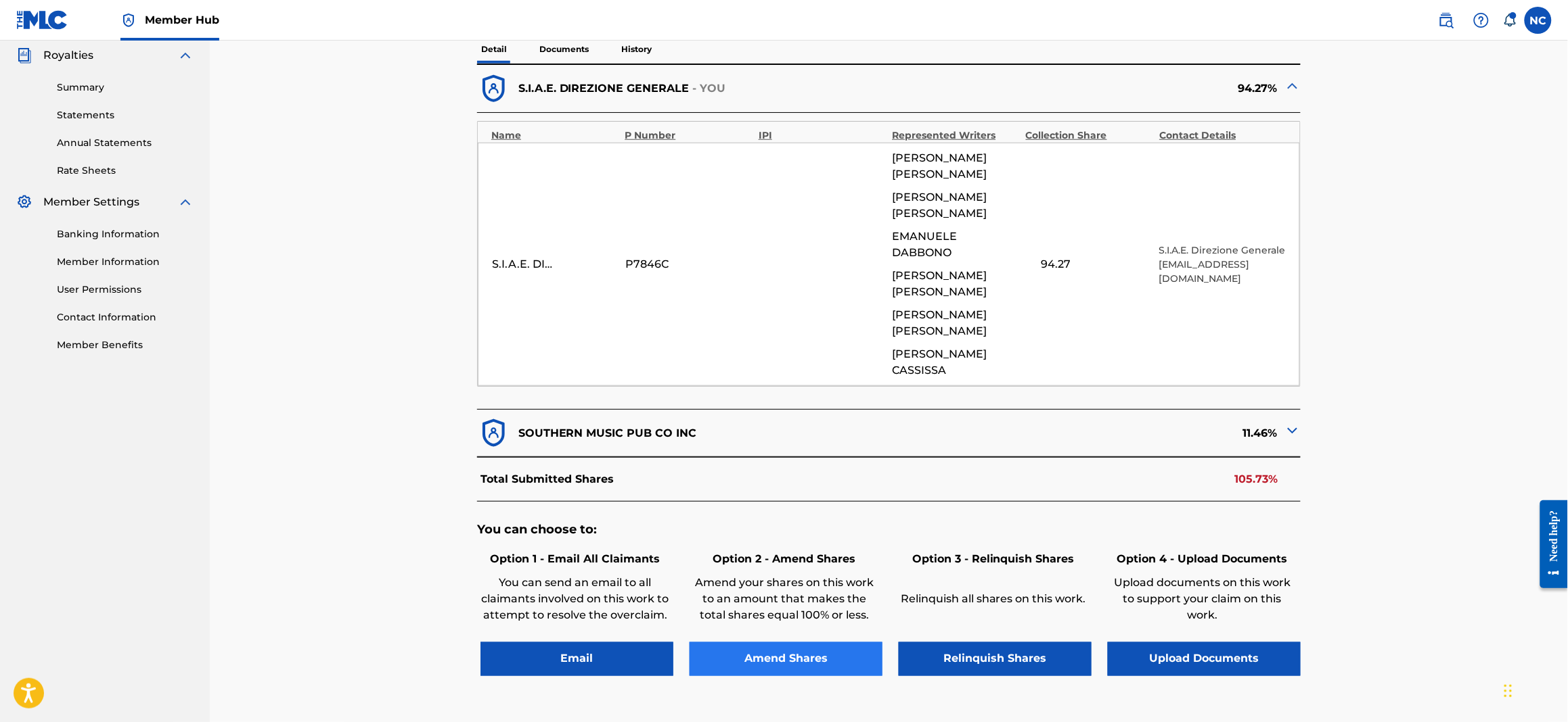
scroll to position [203, 0]
click at [825, 642] on button "Amend Shares" at bounding box center [786, 659] width 193 height 34
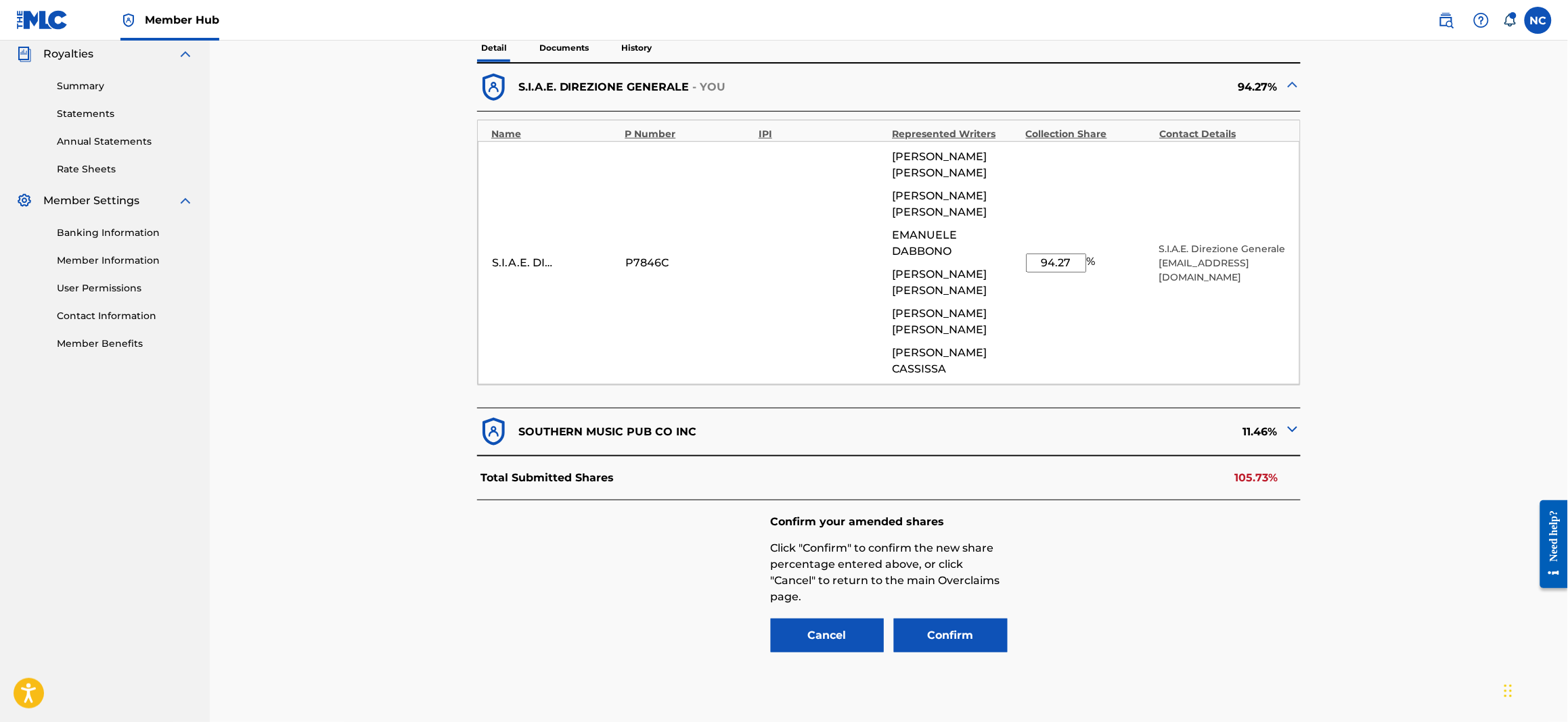
drag, startPoint x: 1079, startPoint y: 221, endPoint x: 984, endPoint y: 224, distance: 95.0
click at [984, 224] on div "S.I.A.E. DIREZIONE GENERALE P7846C ANDREA DE FILIPPI ANDREA DE FILIPPI EMANUELE…" at bounding box center [888, 262] width 822 height 243
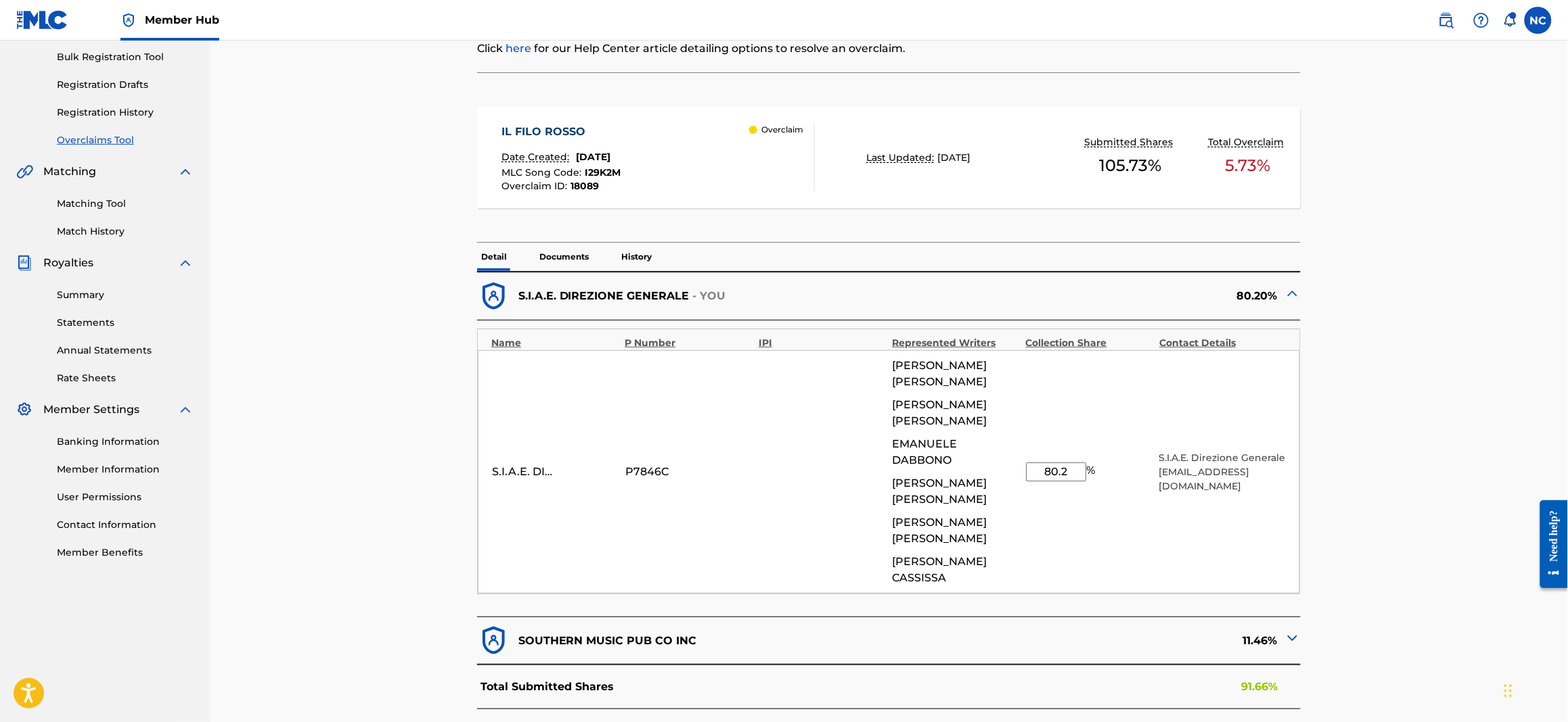
scroll to position [102, 0]
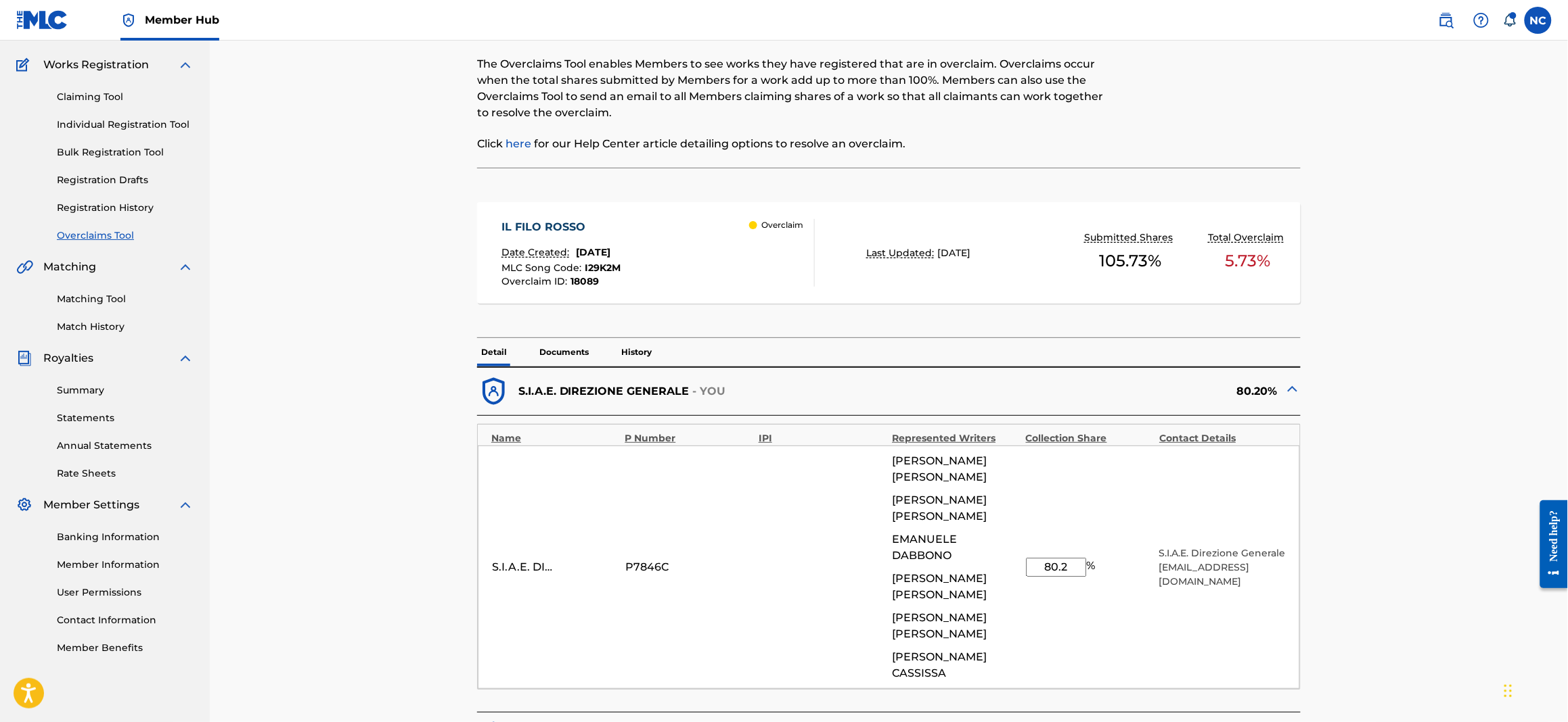
type input "80.2"
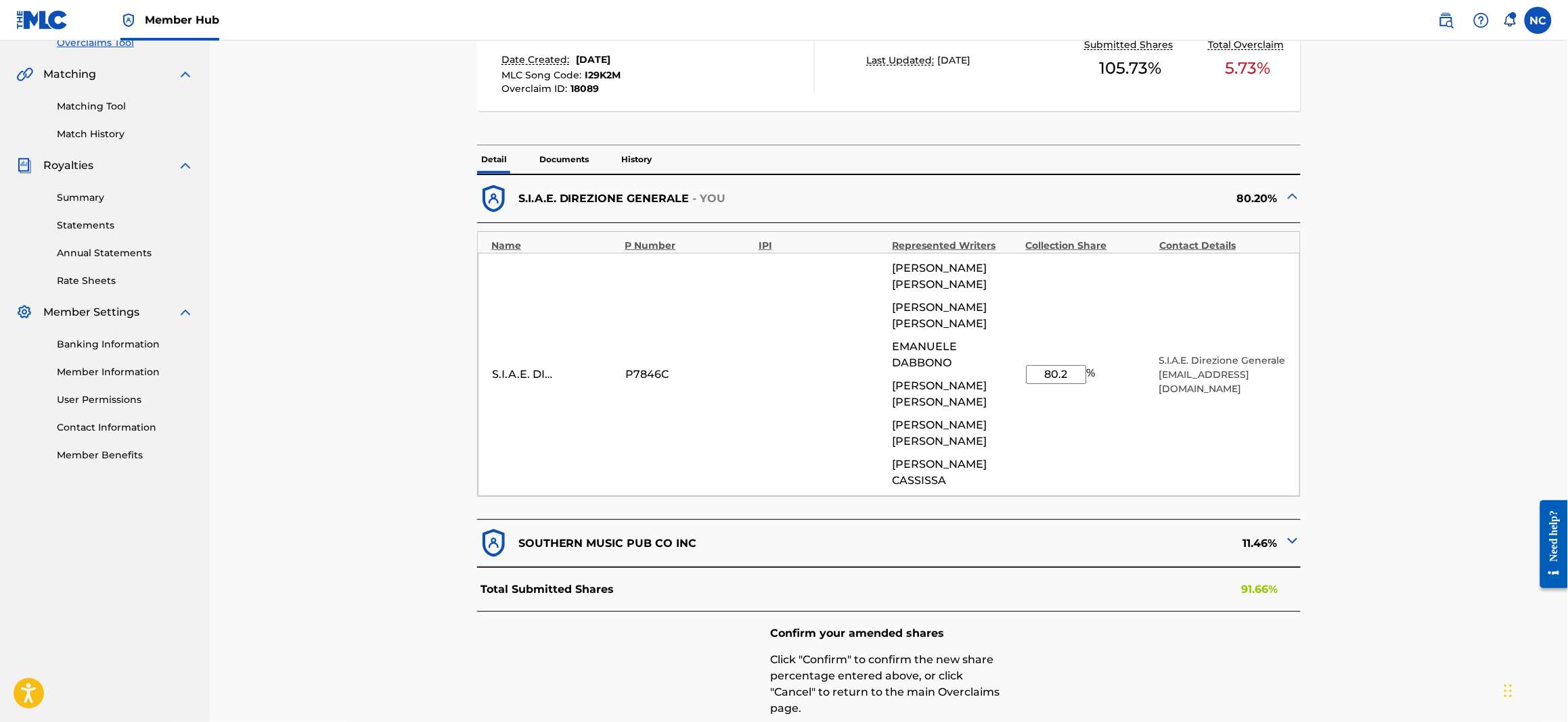
scroll to position [406, 0]
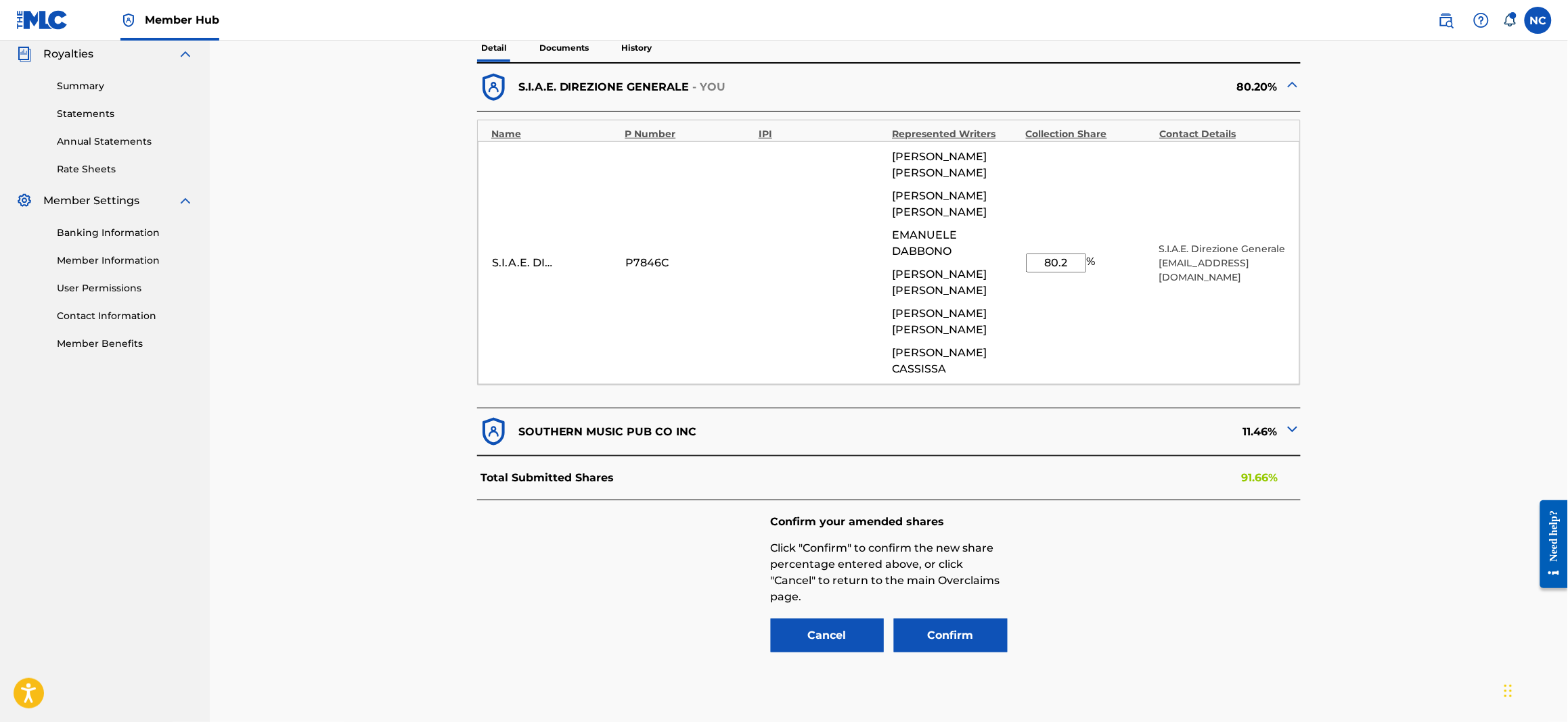
click at [1289, 422] on img at bounding box center [1293, 429] width 16 height 16
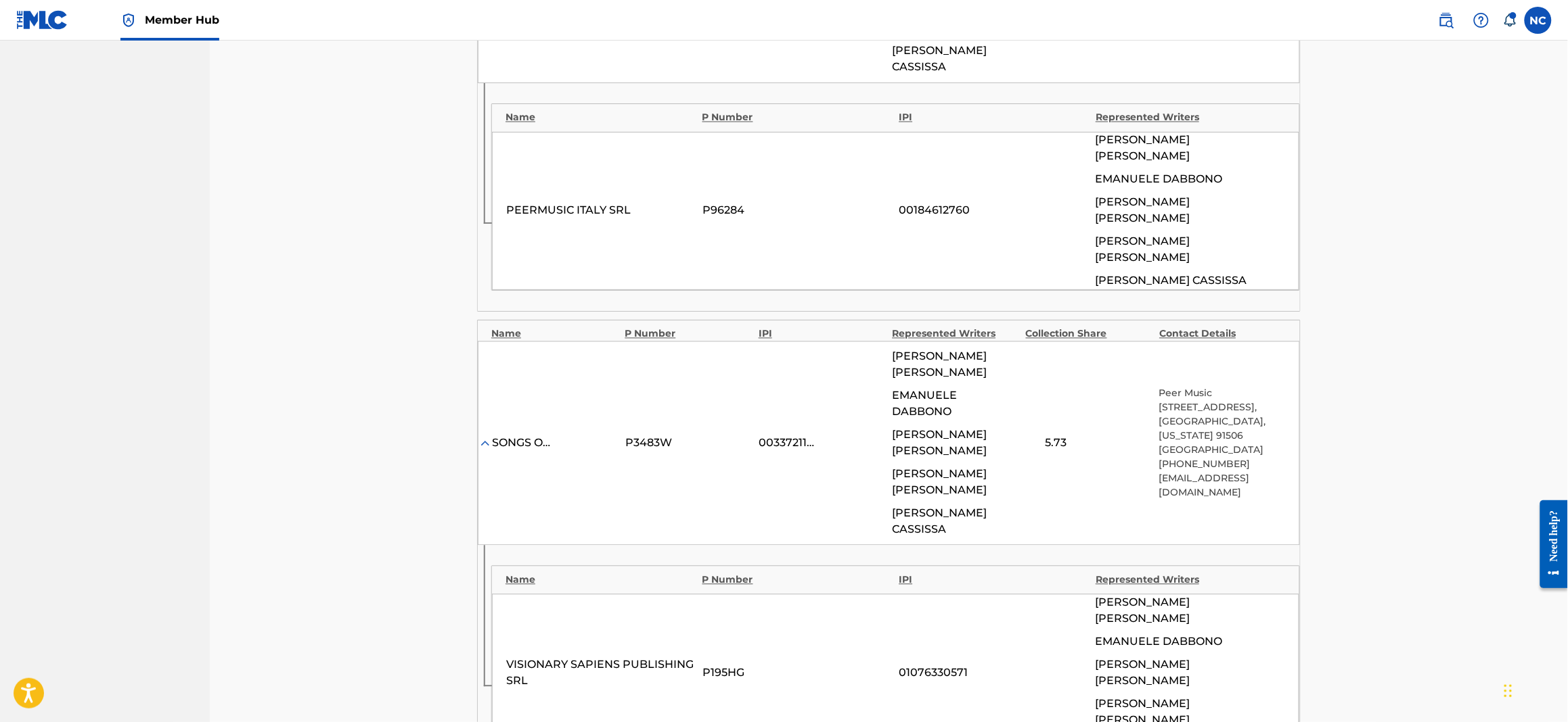
scroll to position [1129, 0]
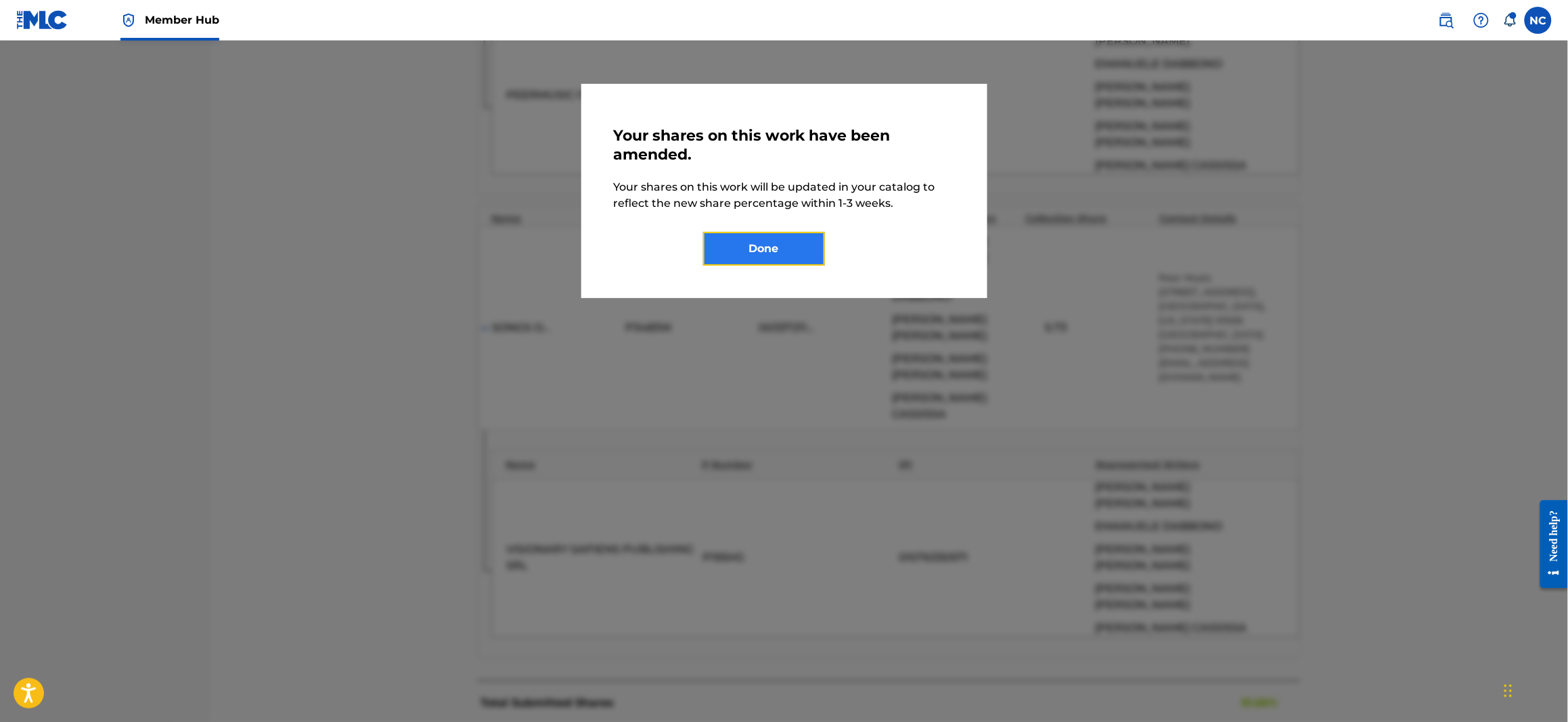
click at [800, 260] on button "Done" at bounding box center [764, 248] width 122 height 34
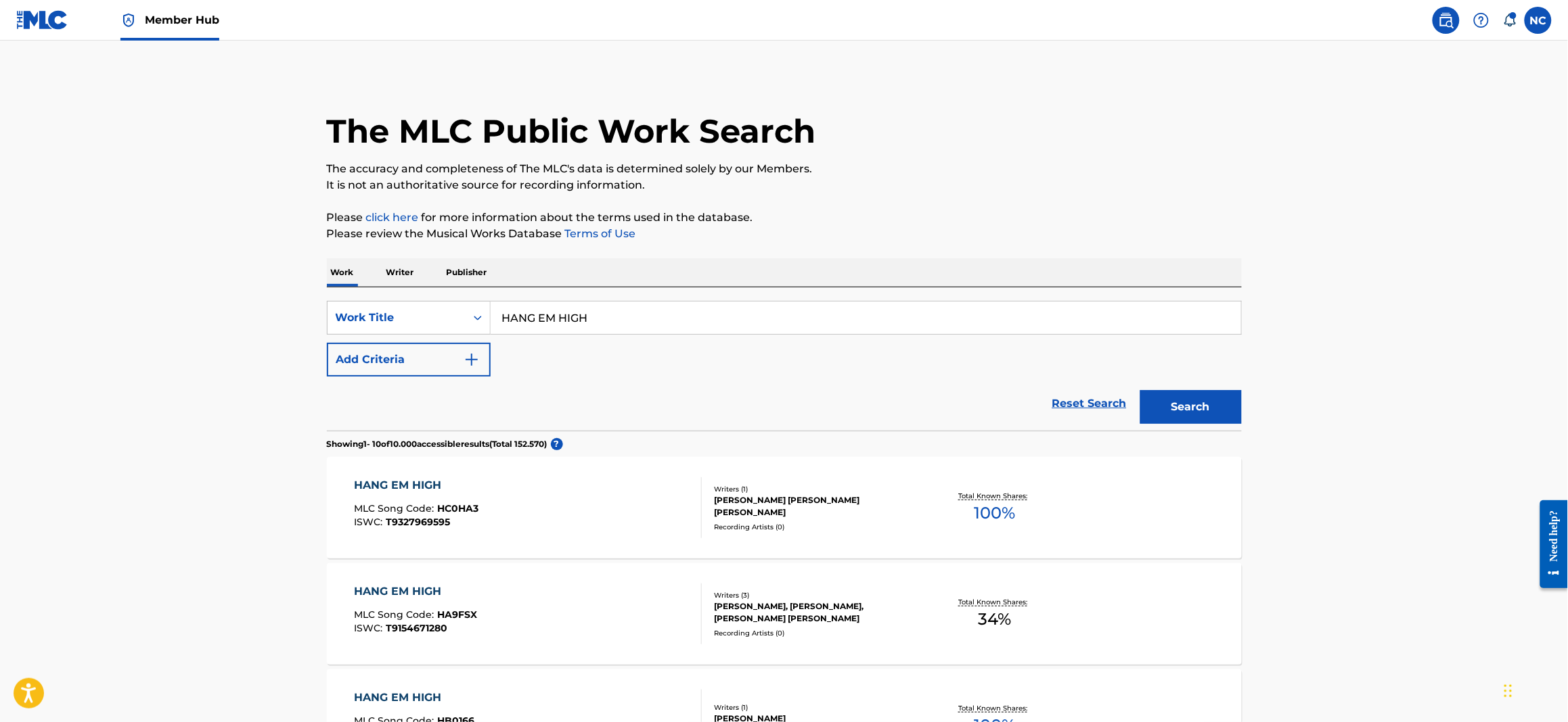
click at [30, 15] on img at bounding box center [42, 20] width 52 height 20
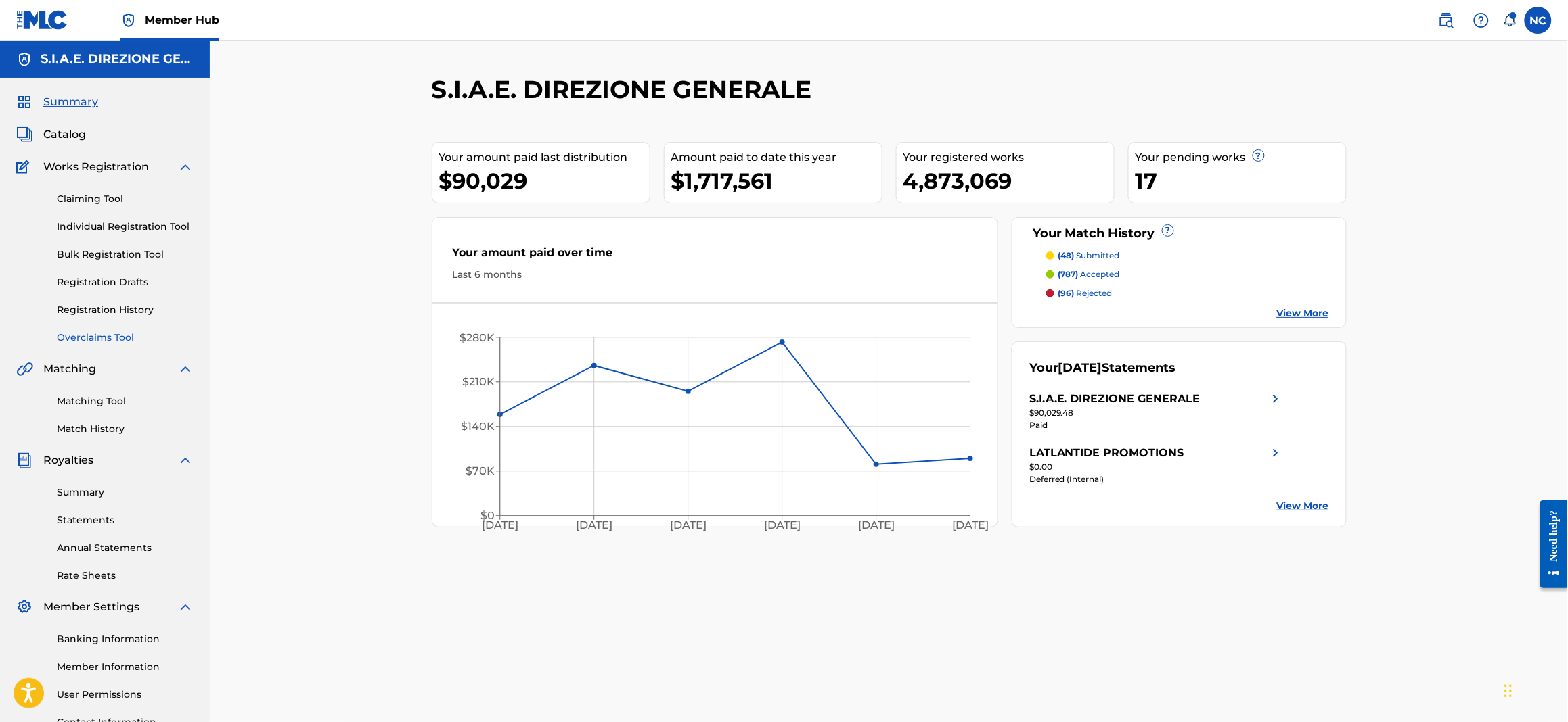
click at [107, 338] on link "Overclaims Tool" at bounding box center [126, 338] width 137 height 14
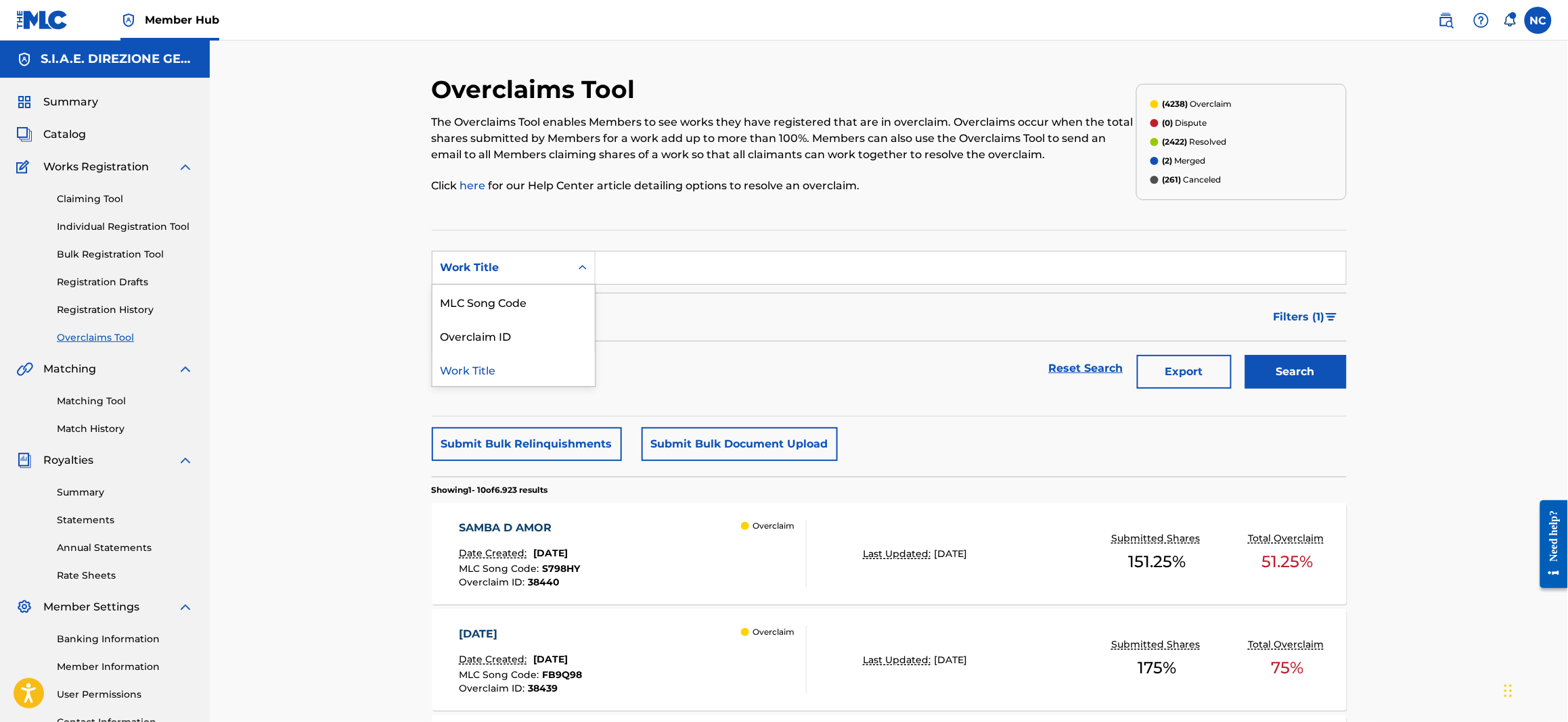
drag, startPoint x: 506, startPoint y: 267, endPoint x: 502, endPoint y: 293, distance: 26.3
click at [506, 267] on div "Work Title" at bounding box center [501, 268] width 122 height 16
click at [496, 341] on div "Overclaim ID" at bounding box center [513, 335] width 162 height 34
click at [660, 270] on input "Search Form" at bounding box center [970, 268] width 750 height 32
paste input "S68MK8"
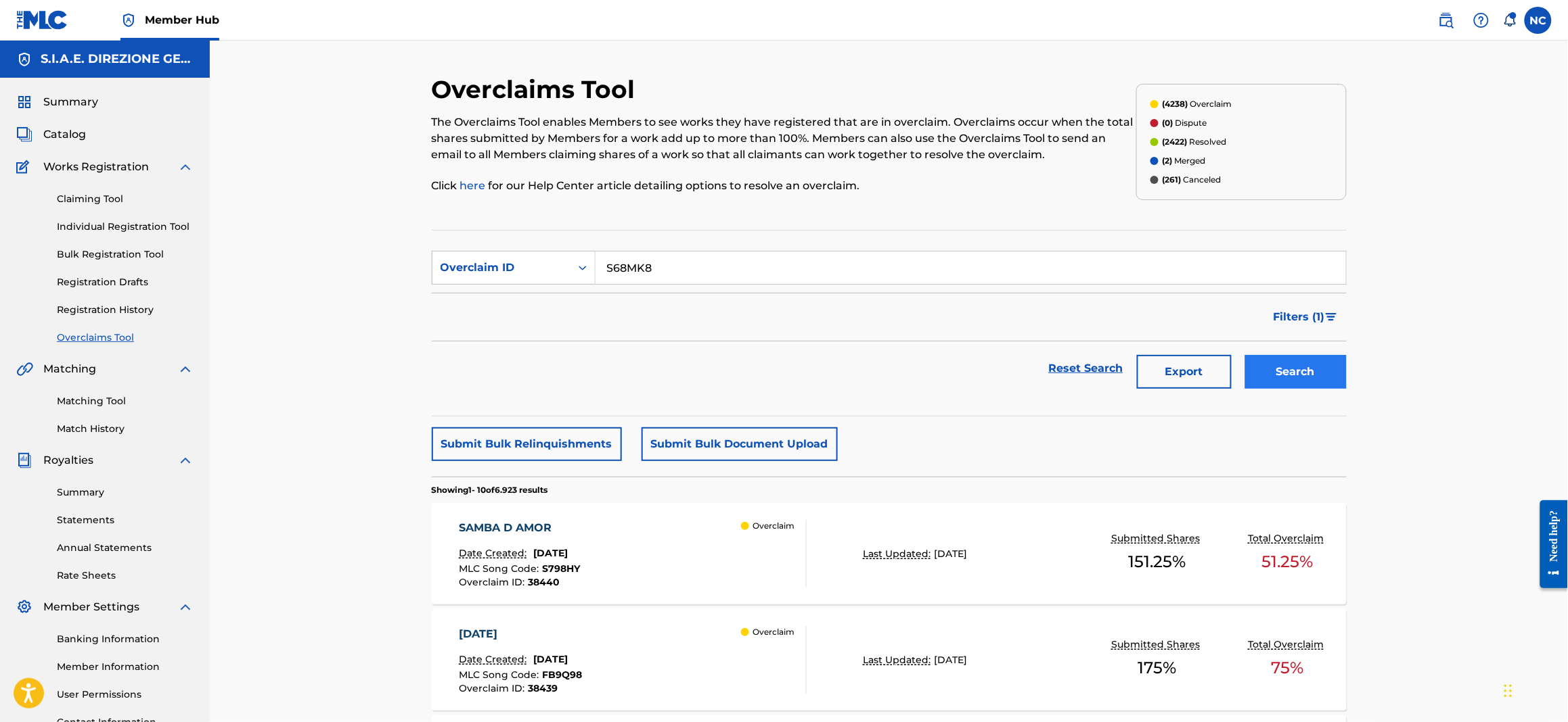
type input "S68MK8"
click at [1328, 366] on button "Search" at bounding box center [1295, 371] width 101 height 34
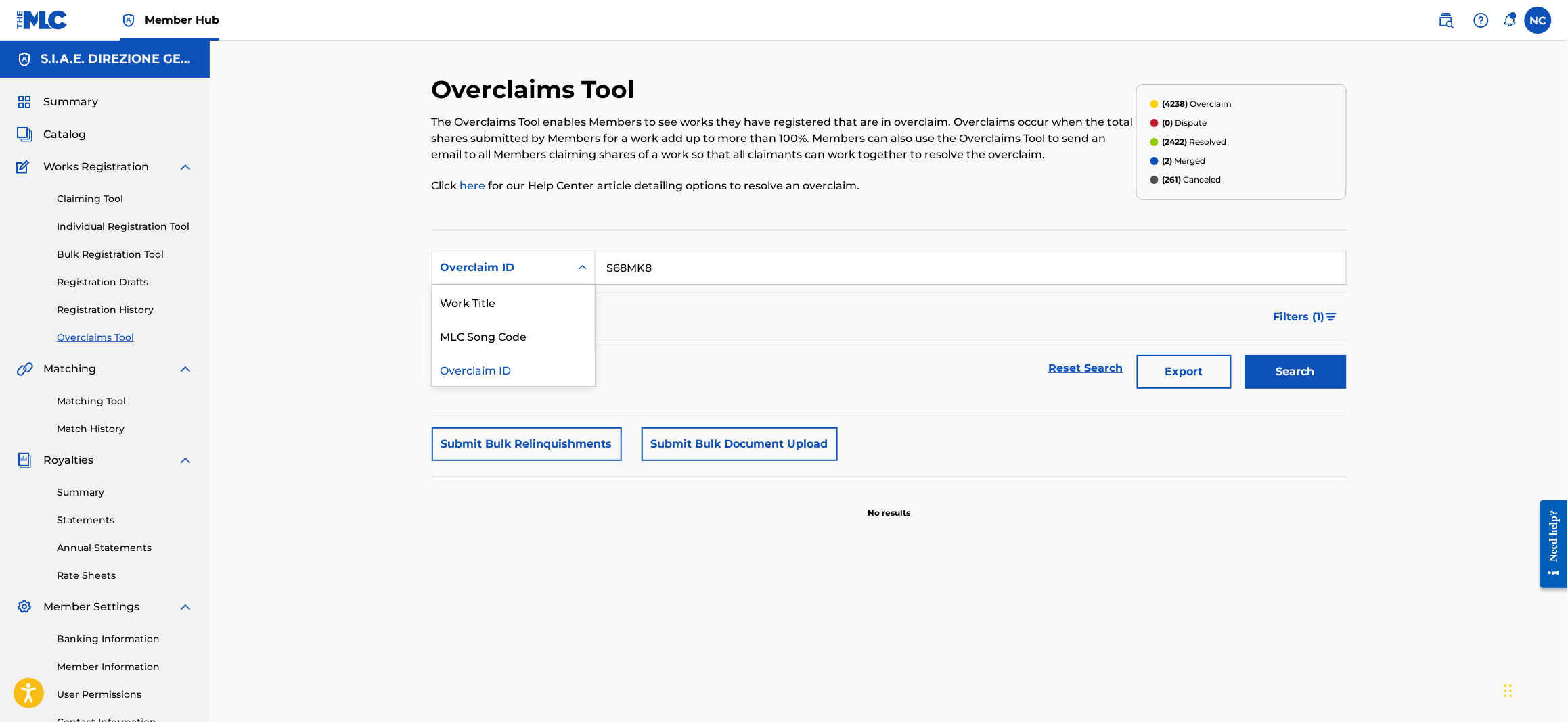
click at [440, 275] on div "Overclaim ID" at bounding box center [501, 268] width 122 height 16
click at [490, 332] on div "MLC Song Code" at bounding box center [513, 335] width 162 height 34
click at [786, 268] on input "Search Form" at bounding box center [970, 268] width 750 height 32
paste input "S68MK8"
type input "S68MK8"
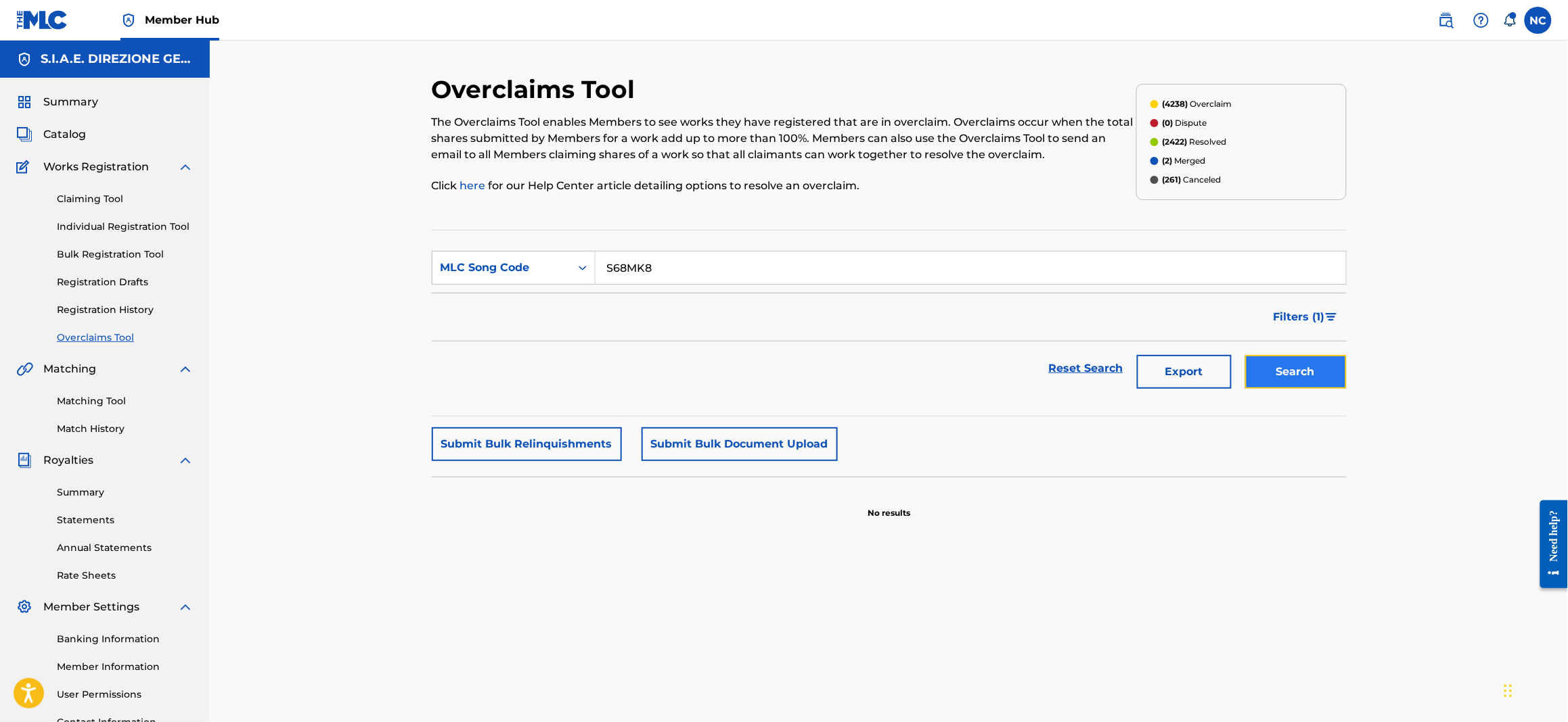
click at [1325, 370] on button "Search" at bounding box center [1295, 371] width 101 height 34
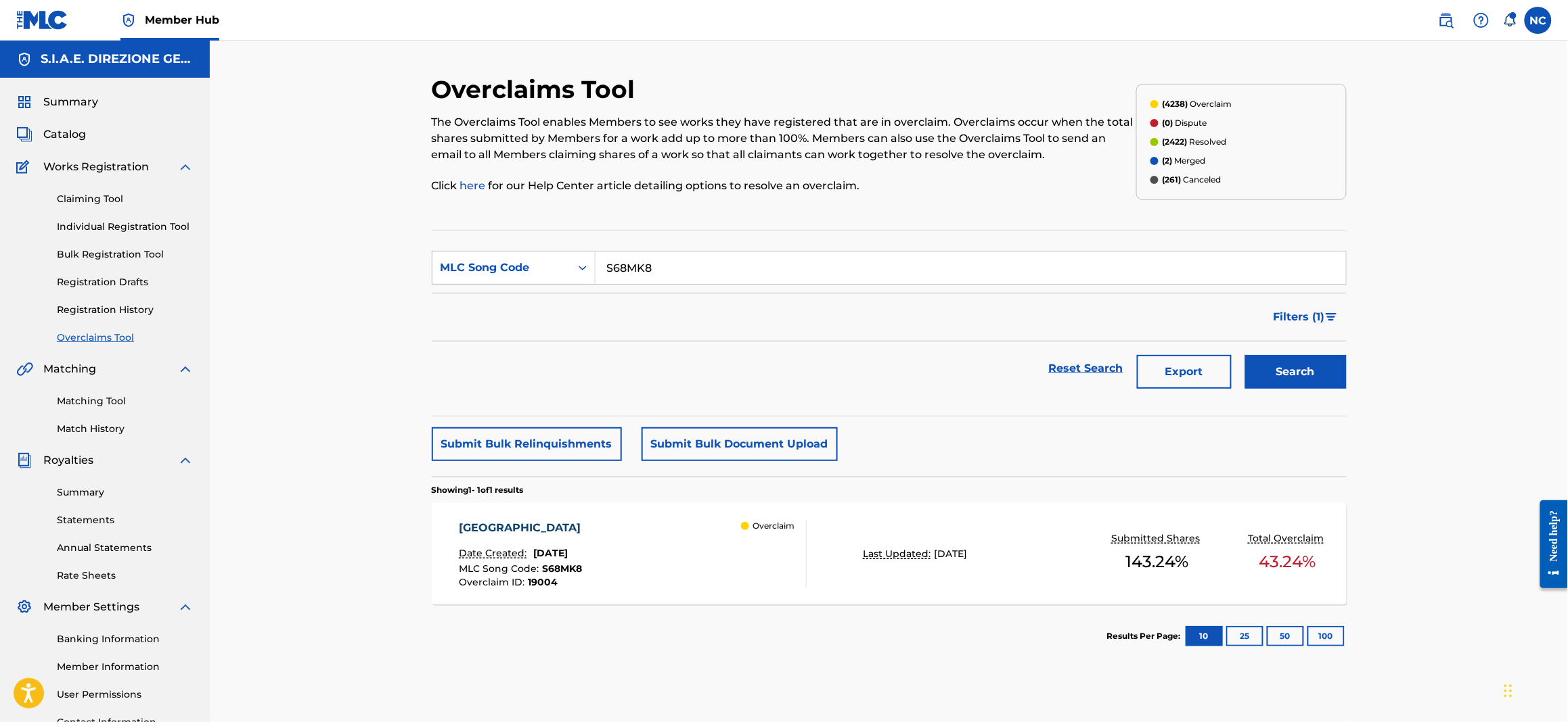
click at [587, 532] on div "SOFIA" at bounding box center [523, 528] width 128 height 16
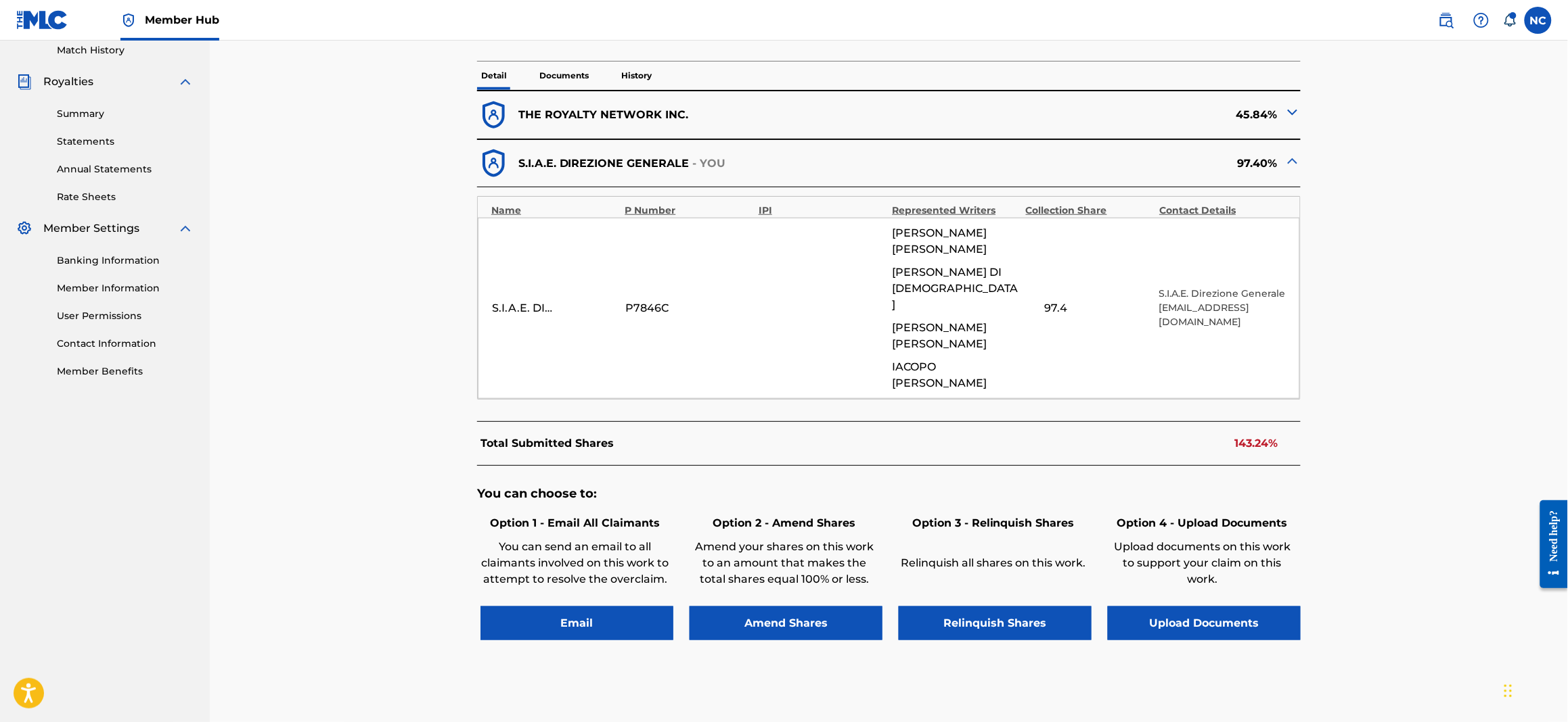
scroll to position [384, 0]
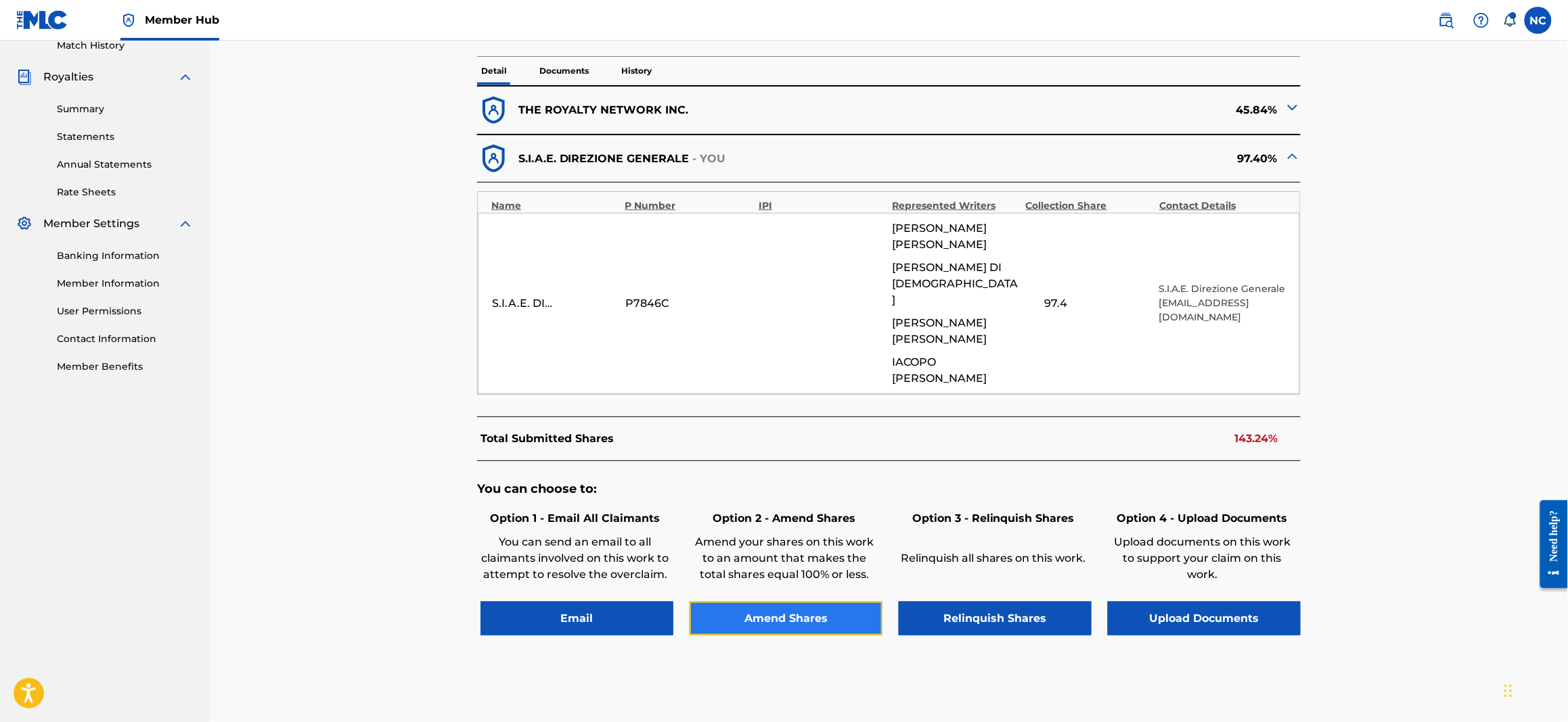
click at [830, 602] on button "Amend Shares" at bounding box center [786, 618] width 193 height 34
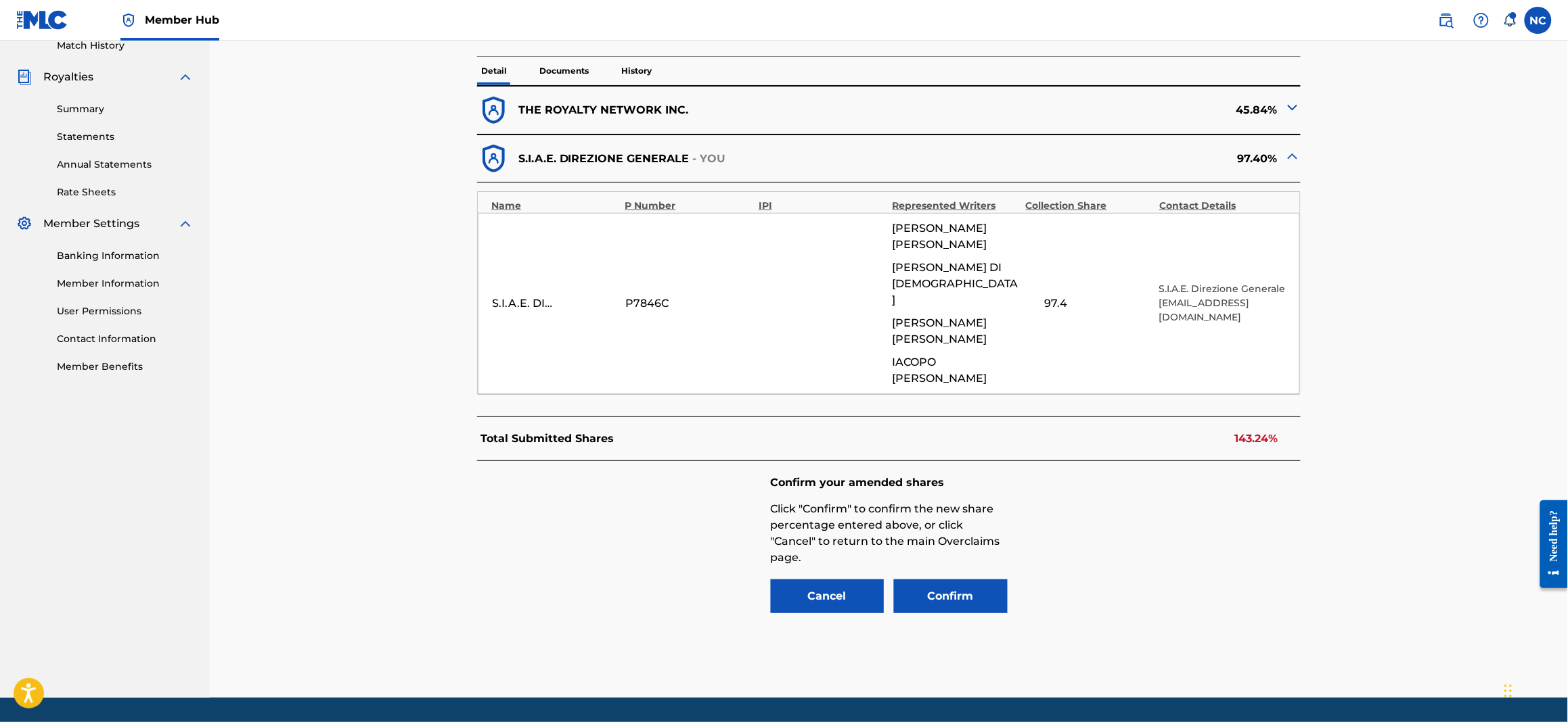
scroll to position [345, 0]
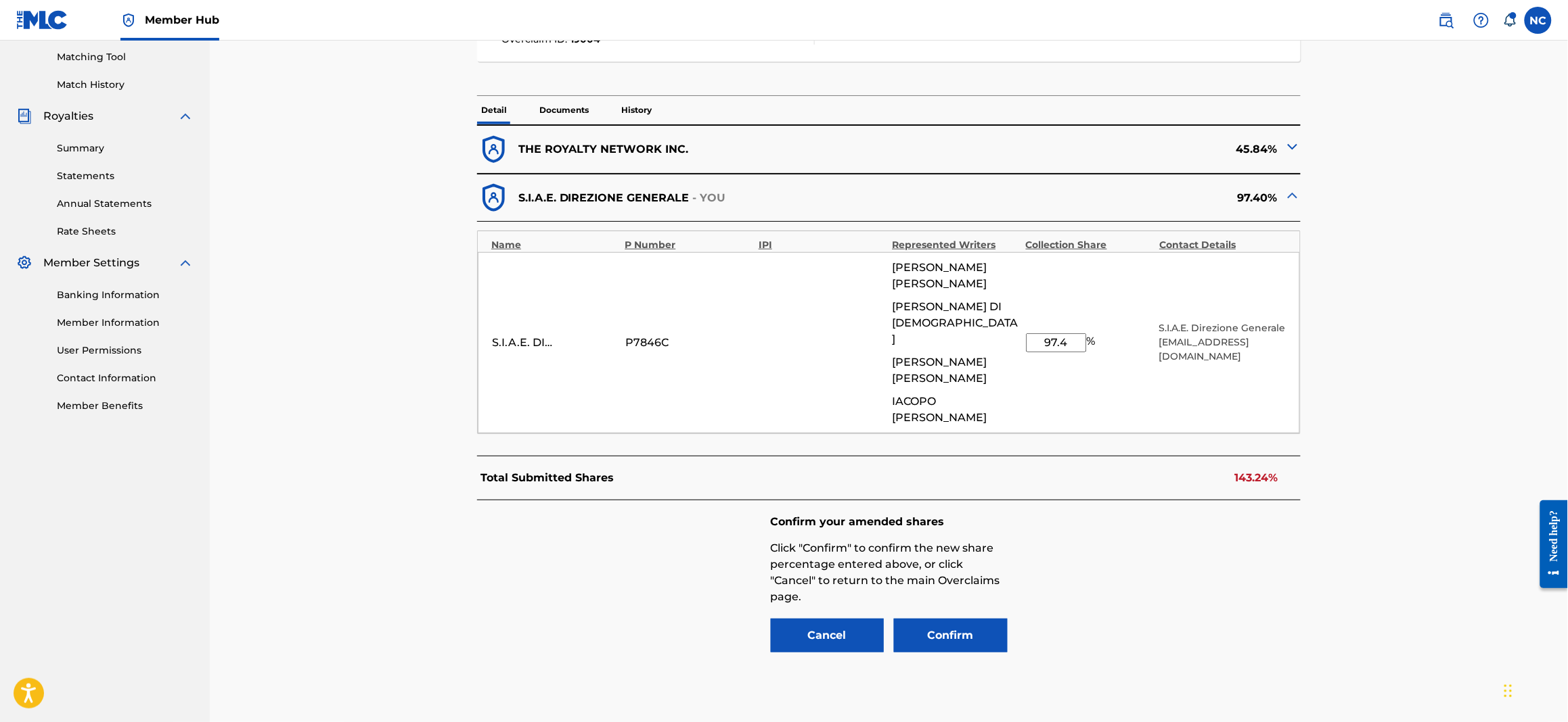
drag, startPoint x: 1072, startPoint y: 302, endPoint x: 1009, endPoint y: 295, distance: 63.4
click at [1009, 295] on div "S.I.A.E. DIREZIONE GENERALE P7846C ANDREA DE FILIPPI ANTONIO DI SANTO CLAUDIO B…" at bounding box center [888, 342] width 822 height 181
type input "54.16"
click at [942, 619] on button "Confirm" at bounding box center [950, 635] width 113 height 34
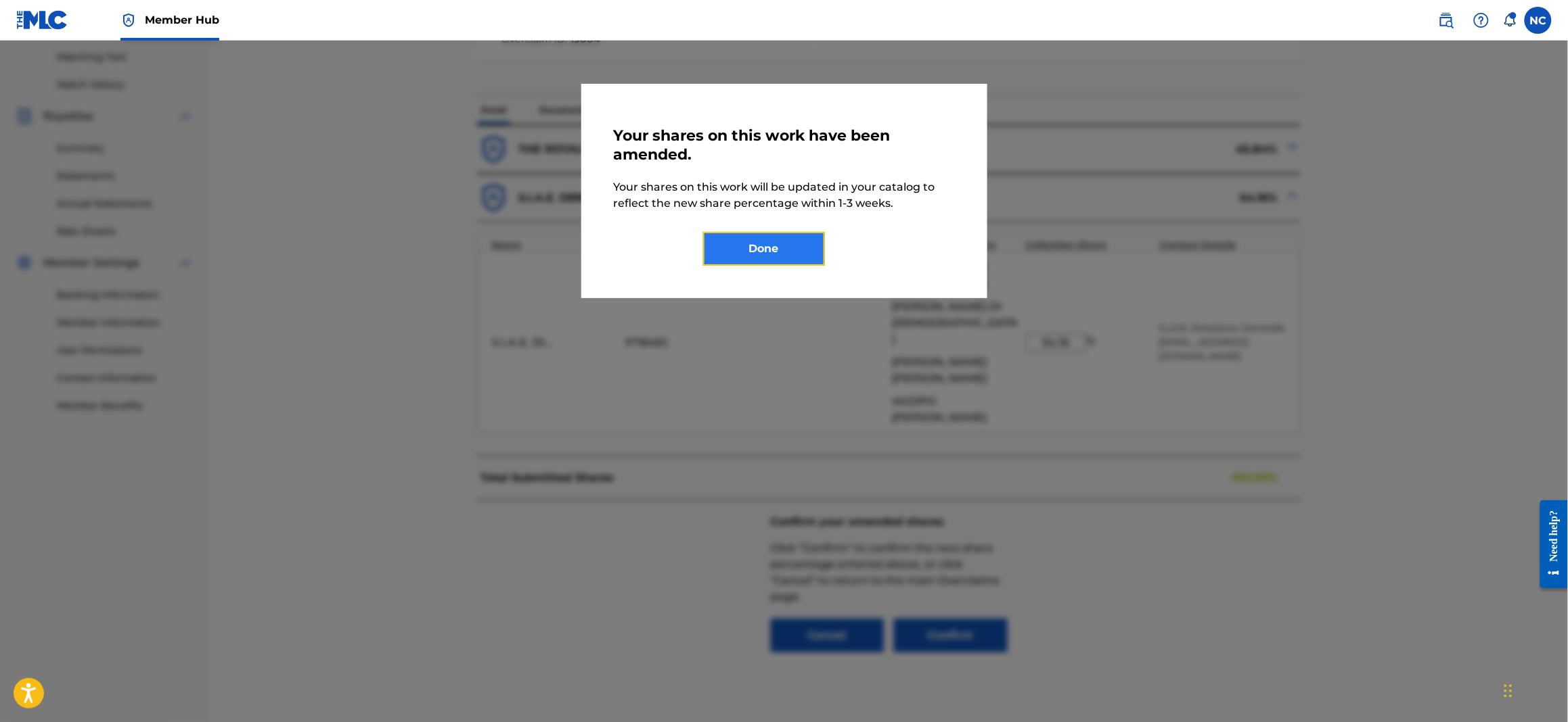
click at [808, 261] on button "Done" at bounding box center [764, 248] width 122 height 34
